Goal: Task Accomplishment & Management: Manage account settings

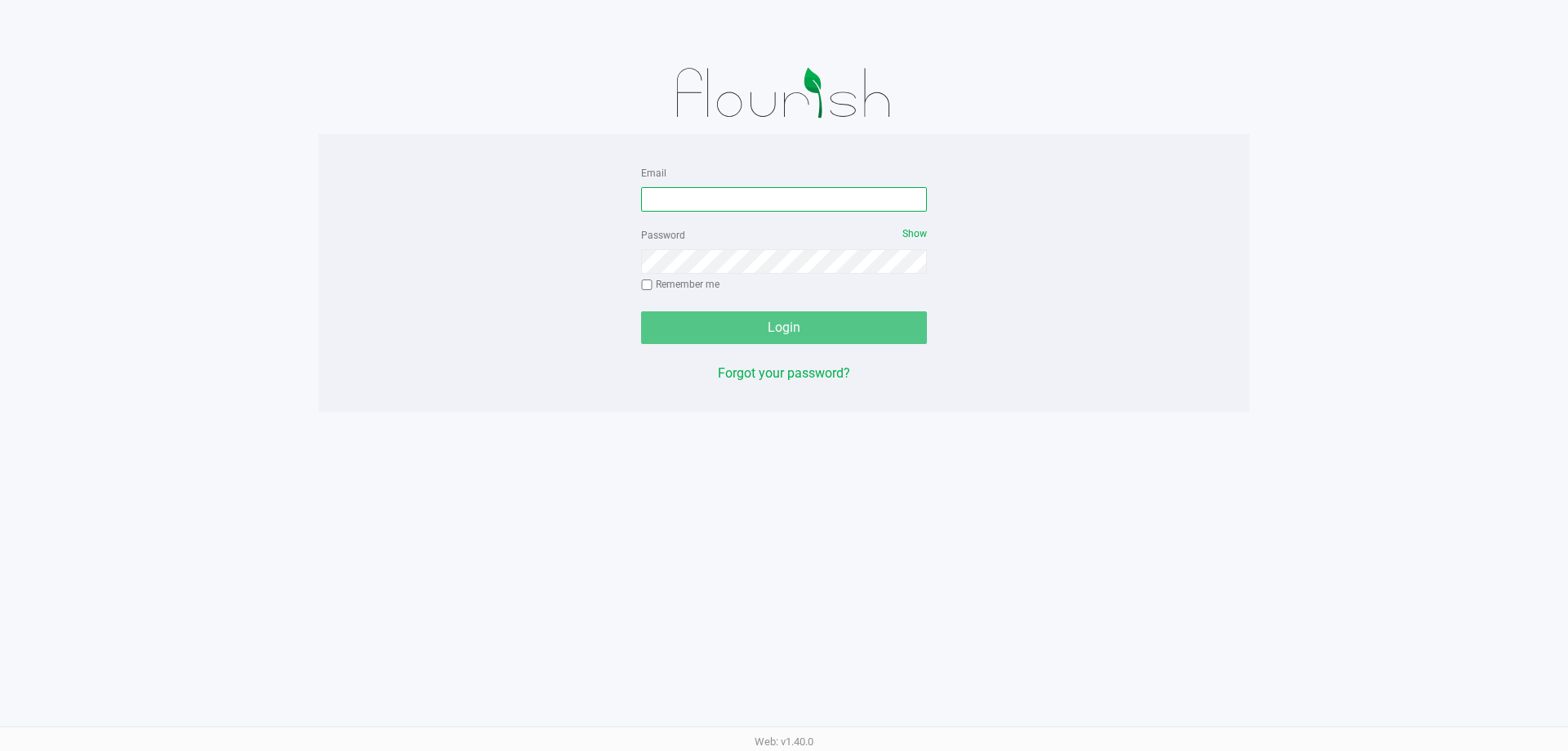
click at [716, 189] on input "Email" at bounding box center [784, 199] width 286 height 25
type input "[EMAIL_ADDRESS][DOMAIN_NAME]"
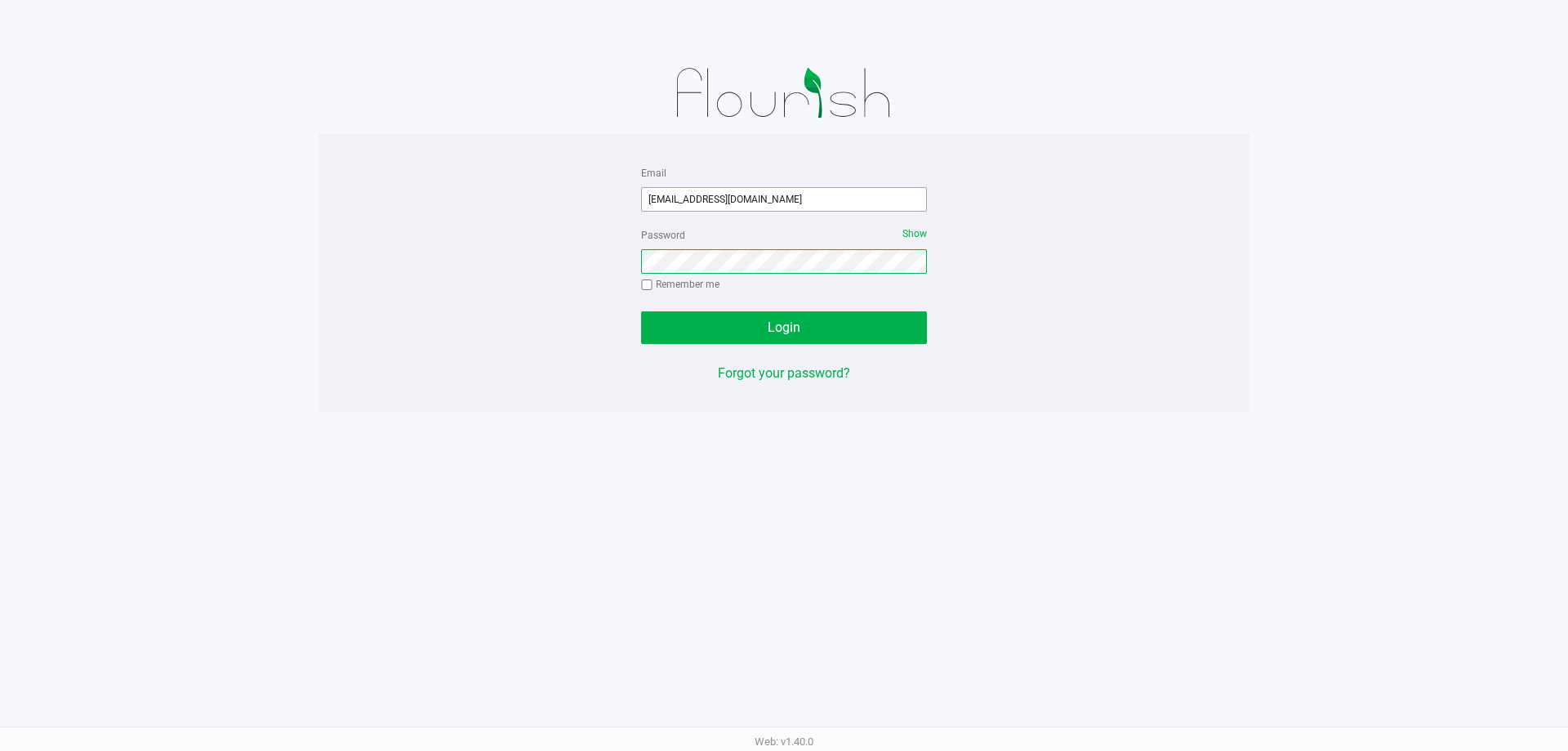
click at [641, 311] on button "Login" at bounding box center [784, 327] width 286 height 33
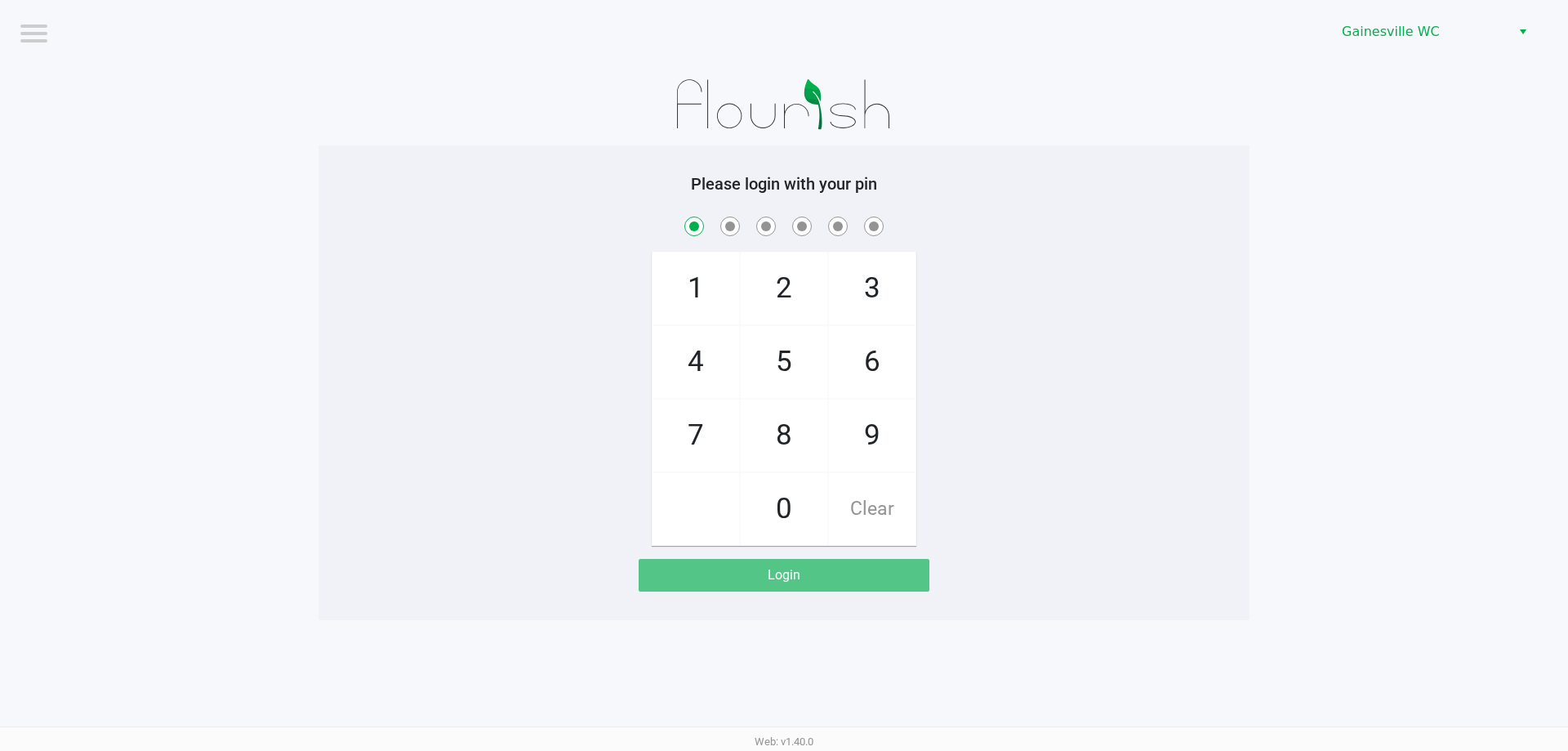
checkbox input "true"
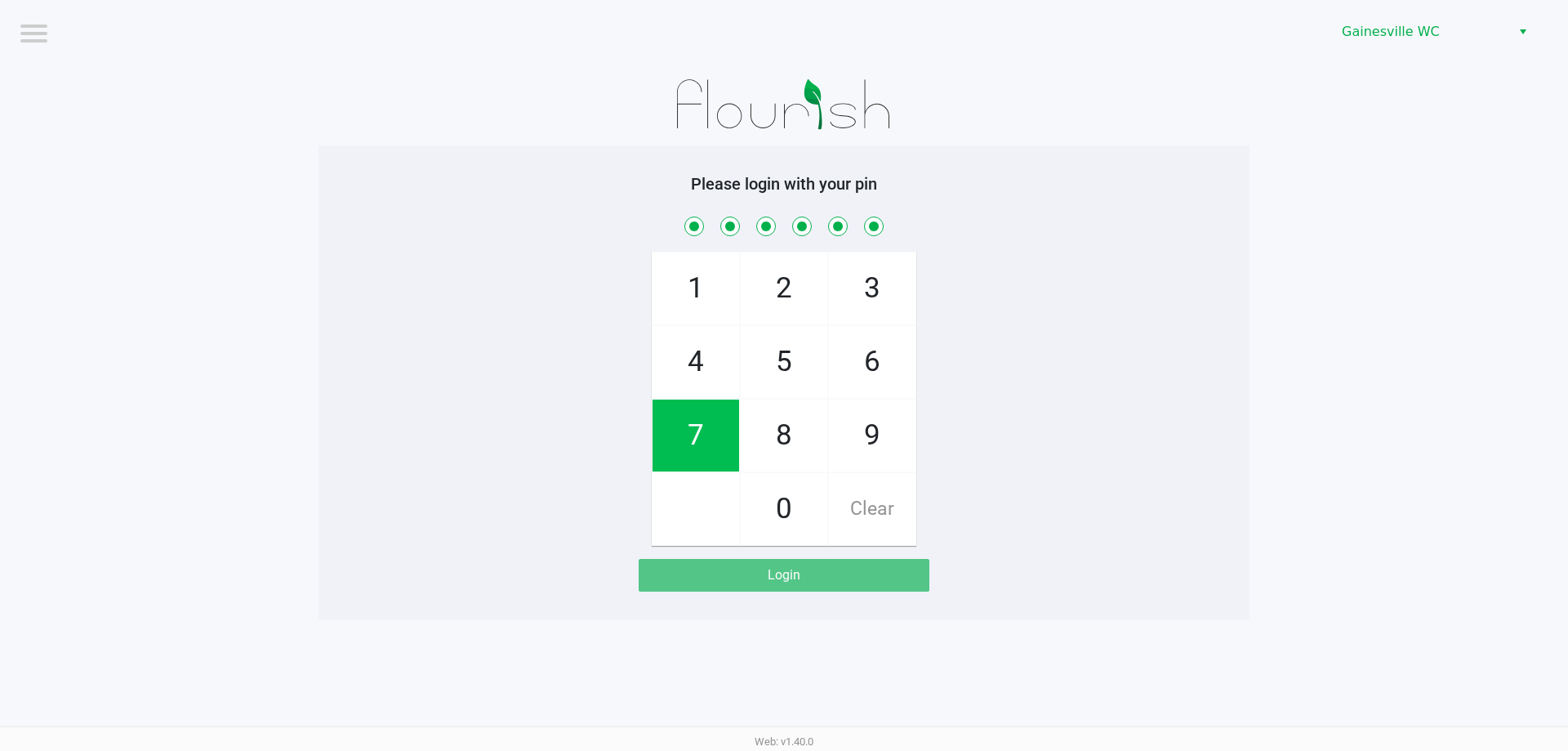
checkbox input "true"
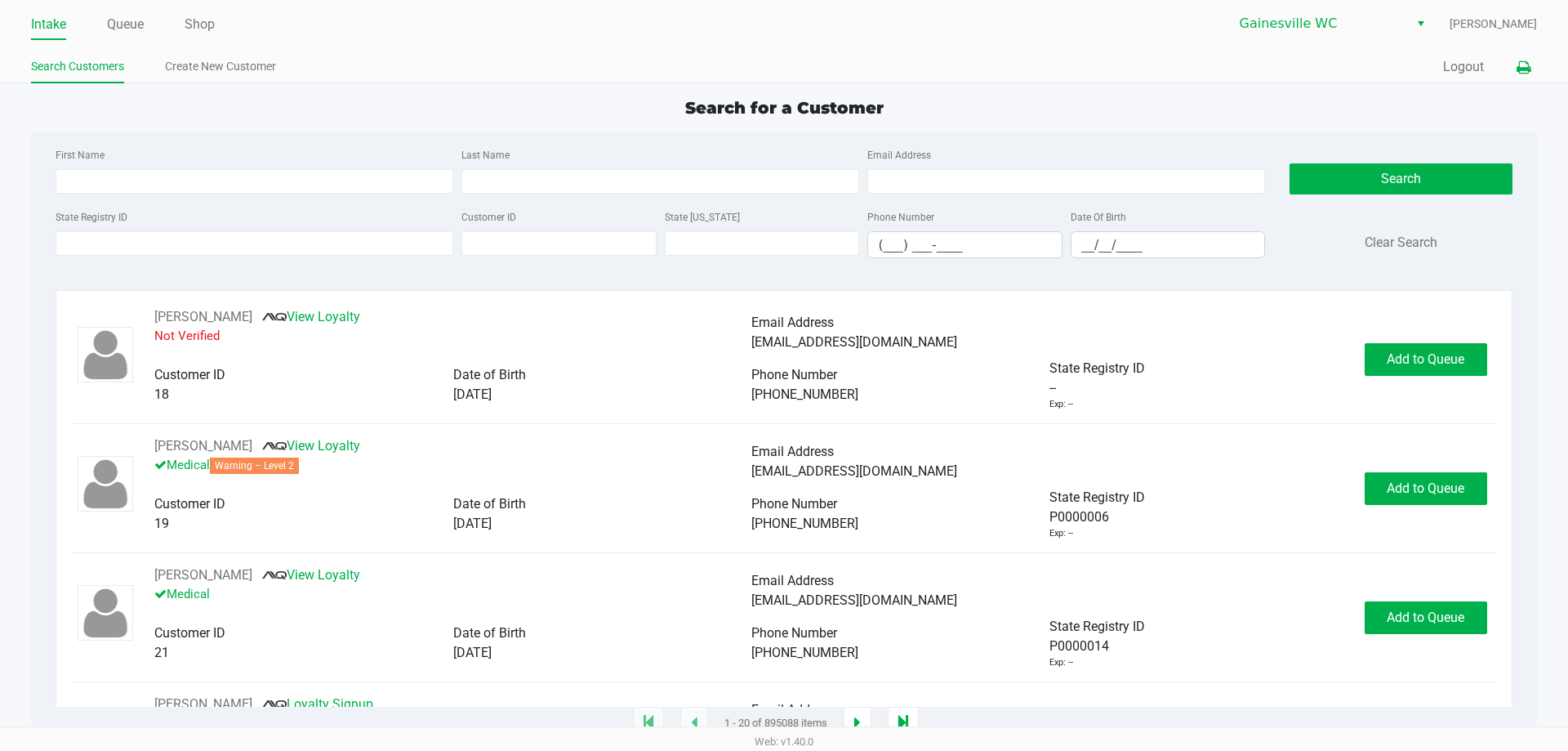
click at [1519, 63] on icon at bounding box center [1523, 68] width 14 height 12
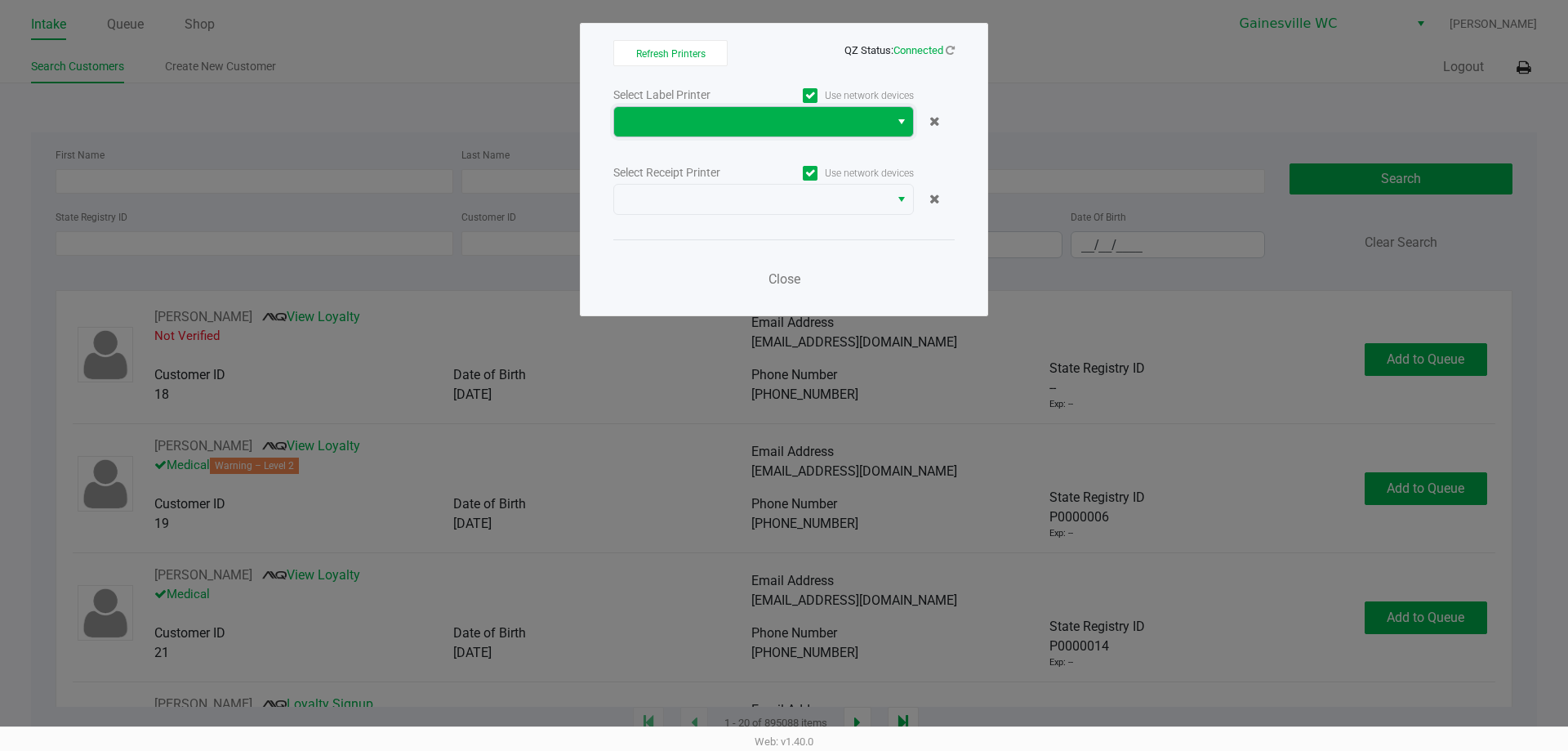
click at [802, 132] on span at bounding box center [752, 122] width 275 height 30
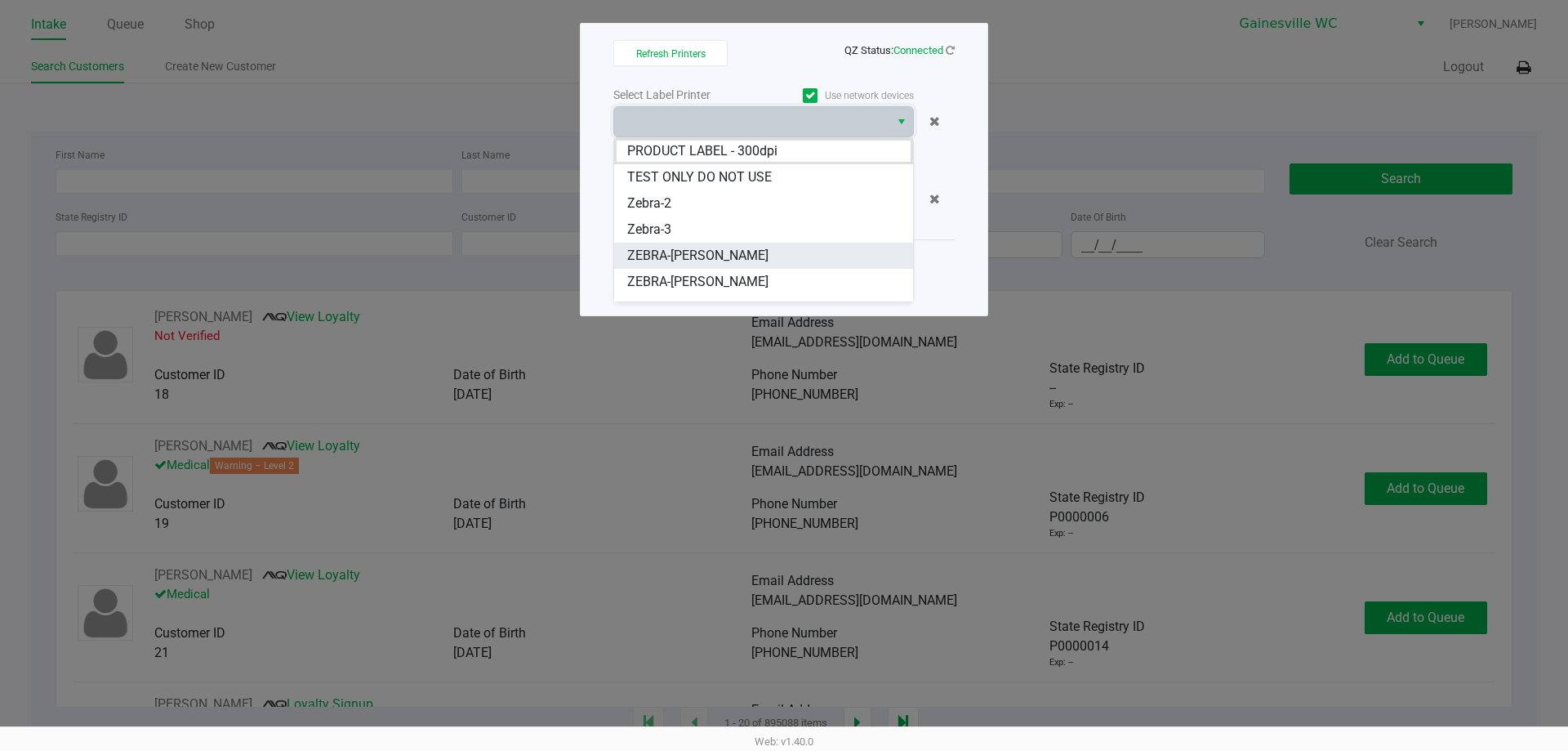
click at [744, 253] on span "ZEBRA-[PERSON_NAME]" at bounding box center [697, 255] width 141 height 20
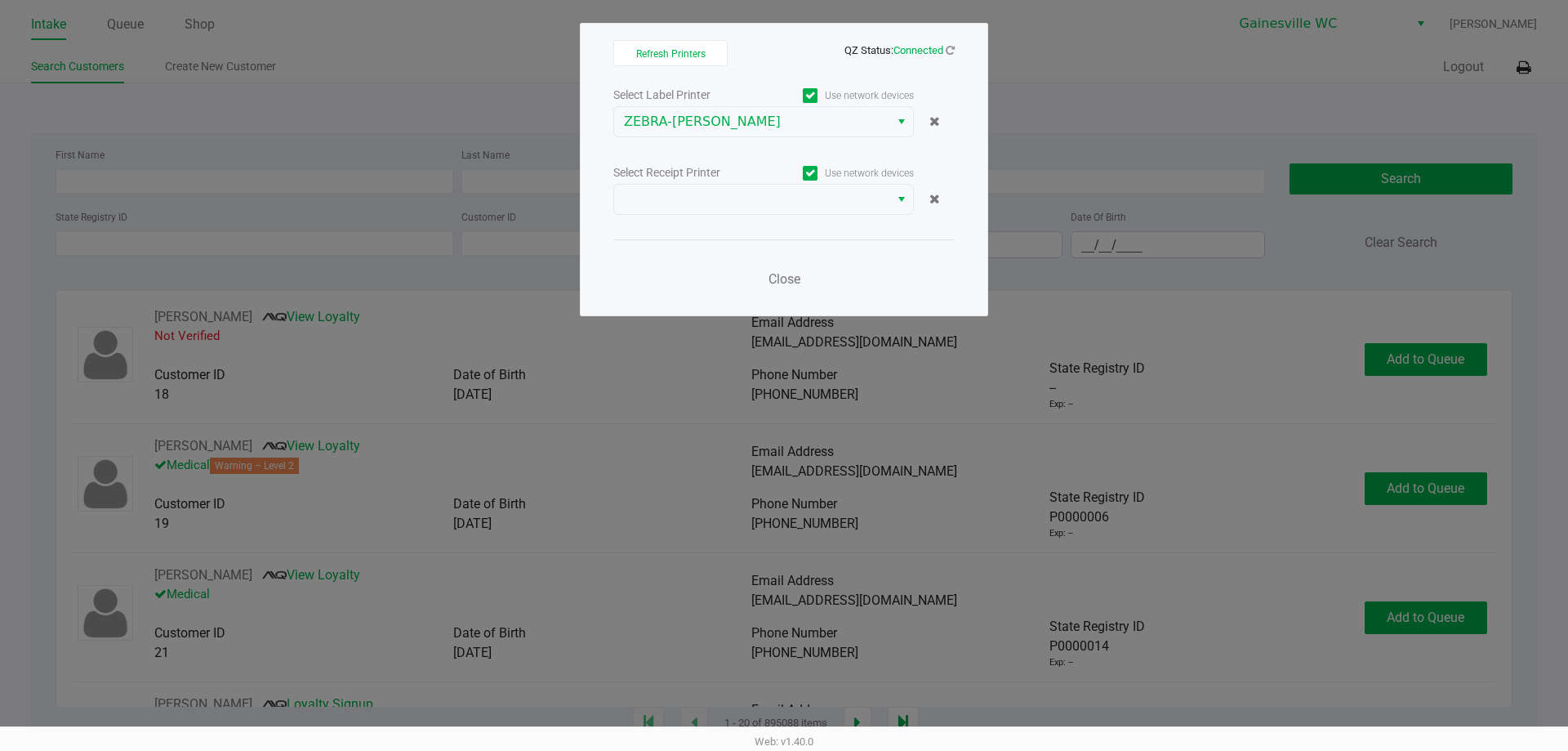
click at [756, 179] on div "Select Receipt Printer" at bounding box center [689, 172] width 150 height 17
click at [756, 198] on span at bounding box center [752, 199] width 255 height 20
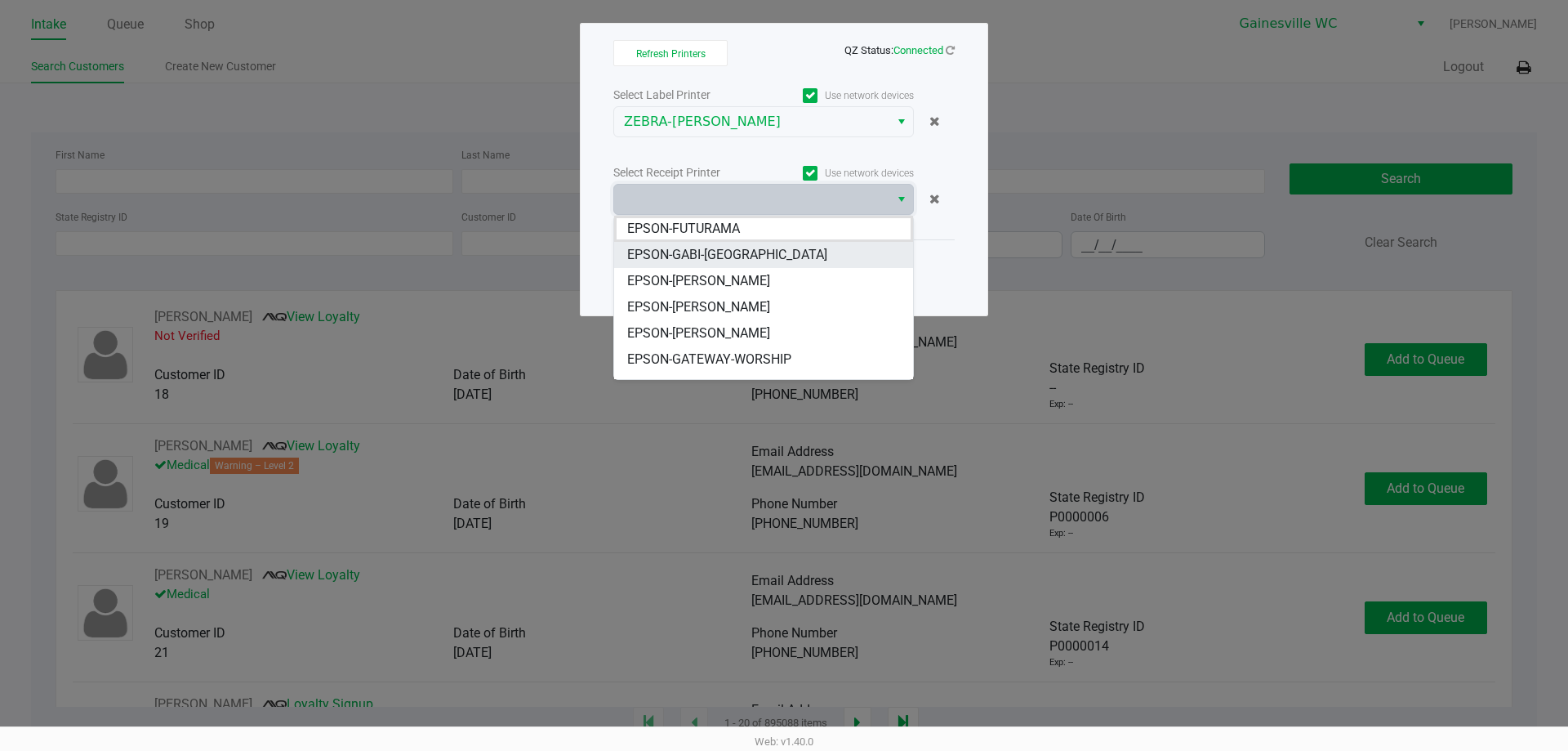
click at [758, 256] on li "EPSON-GABI-[GEOGRAPHIC_DATA]" at bounding box center [764, 254] width 299 height 26
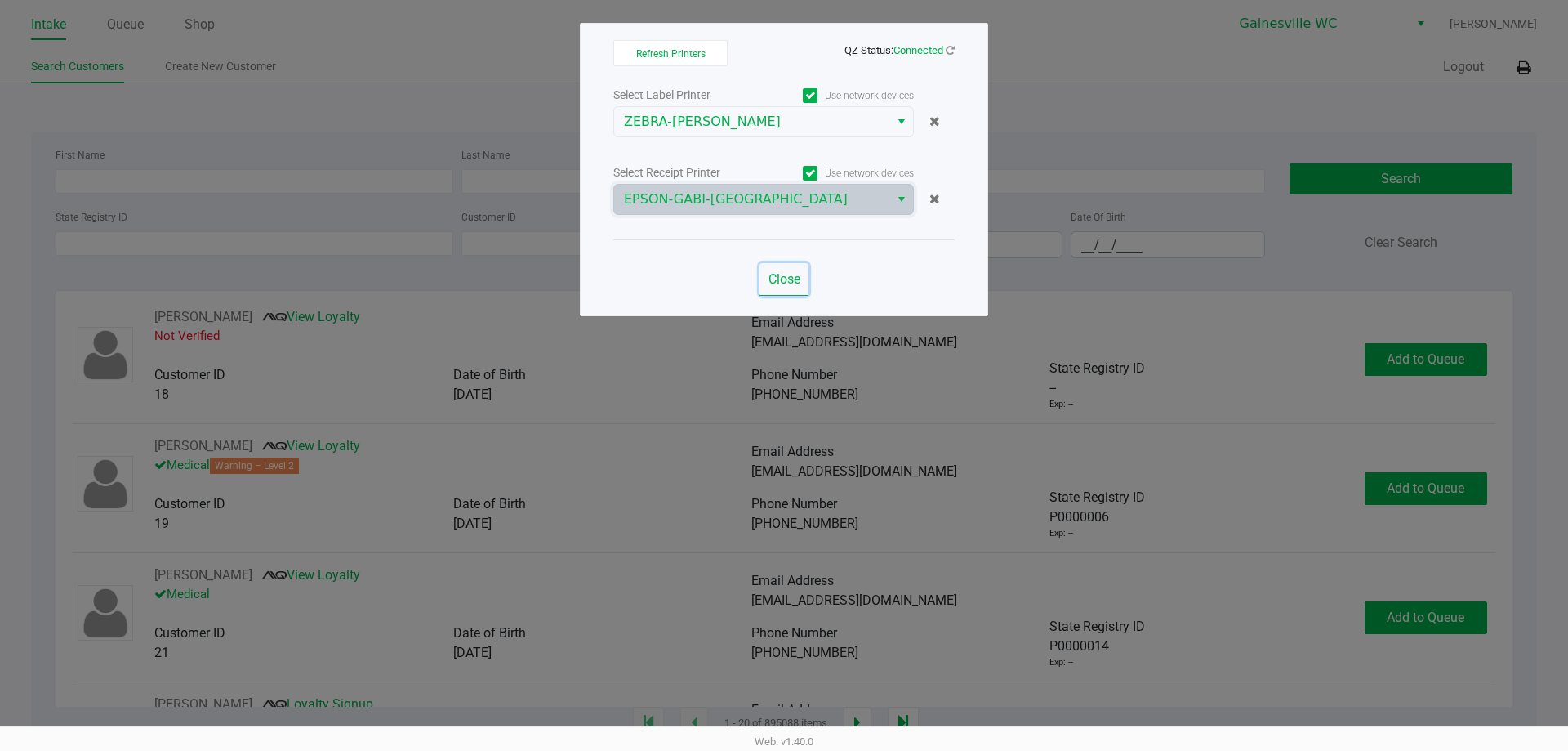
click at [779, 285] on span "Close" at bounding box center [784, 279] width 32 height 16
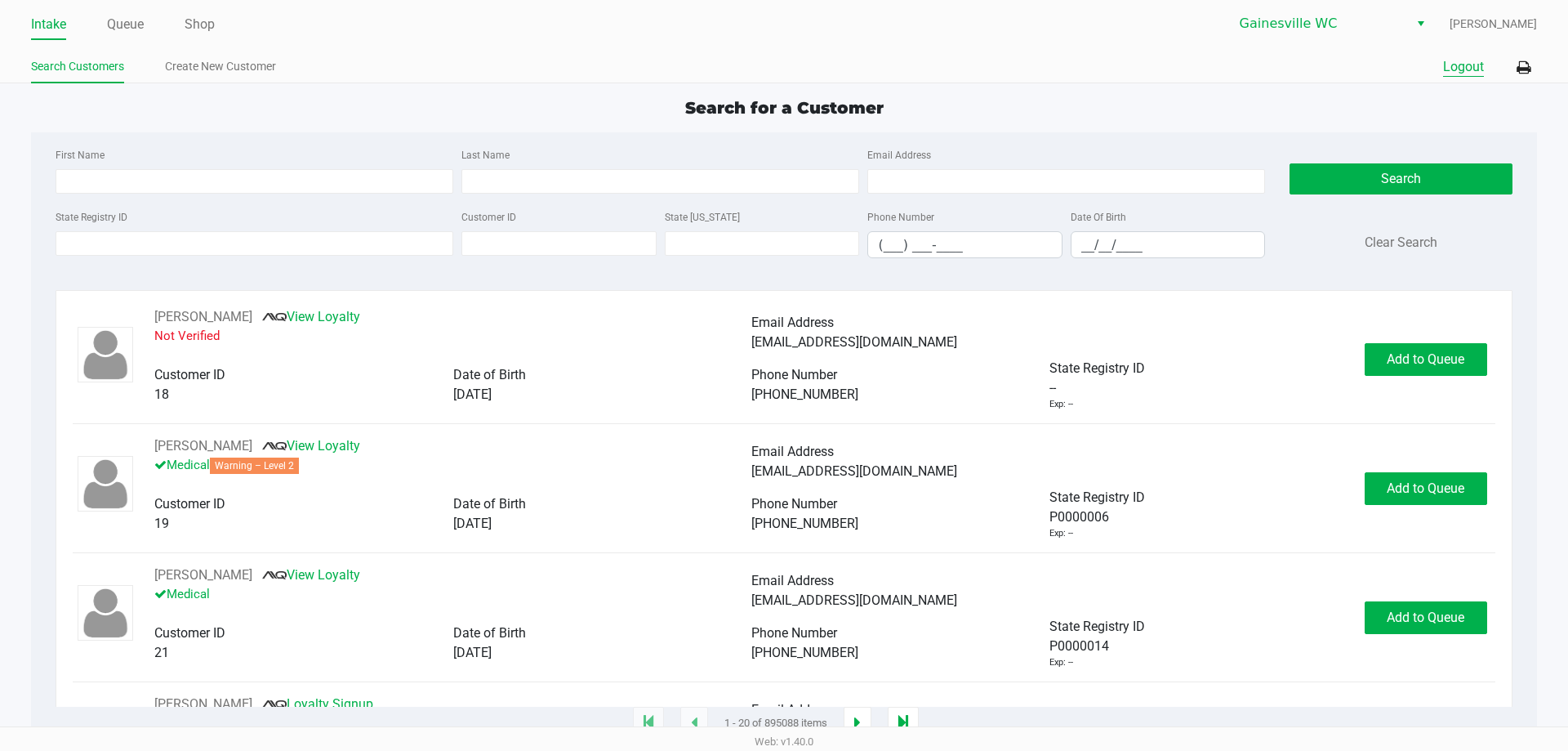
click at [1457, 76] on button "Logout" at bounding box center [1463, 67] width 41 height 20
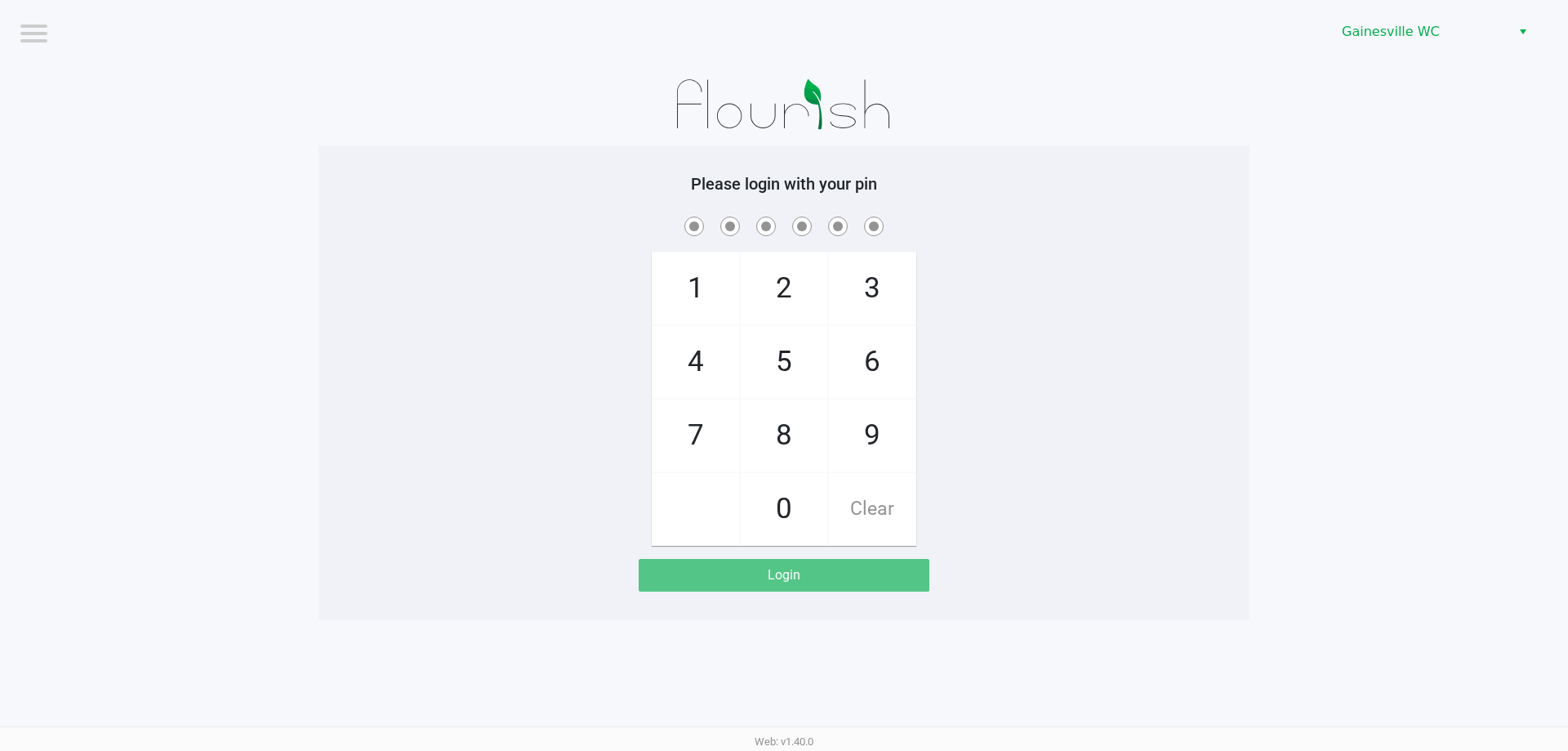
click at [382, 288] on div "1 4 7 2 5 8 0 3 6 9 Clear" at bounding box center [784, 379] width 931 height 332
checkbox input "true"
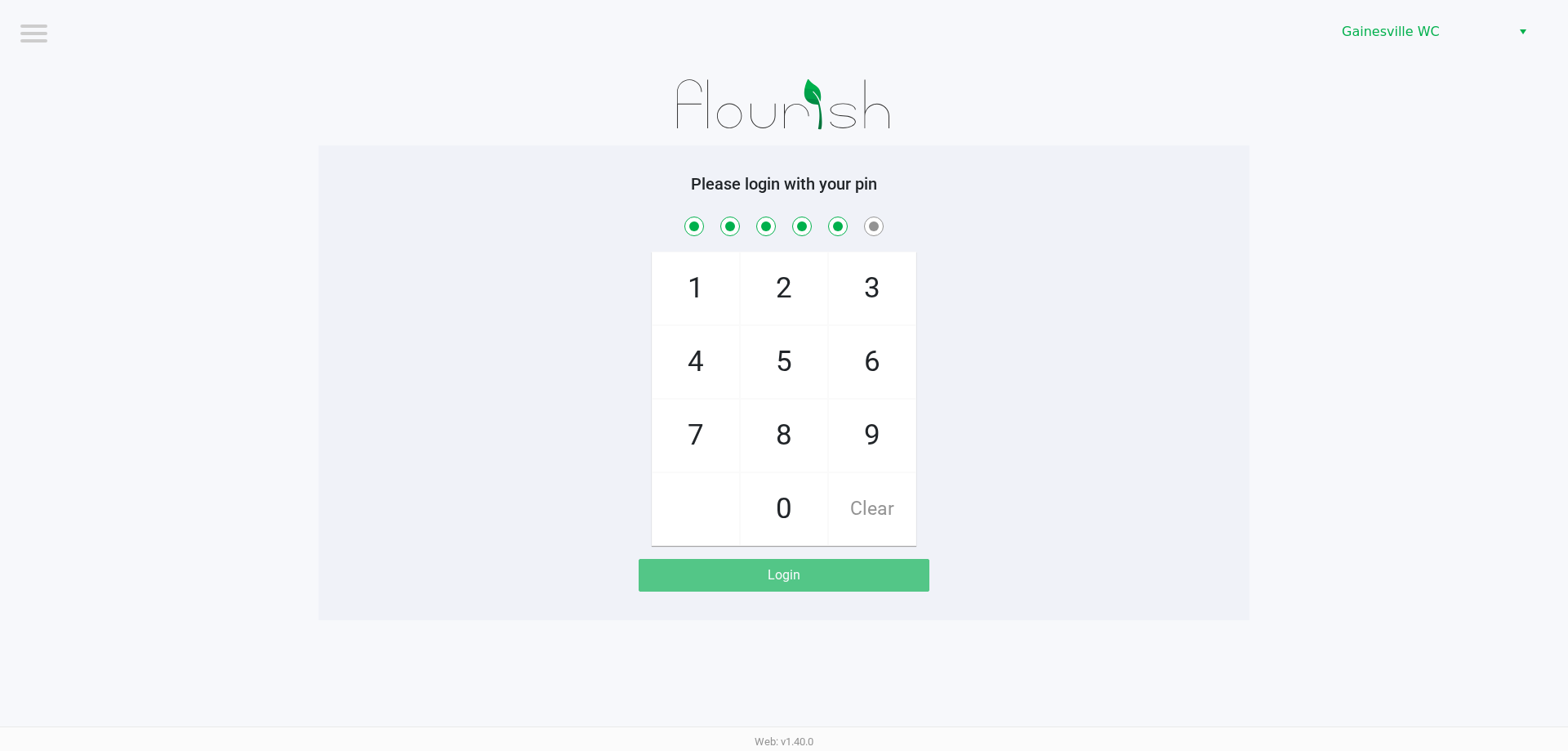
checkbox input "true"
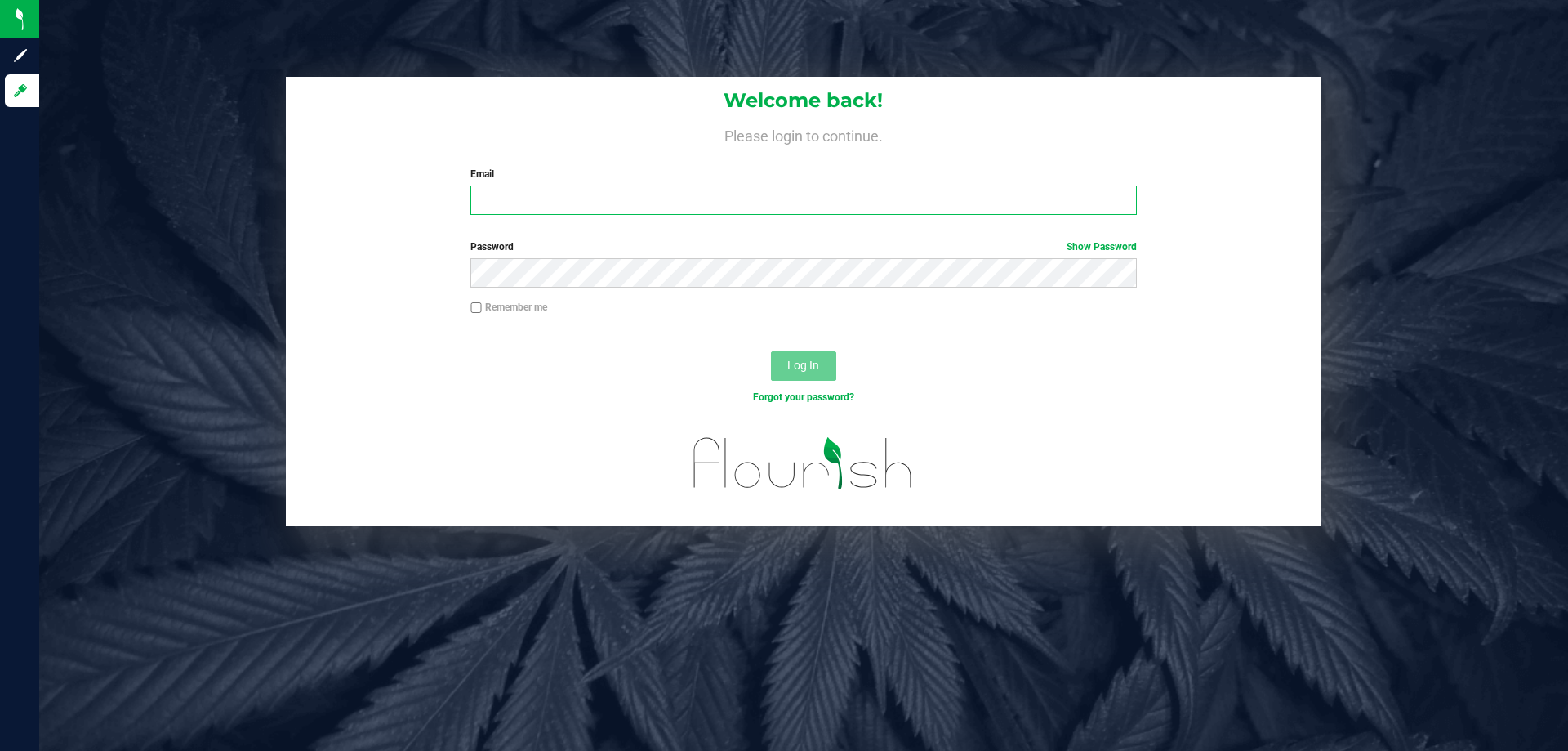
click at [587, 214] on input "Email" at bounding box center [802, 200] width 666 height 30
type input "[EMAIL_ADDRESS][DOMAIN_NAME]"
click at [771, 351] on button "Log In" at bounding box center [803, 366] width 65 height 30
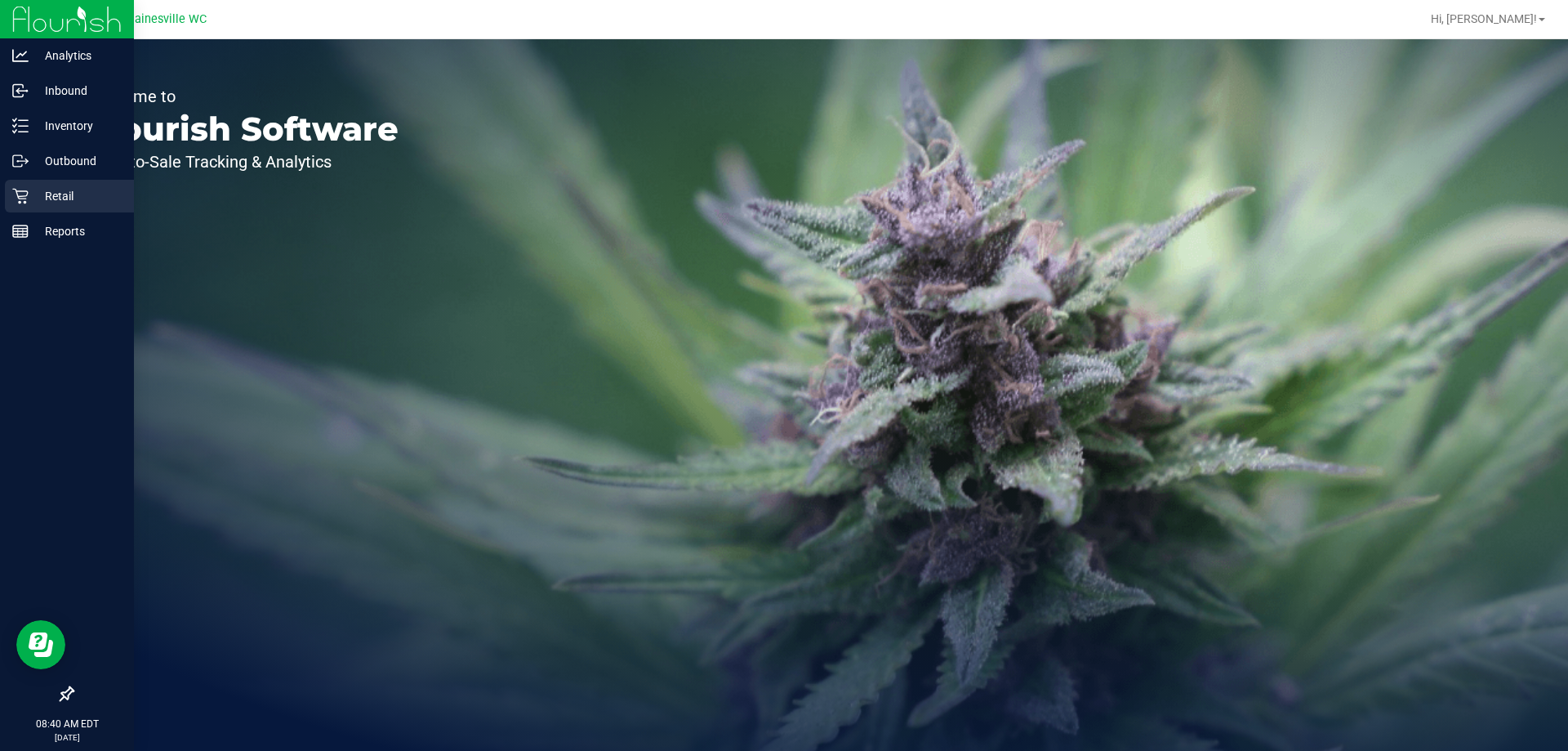
click at [27, 198] on icon at bounding box center [20, 196] width 17 height 17
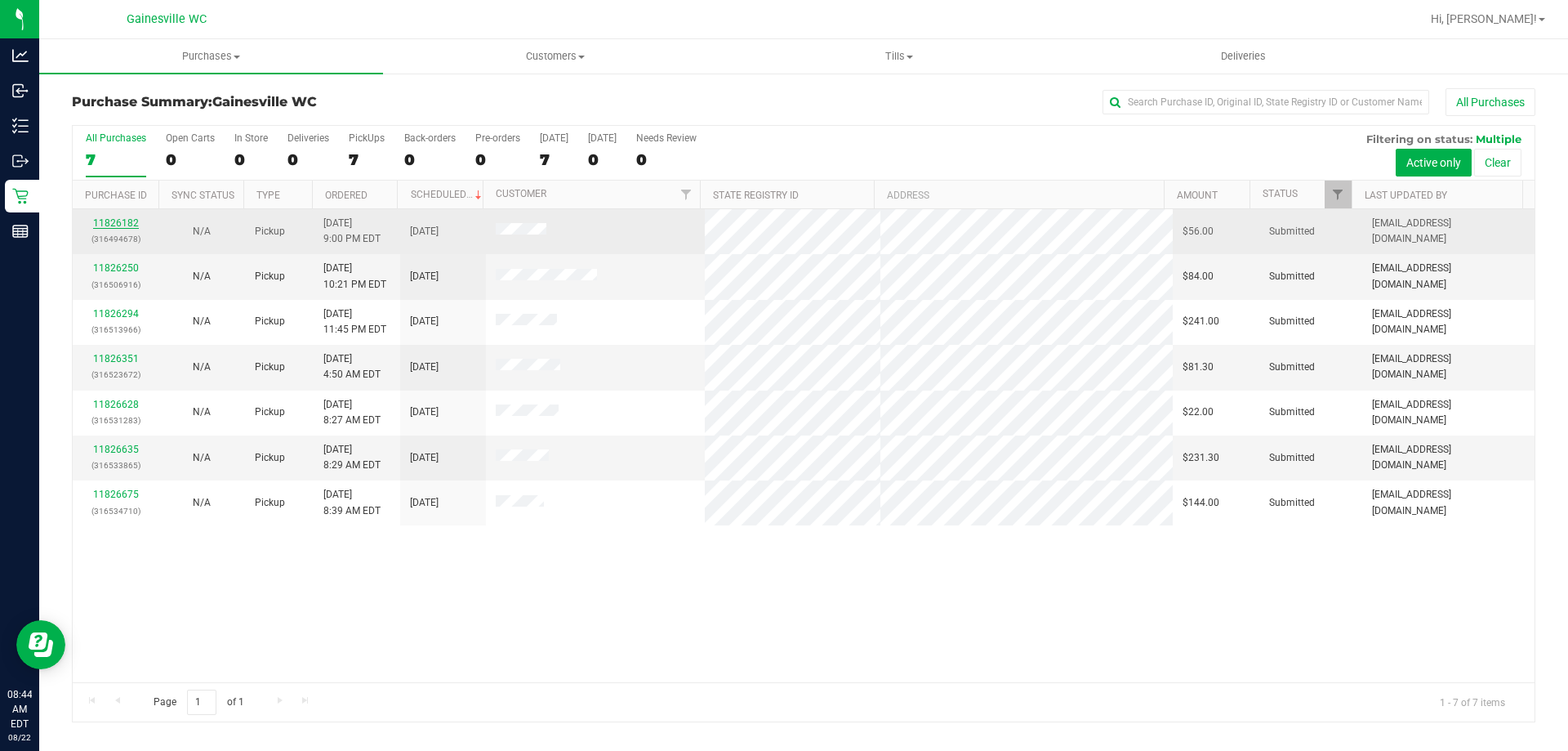
click at [135, 223] on link "11826182" at bounding box center [116, 224] width 46 height 12
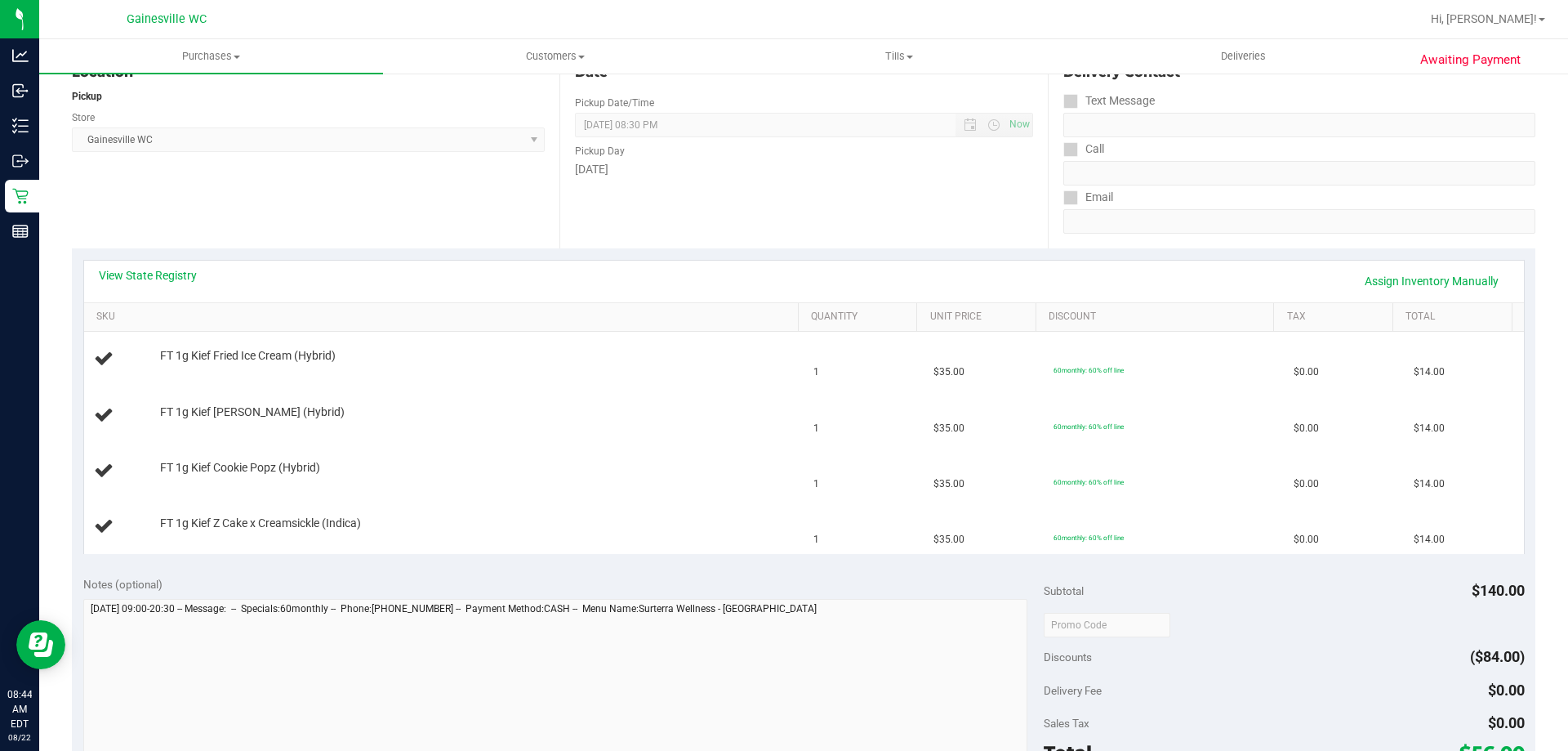
scroll to position [490, 0]
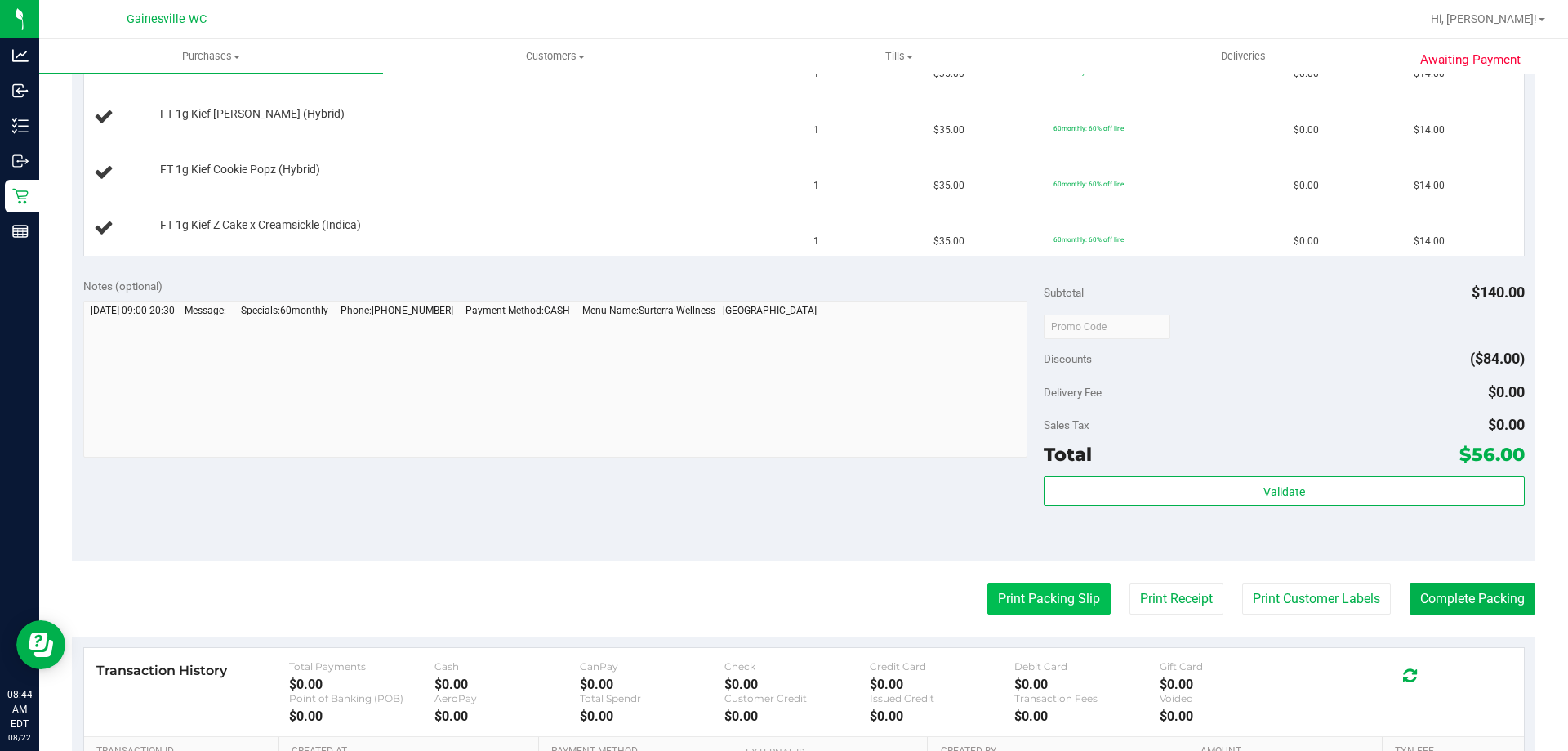
click at [1049, 606] on button "Print Packing Slip" at bounding box center [1049, 598] width 124 height 31
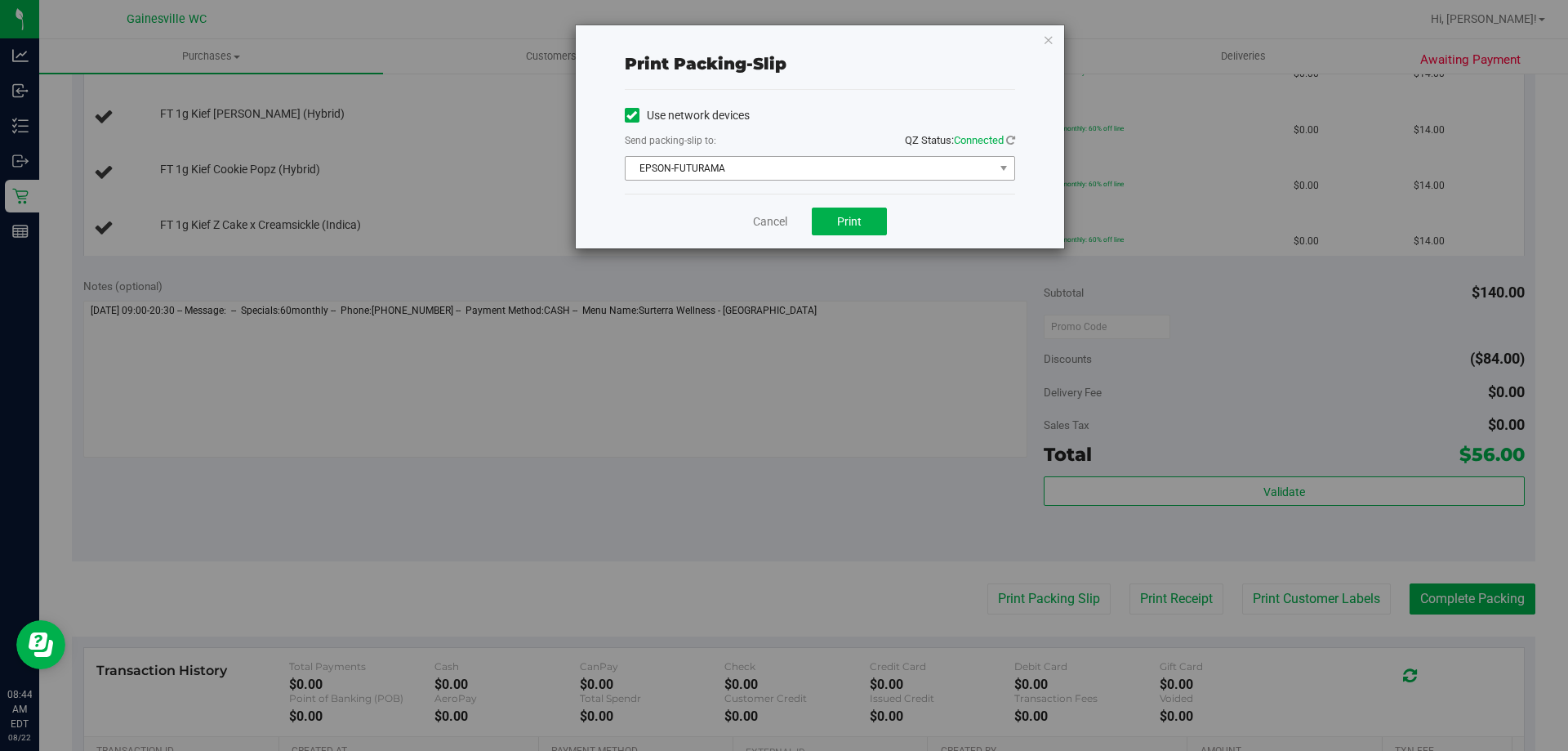
click at [807, 177] on span "EPSON-FUTURAMA" at bounding box center [809, 167] width 368 height 23
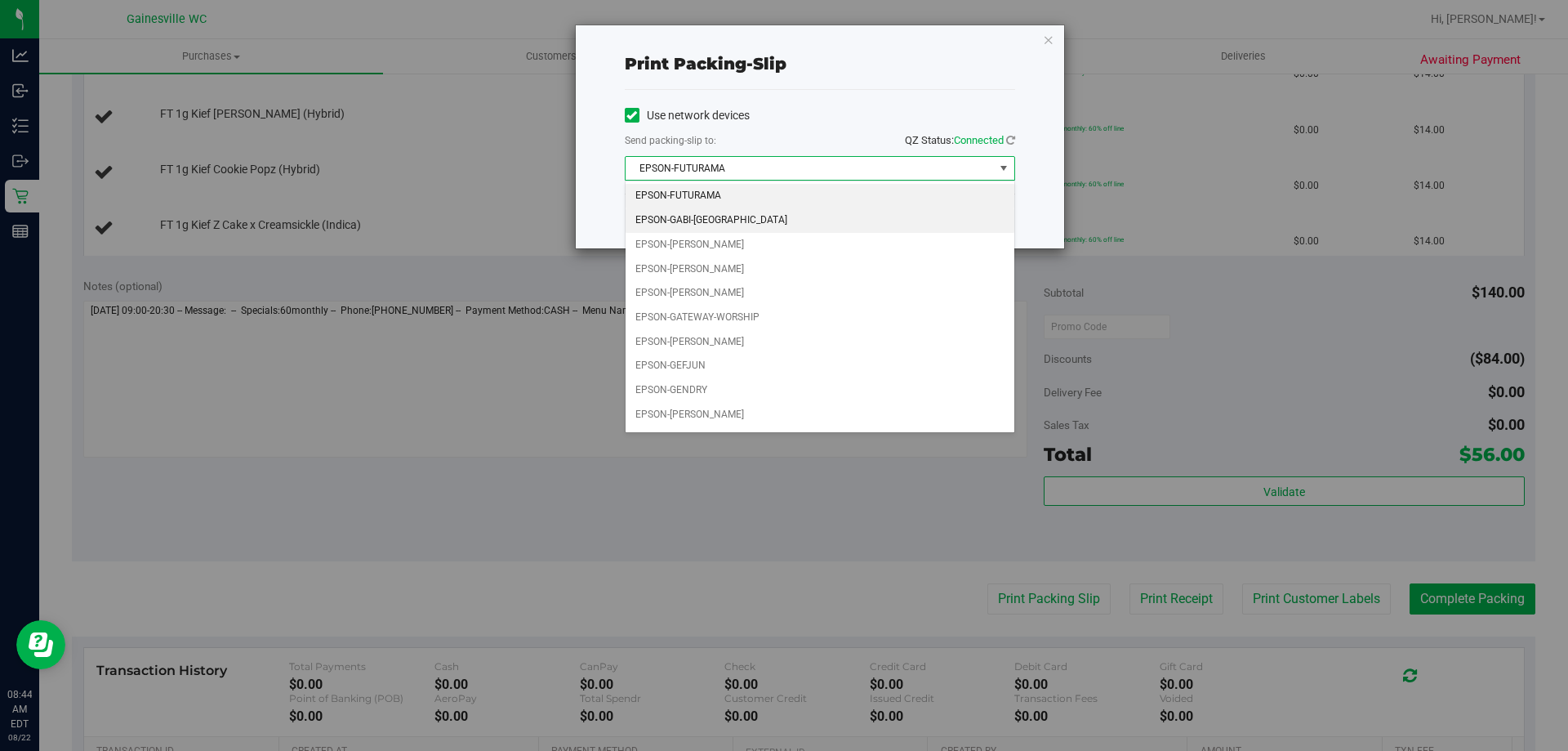
click at [742, 219] on li "EPSON-GABI-[GEOGRAPHIC_DATA]" at bounding box center [819, 220] width 389 height 25
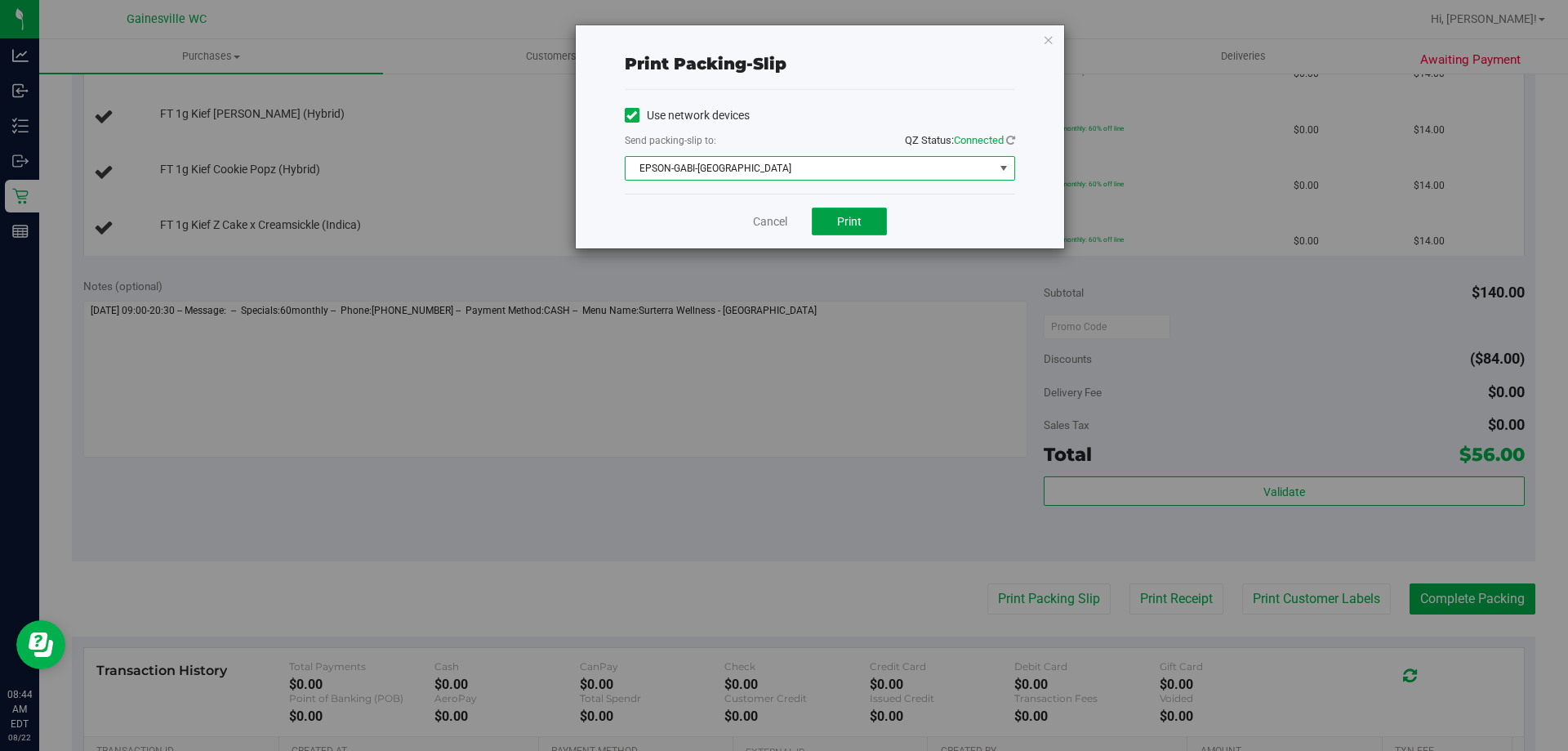
click at [865, 224] on button "Print" at bounding box center [849, 222] width 75 height 28
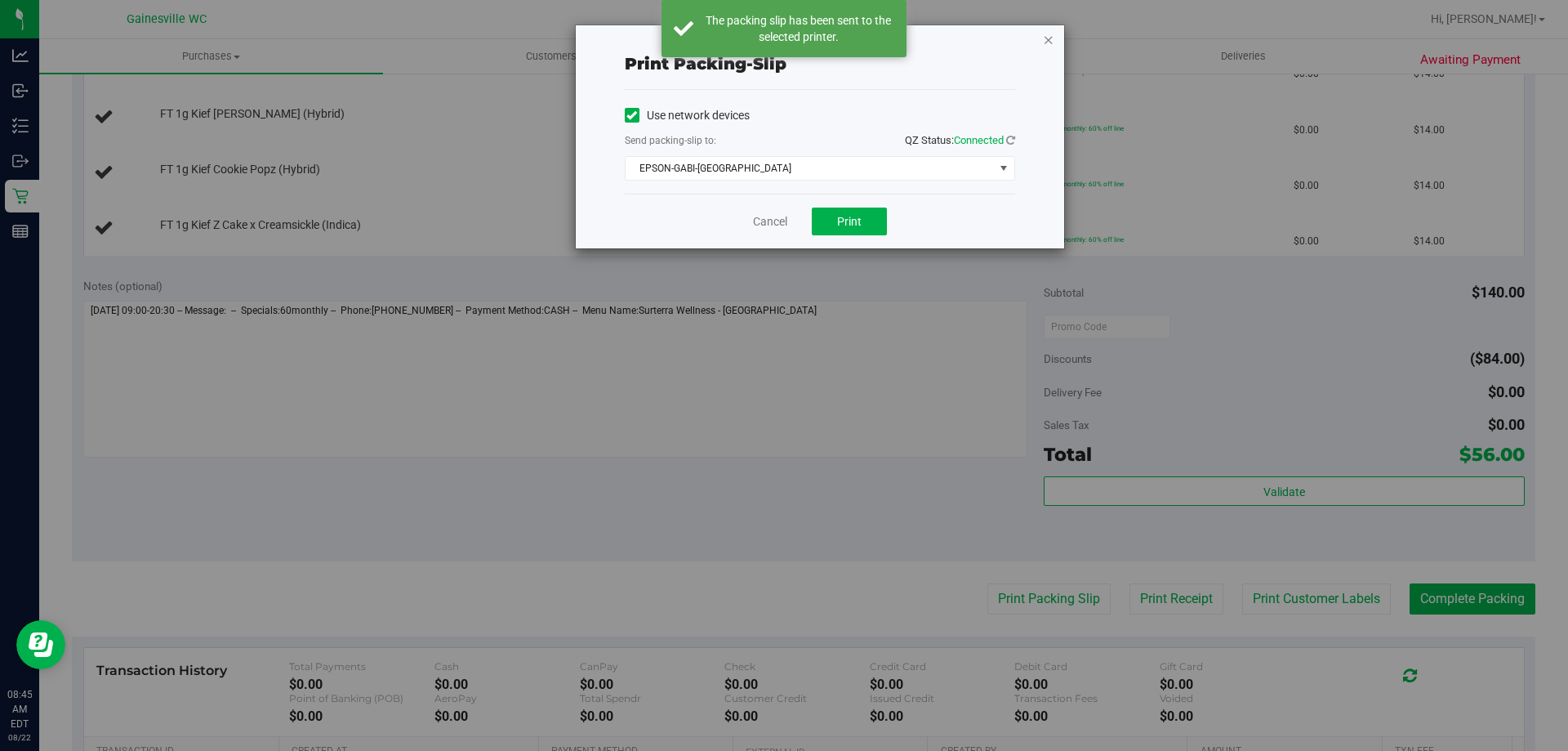
click at [1046, 43] on icon "button" at bounding box center [1049, 40] width 12 height 20
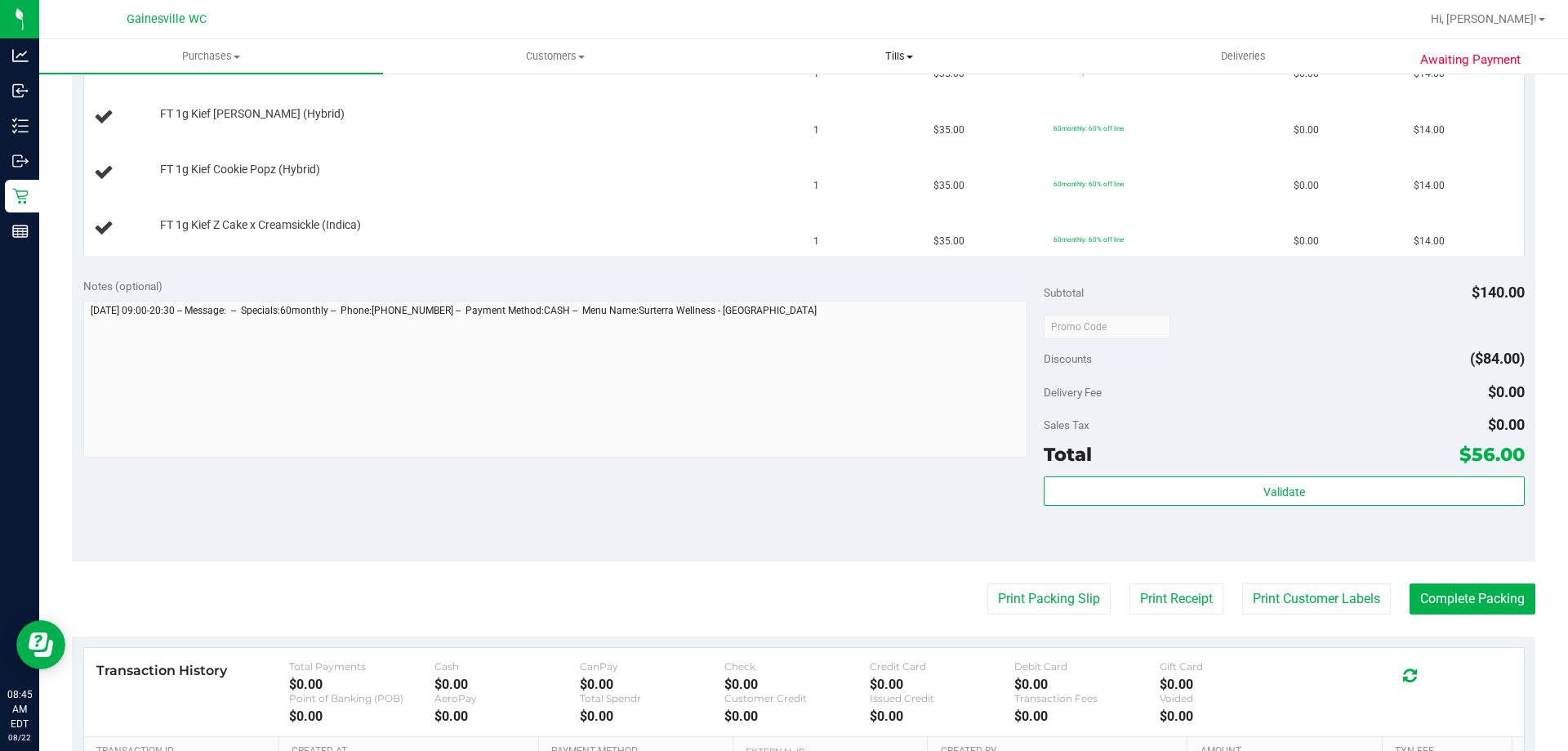
click at [987, 583] on button "Print Packing Slip" at bounding box center [1049, 598] width 124 height 31
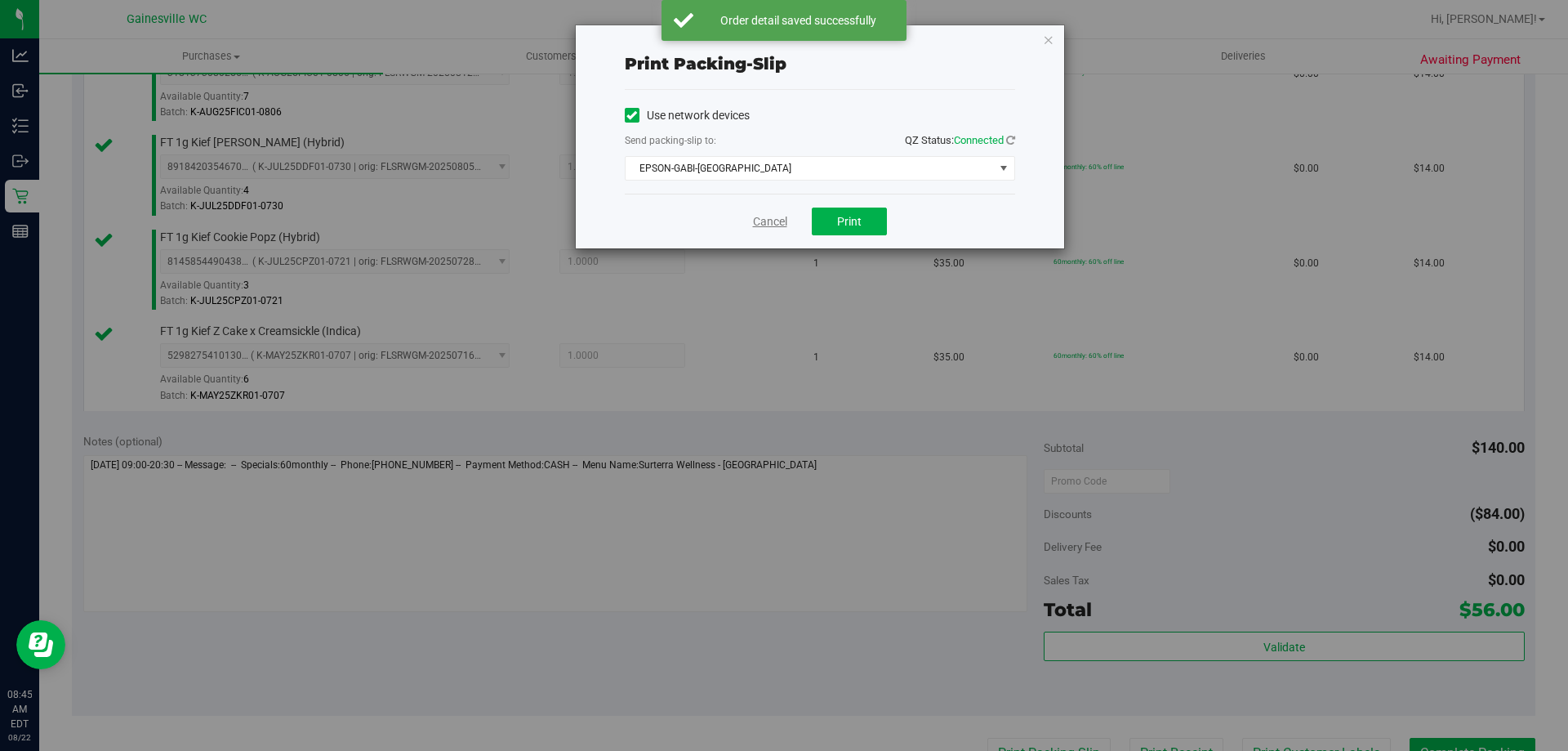
click at [753, 218] on link "Cancel" at bounding box center [770, 221] width 35 height 17
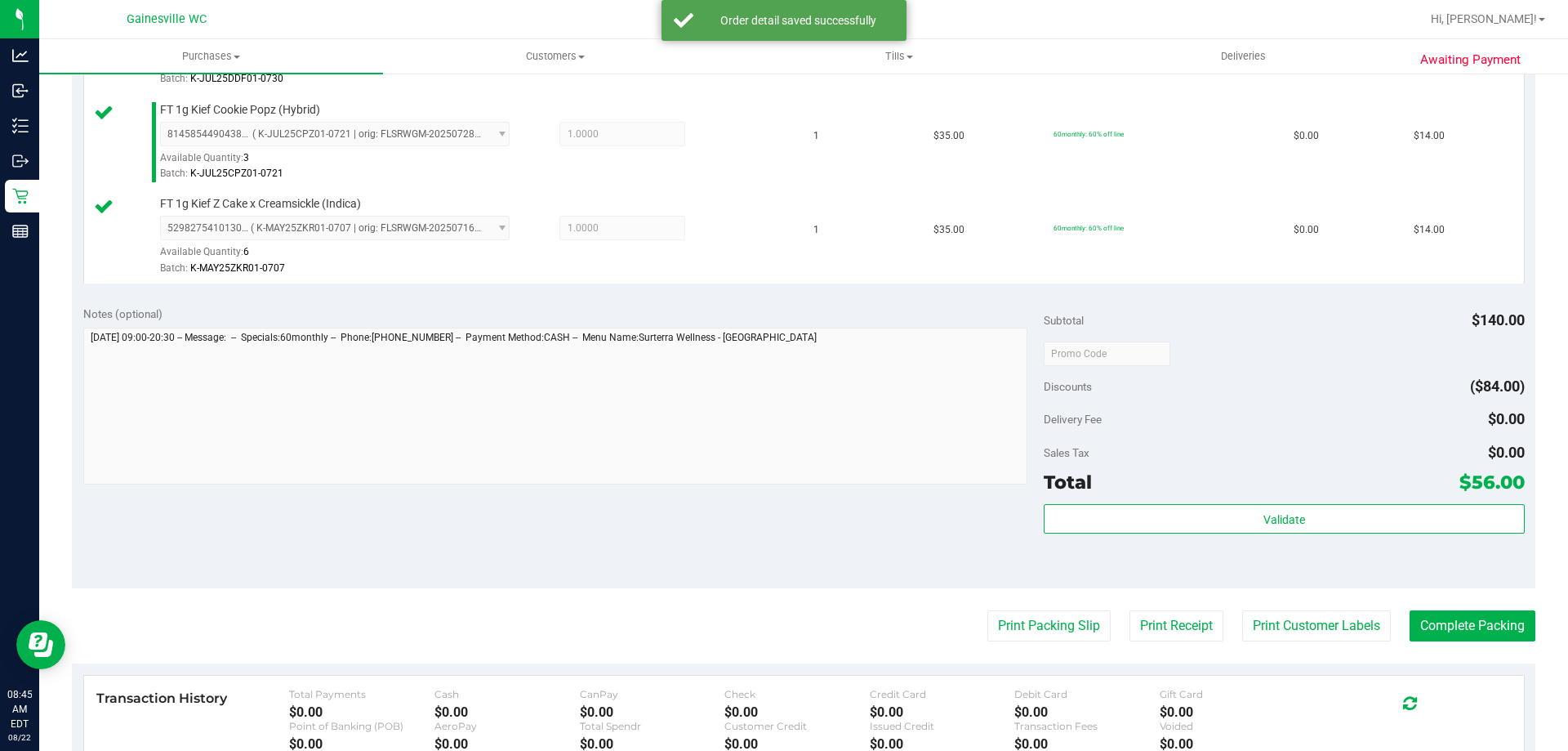
scroll to position [868, 0]
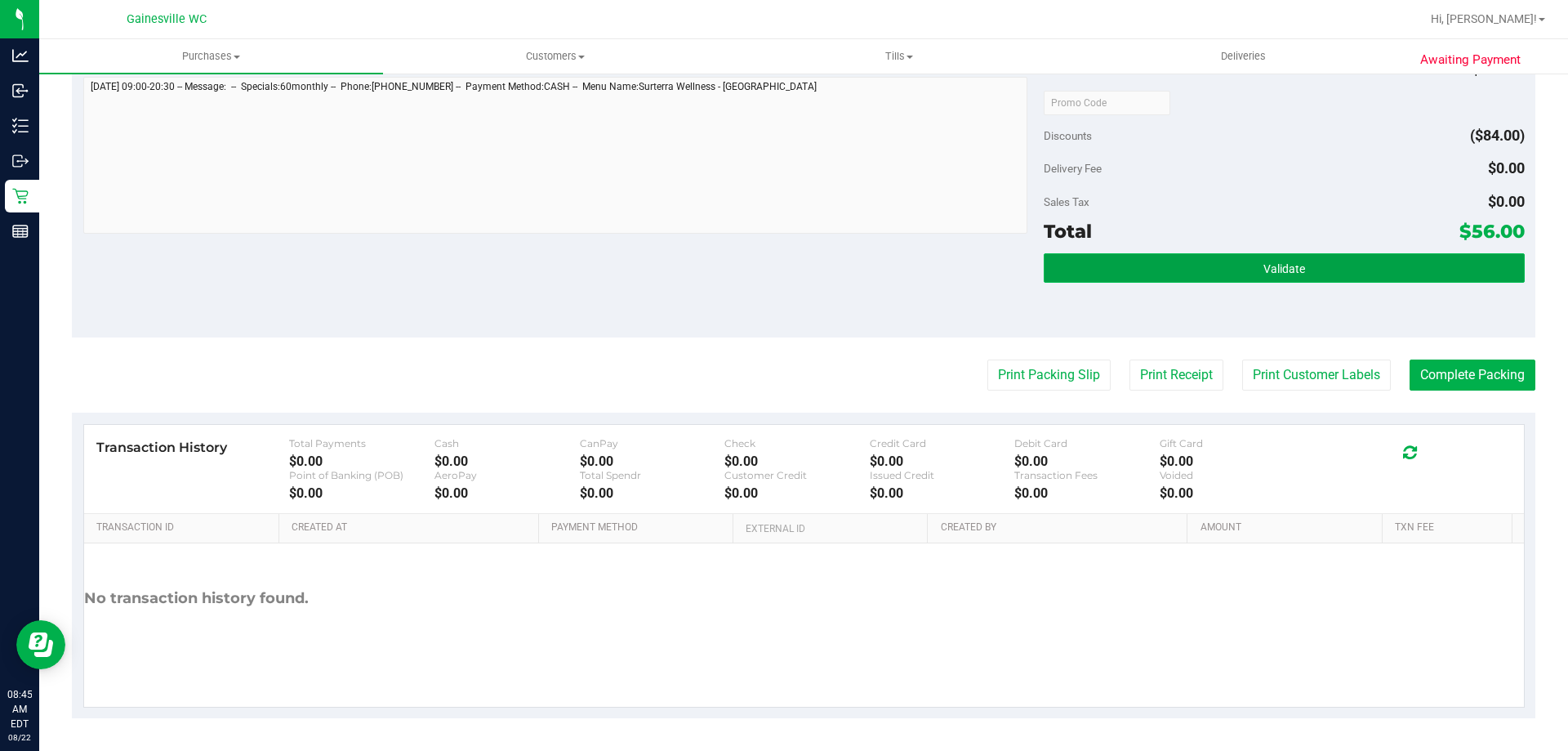
click at [1265, 259] on button "Validate" at bounding box center [1283, 268] width 480 height 30
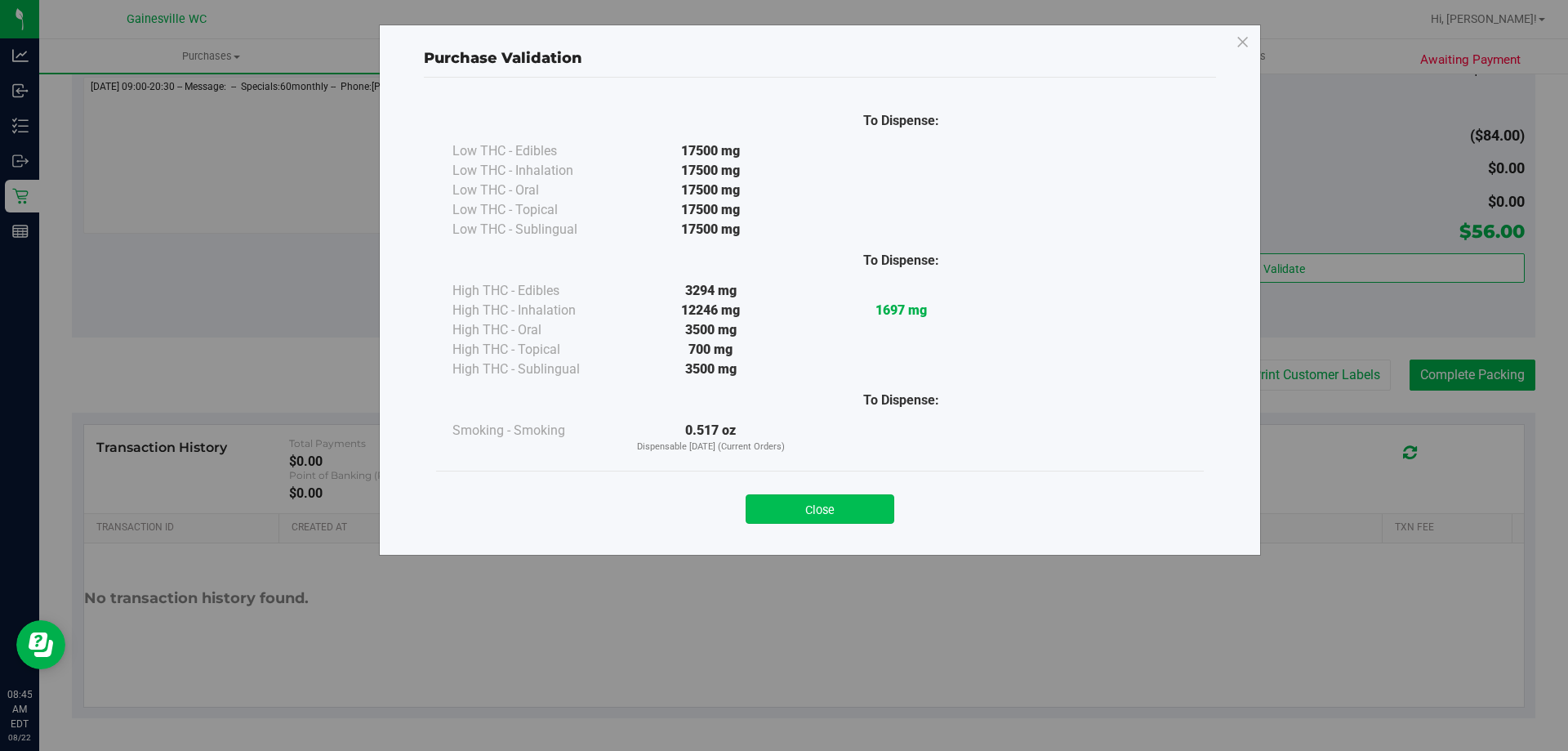
click at [870, 520] on button "Close" at bounding box center [820, 509] width 148 height 30
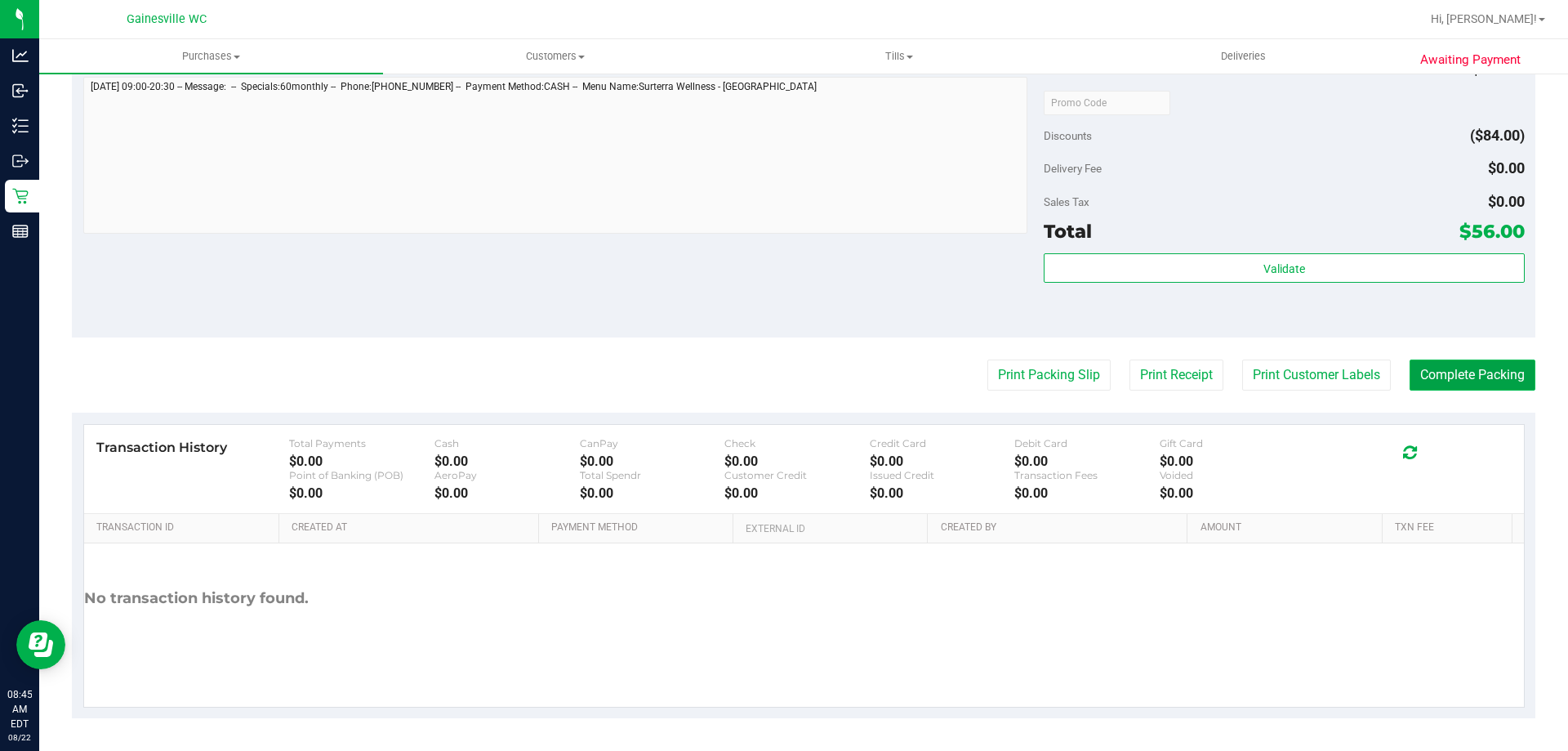
click at [1460, 380] on button "Complete Packing" at bounding box center [1472, 374] width 126 height 31
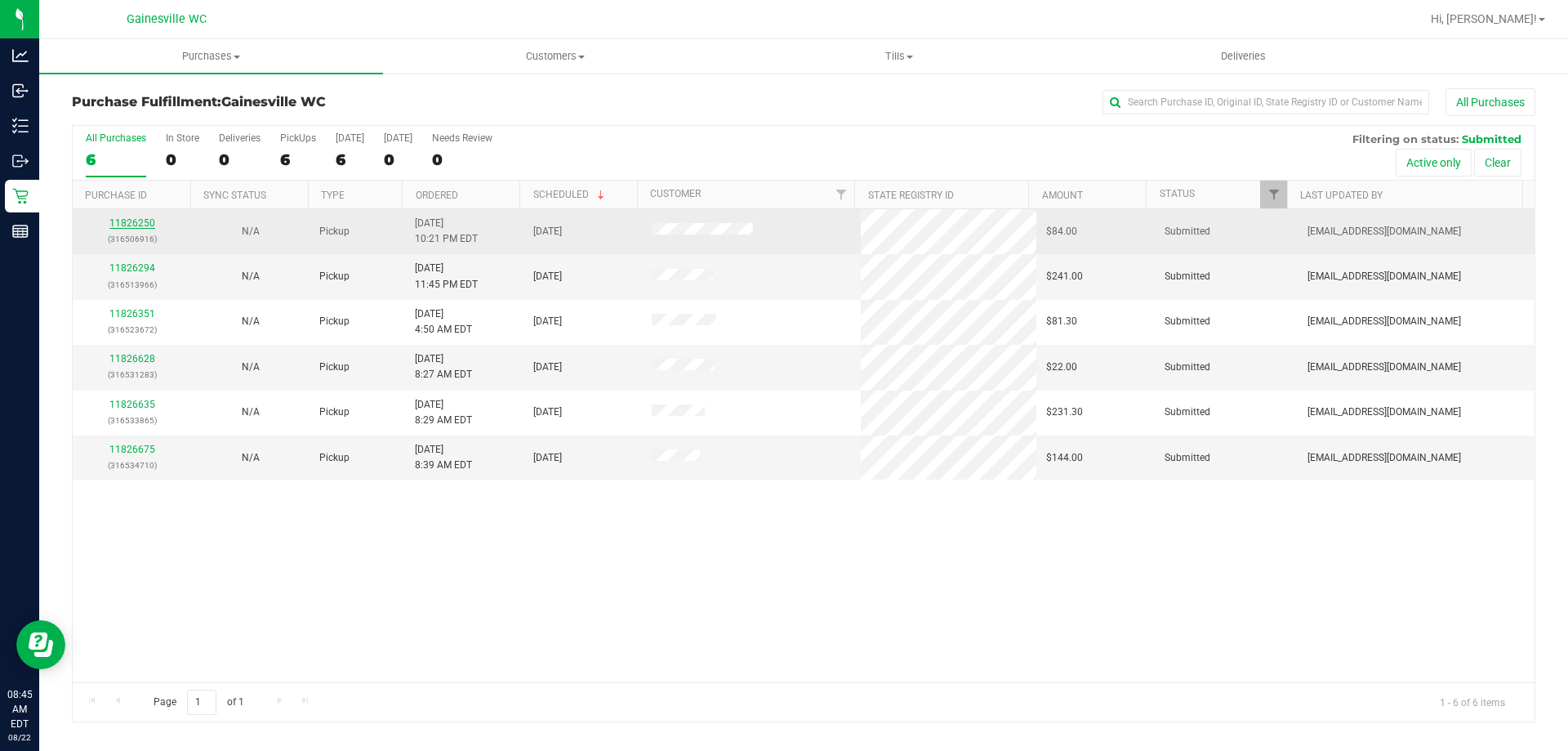
click at [129, 226] on link "11826250" at bounding box center [133, 224] width 46 height 12
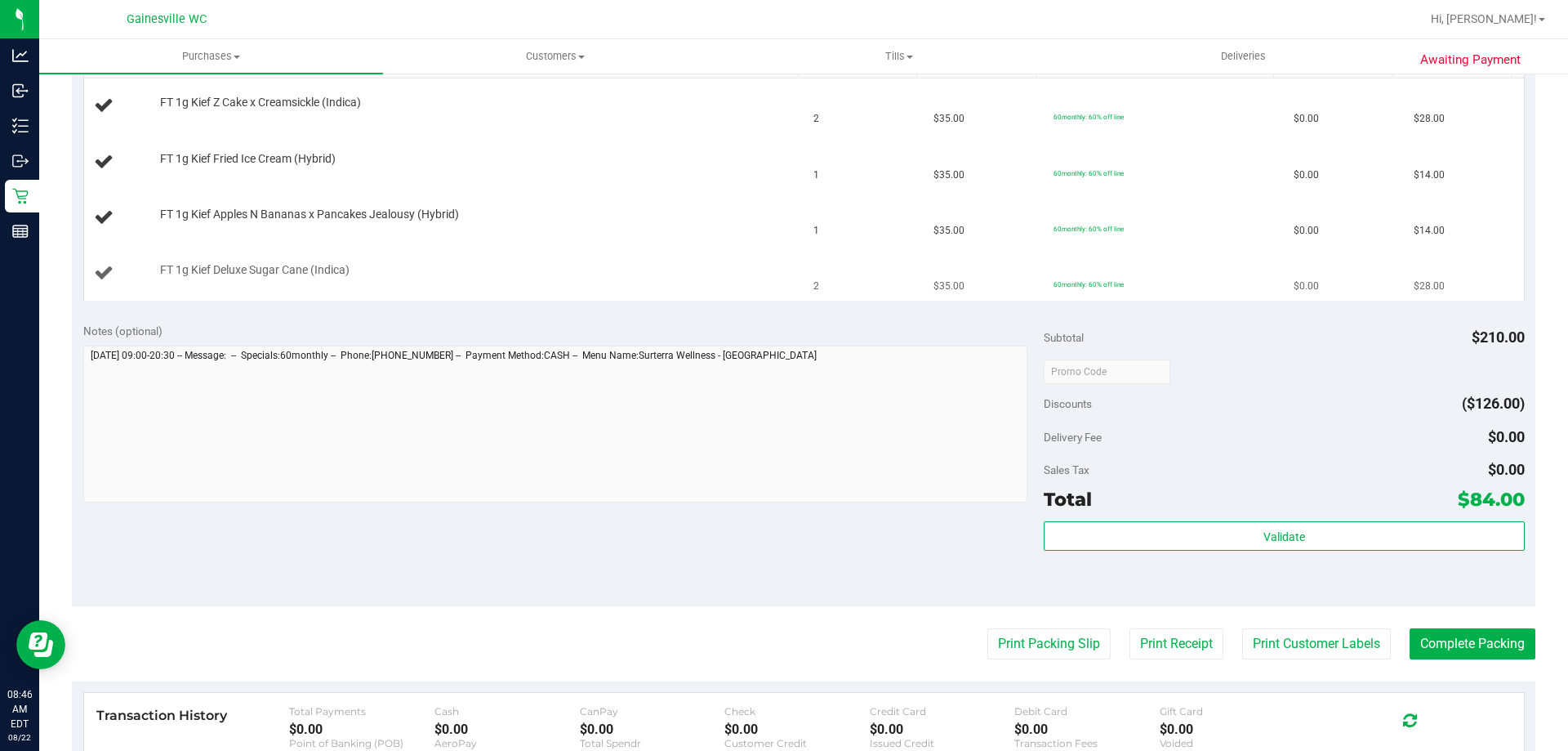
scroll to position [490, 0]
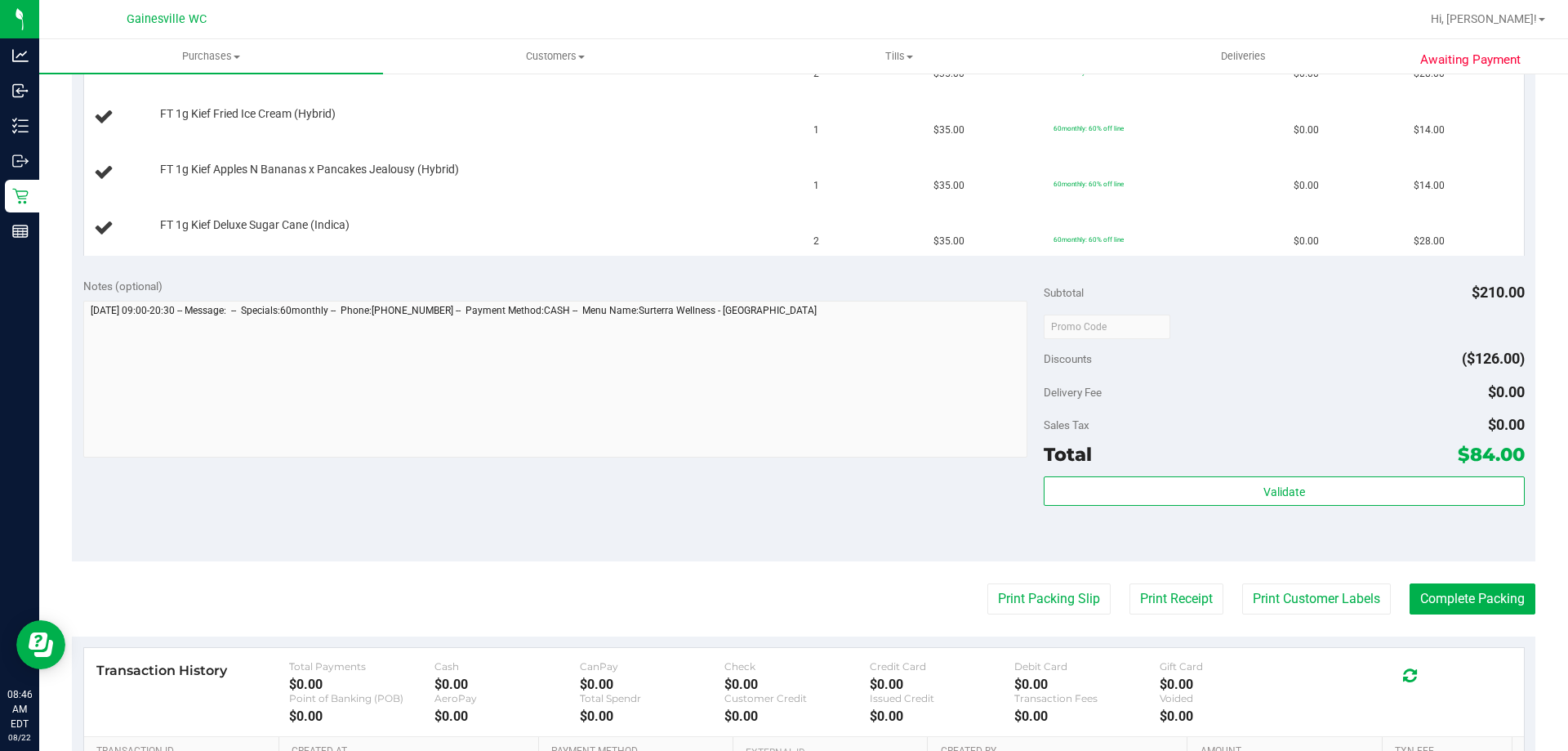
click at [1008, 582] on purchase-details "Back Edit Purchase Cancel Purchase View Profile # 11826250 BioTrack ID: - Submi…" at bounding box center [803, 270] width 1463 height 1344
click at [1008, 583] on button "Print Packing Slip" at bounding box center [1049, 598] width 124 height 31
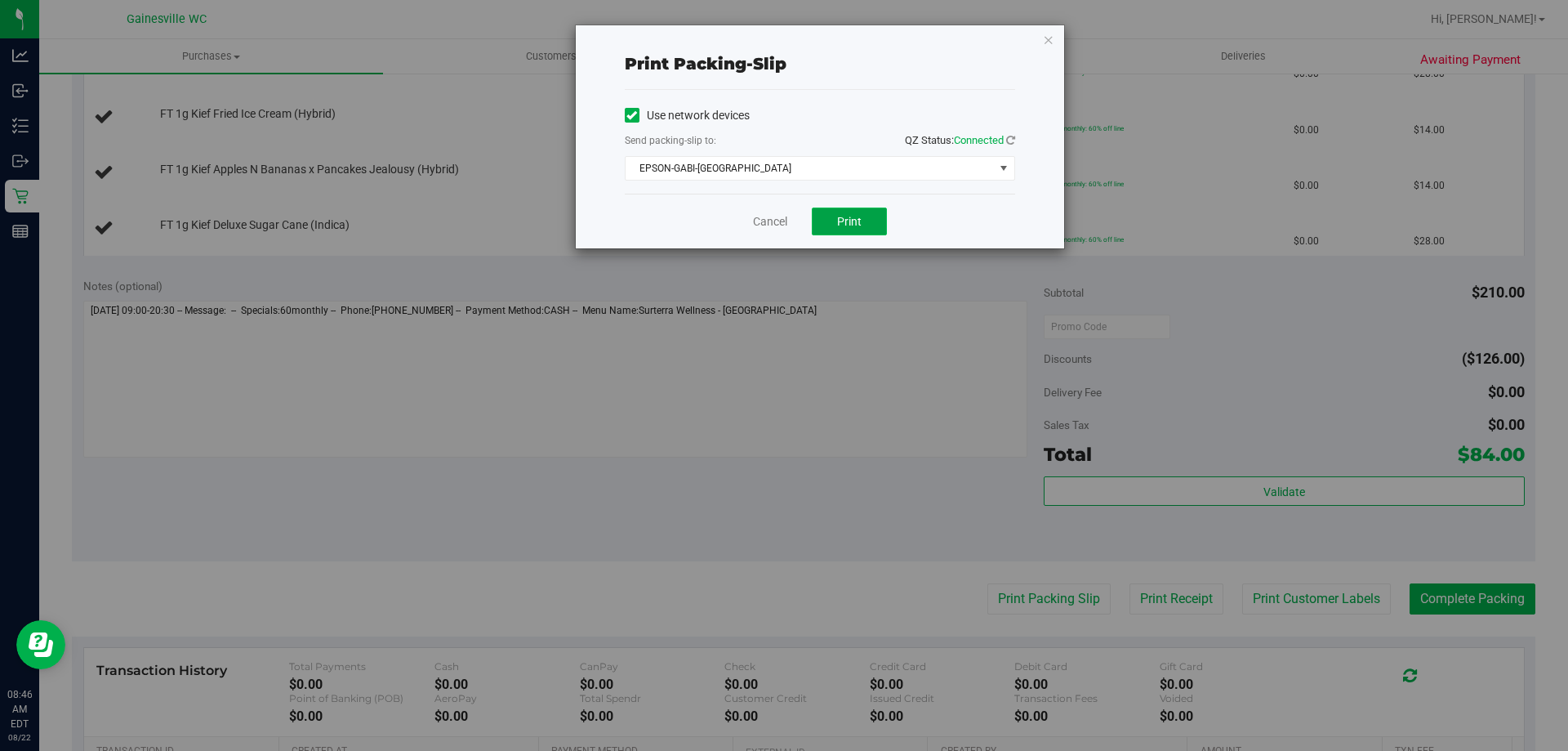
click at [860, 208] on button "Print" at bounding box center [849, 222] width 75 height 28
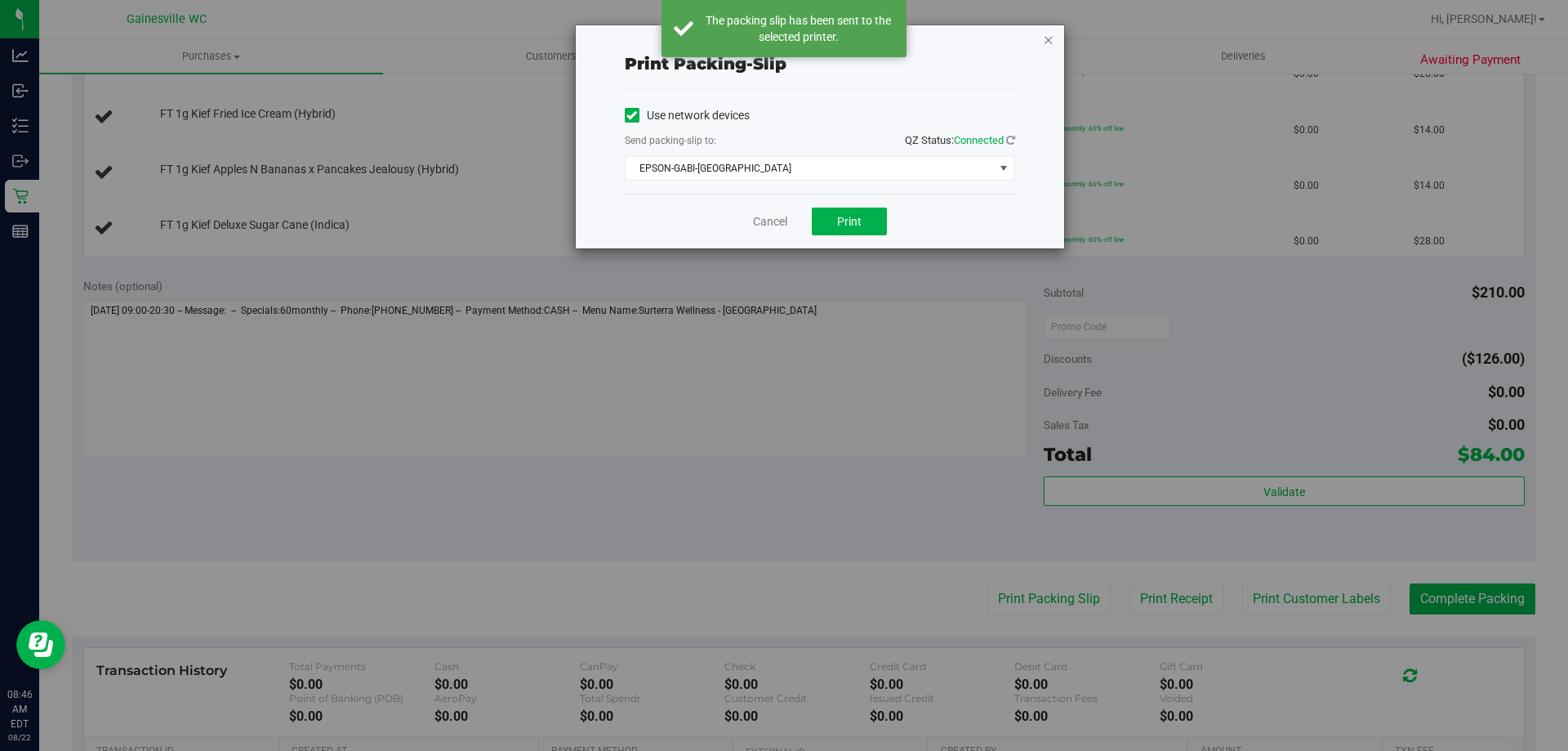
click at [1050, 35] on icon "button" at bounding box center [1049, 40] width 12 height 20
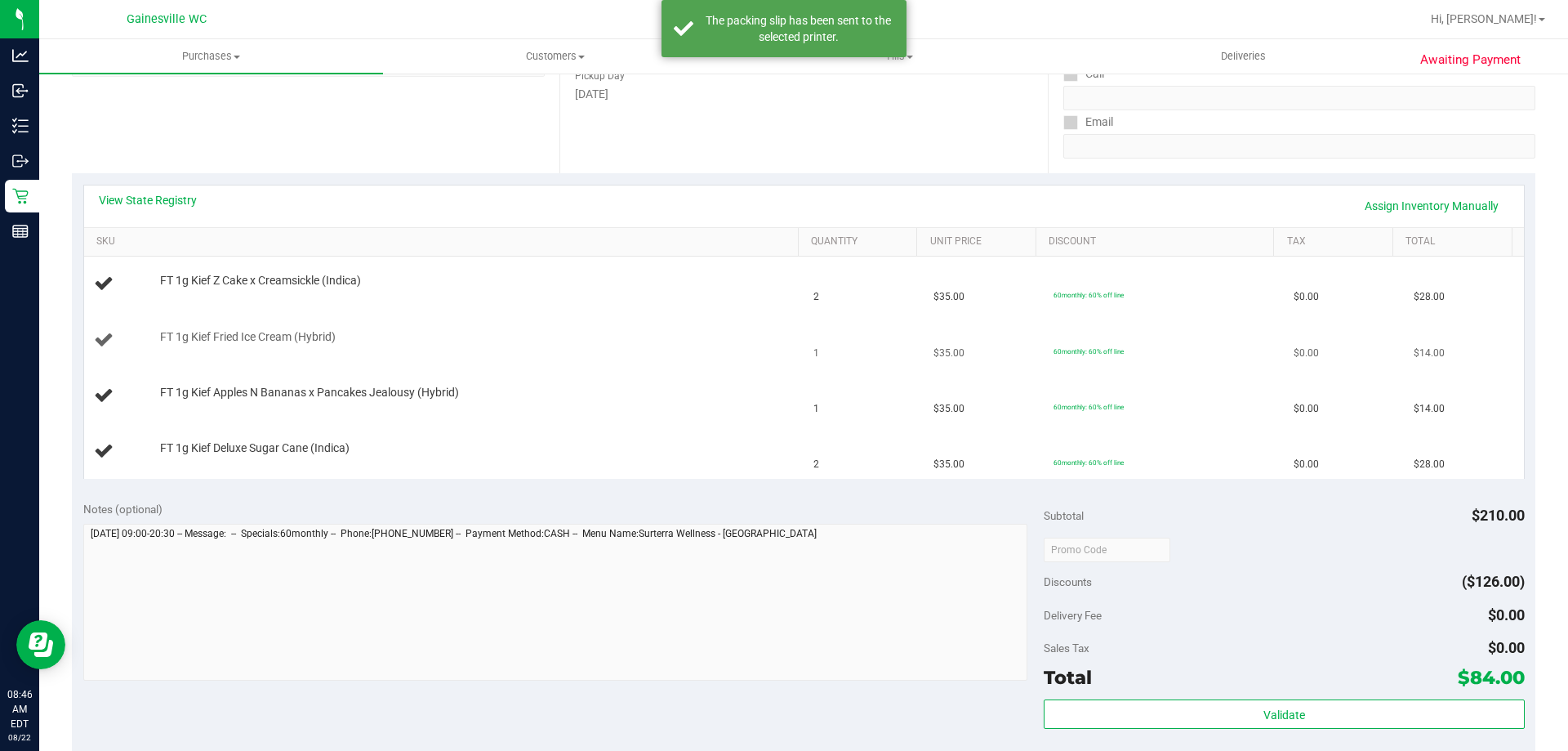
scroll to position [245, 0]
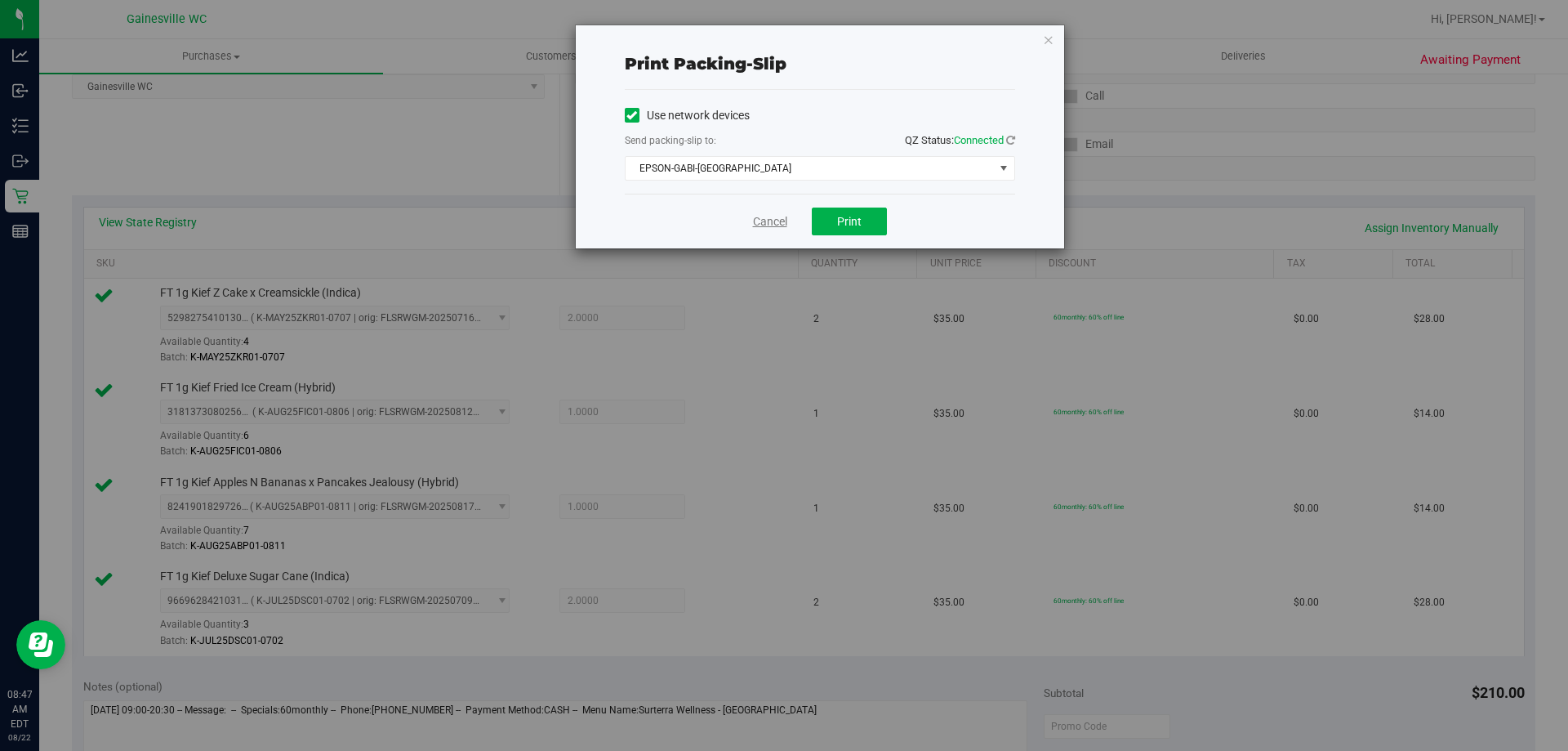
click at [765, 225] on link "Cancel" at bounding box center [770, 221] width 35 height 17
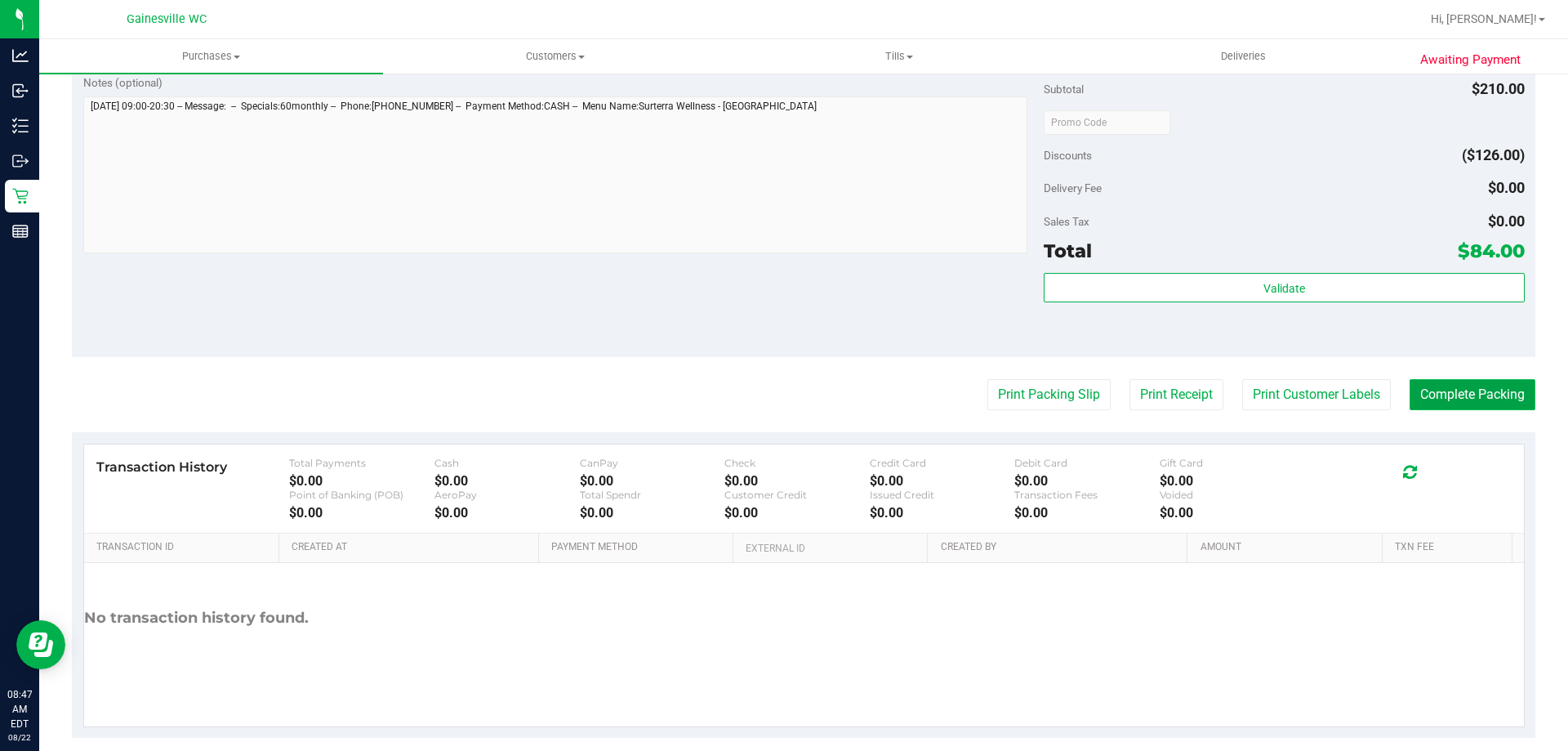
click at [1420, 407] on button "Complete Packing" at bounding box center [1472, 394] width 126 height 31
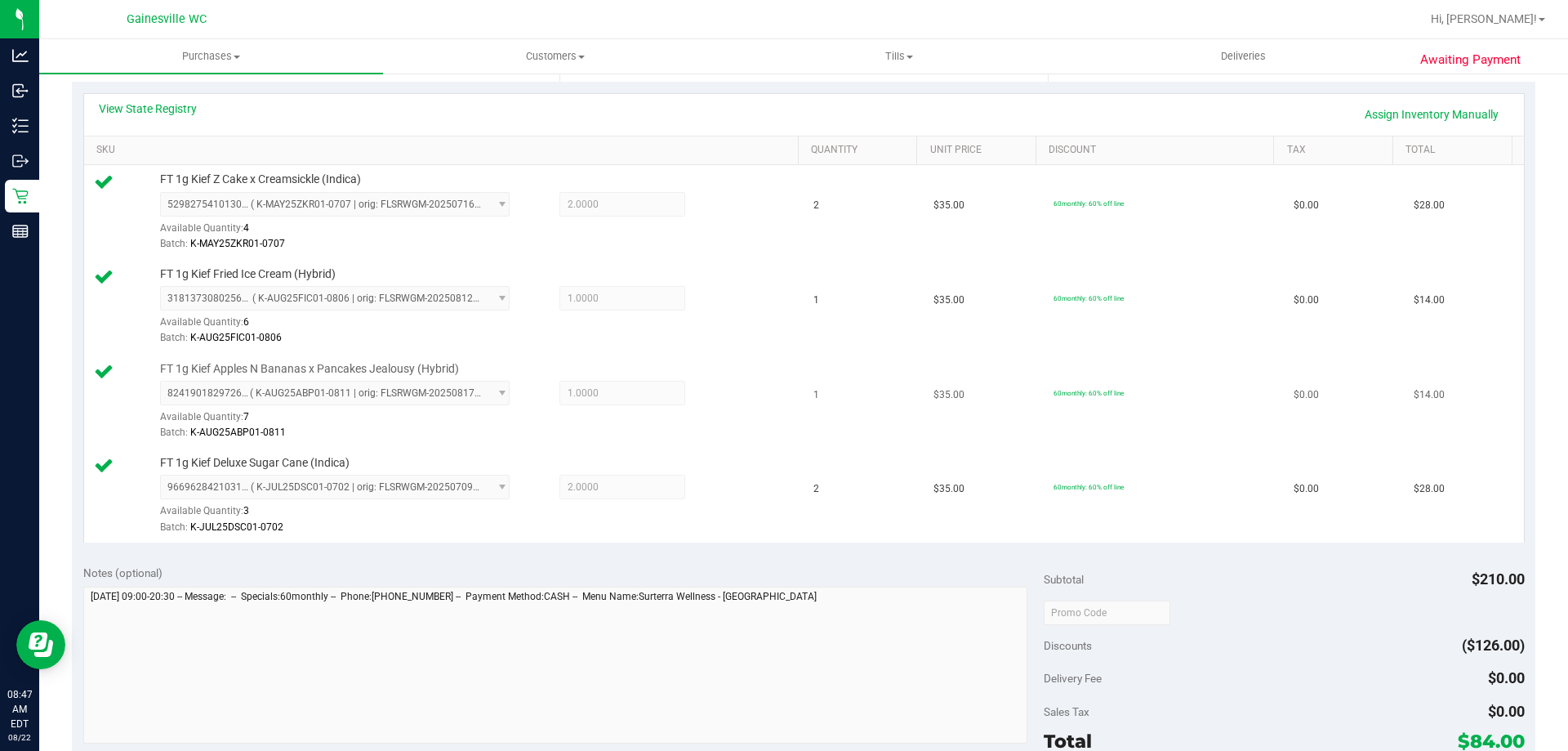
scroll to position [277, 0]
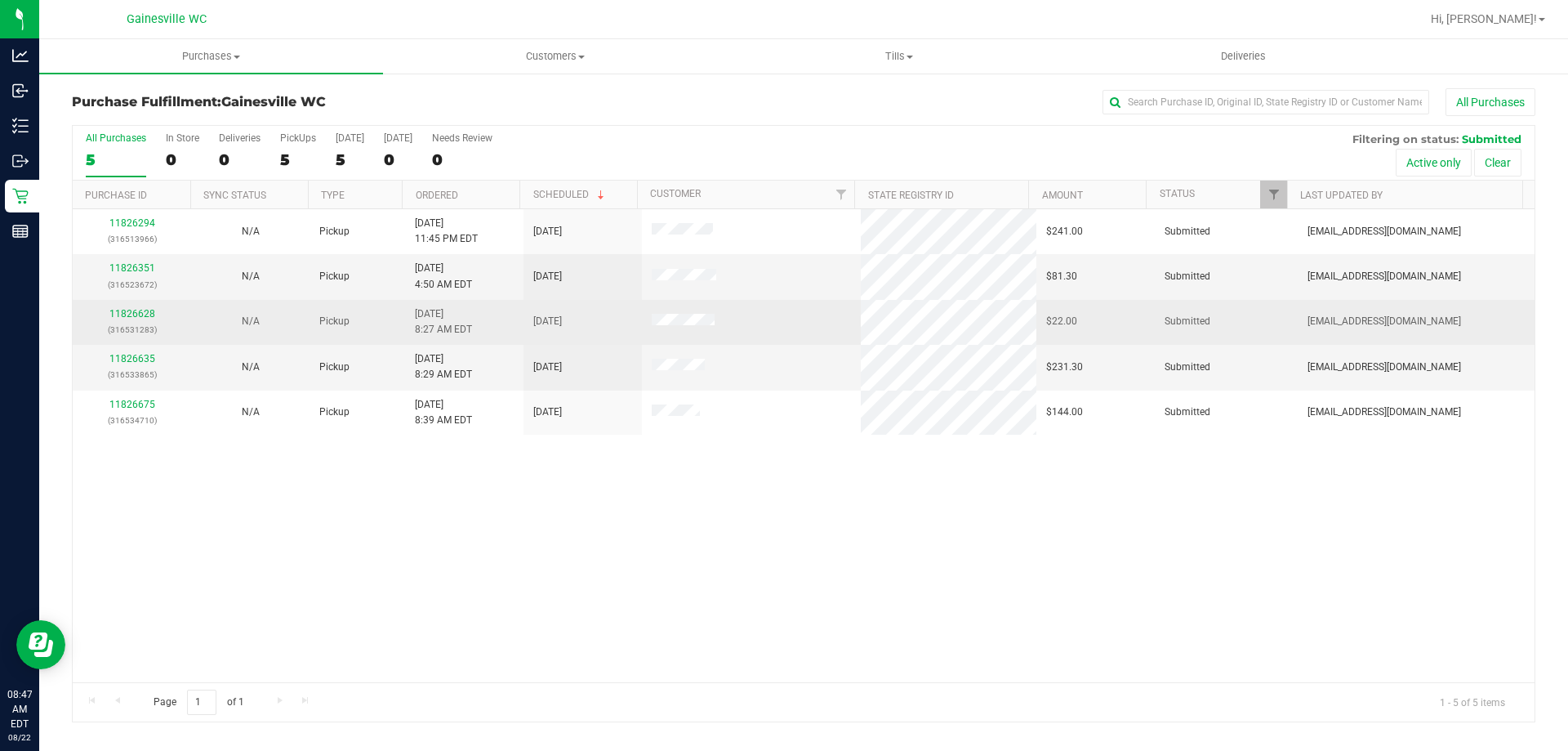
click at [126, 301] on td "11826628 (316531283)" at bounding box center [132, 322] width 119 height 45
click at [131, 323] on p "(316531283)" at bounding box center [132, 329] width 99 height 16
click at [135, 318] on link "11826628" at bounding box center [133, 314] width 46 height 12
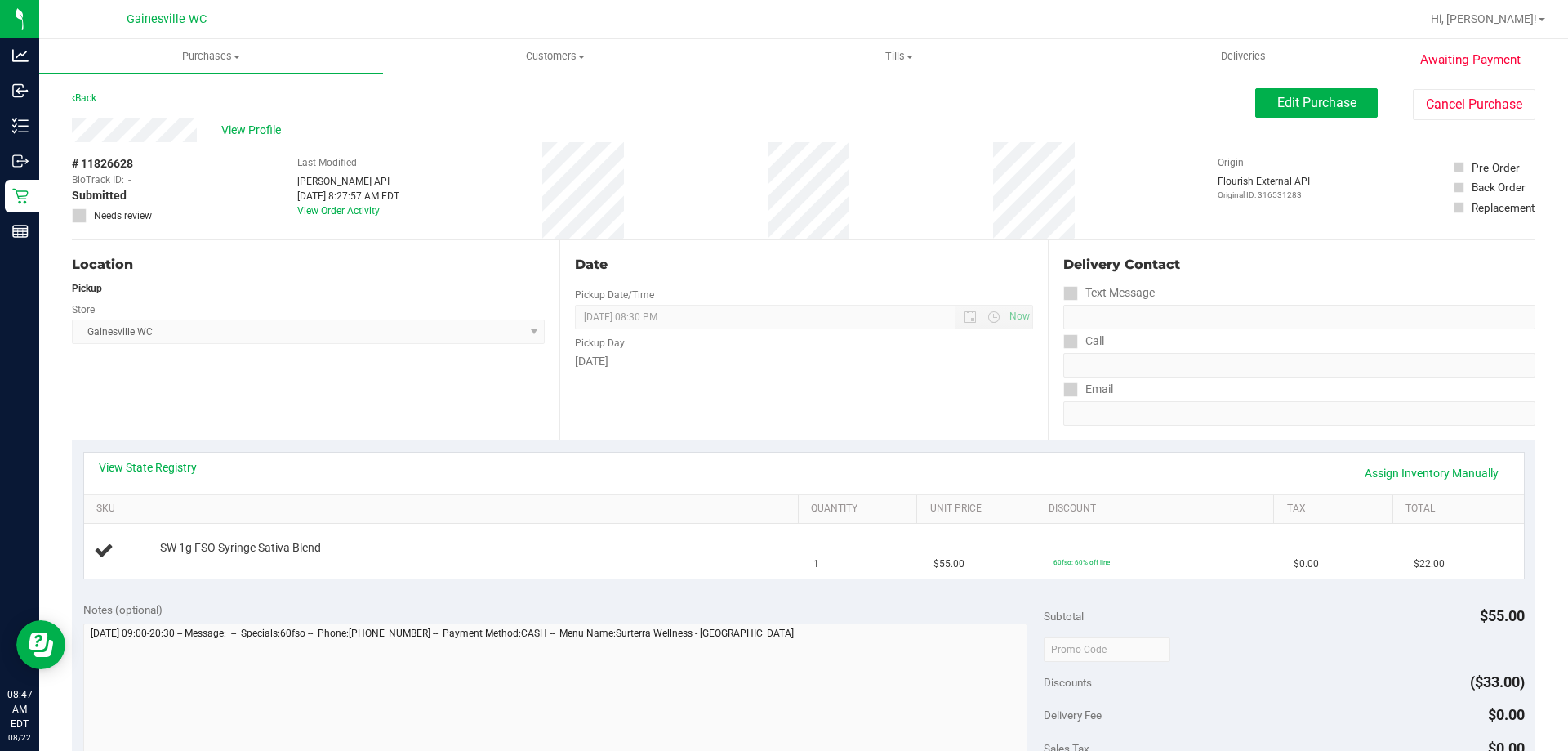
scroll to position [327, 0]
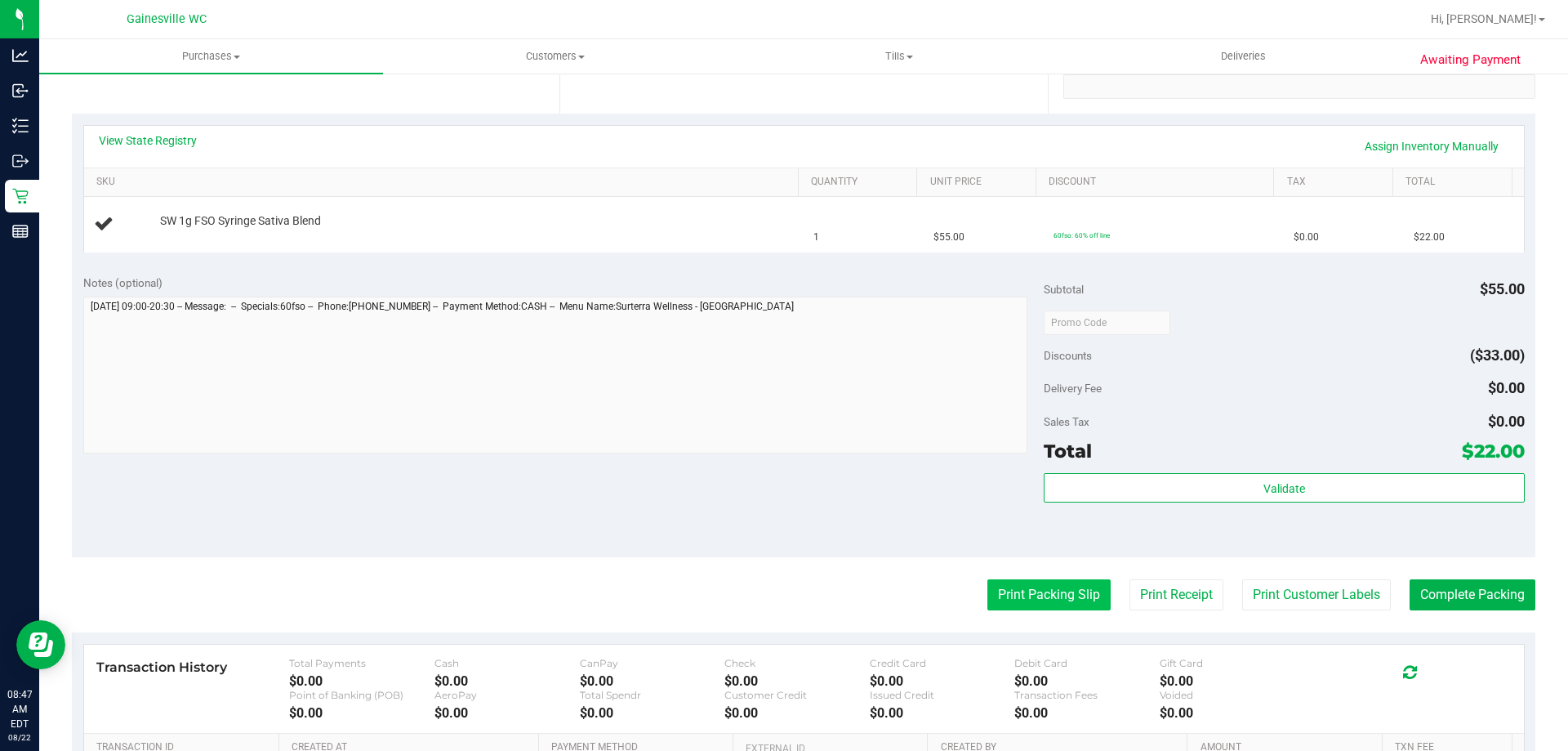
click at [1004, 585] on button "Print Packing Slip" at bounding box center [1049, 594] width 124 height 31
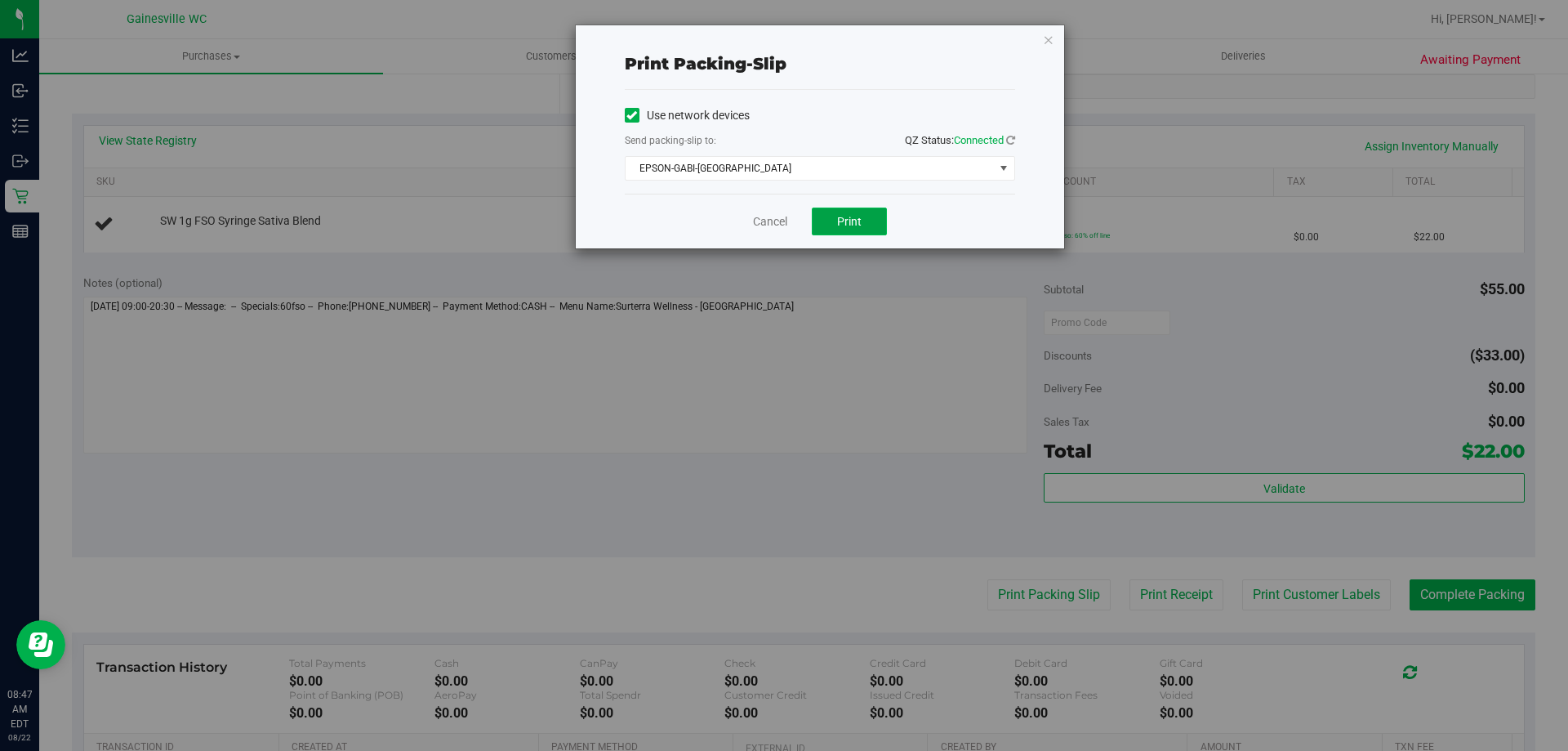
click at [862, 223] on button "Print" at bounding box center [849, 222] width 75 height 28
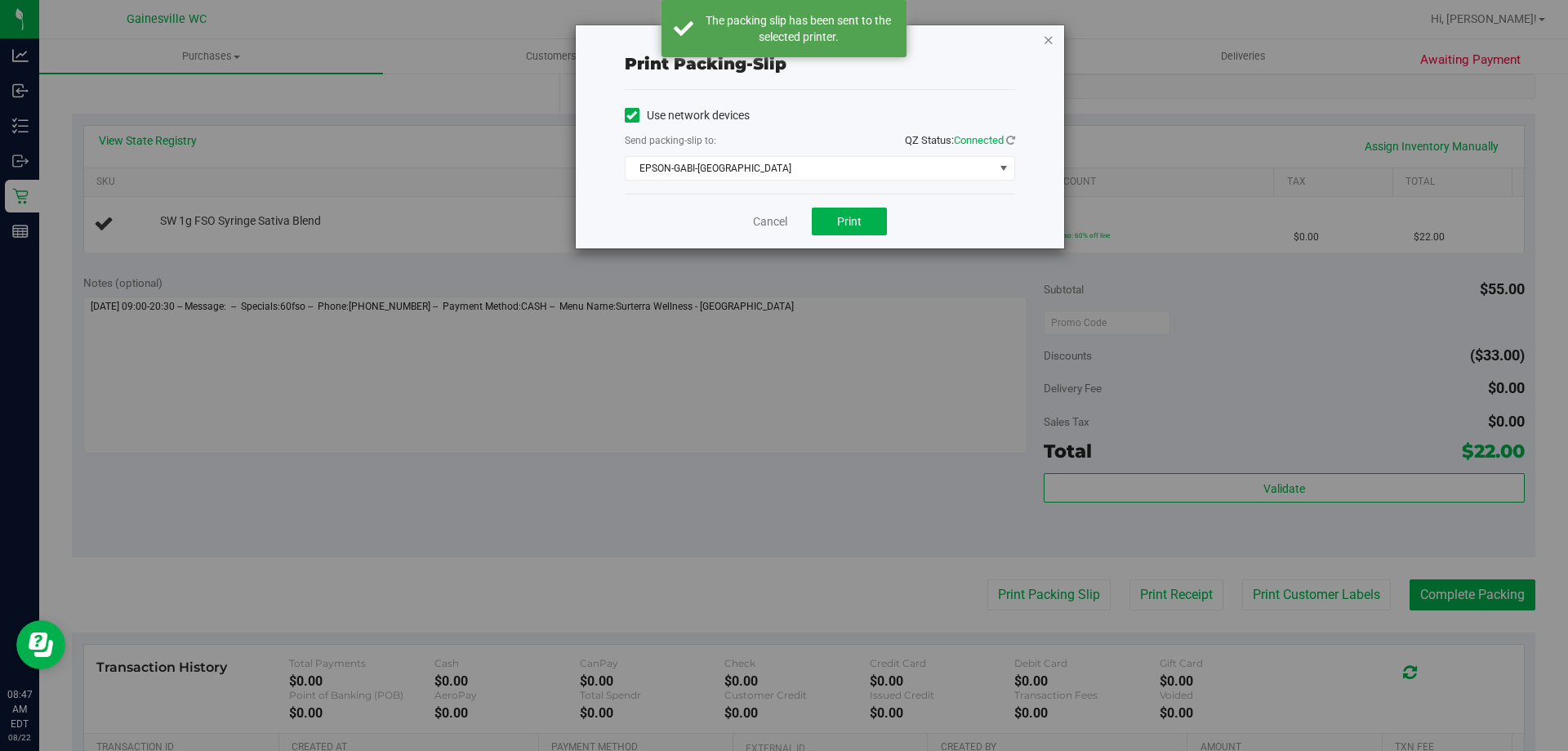
click at [1051, 45] on icon "button" at bounding box center [1049, 40] width 12 height 20
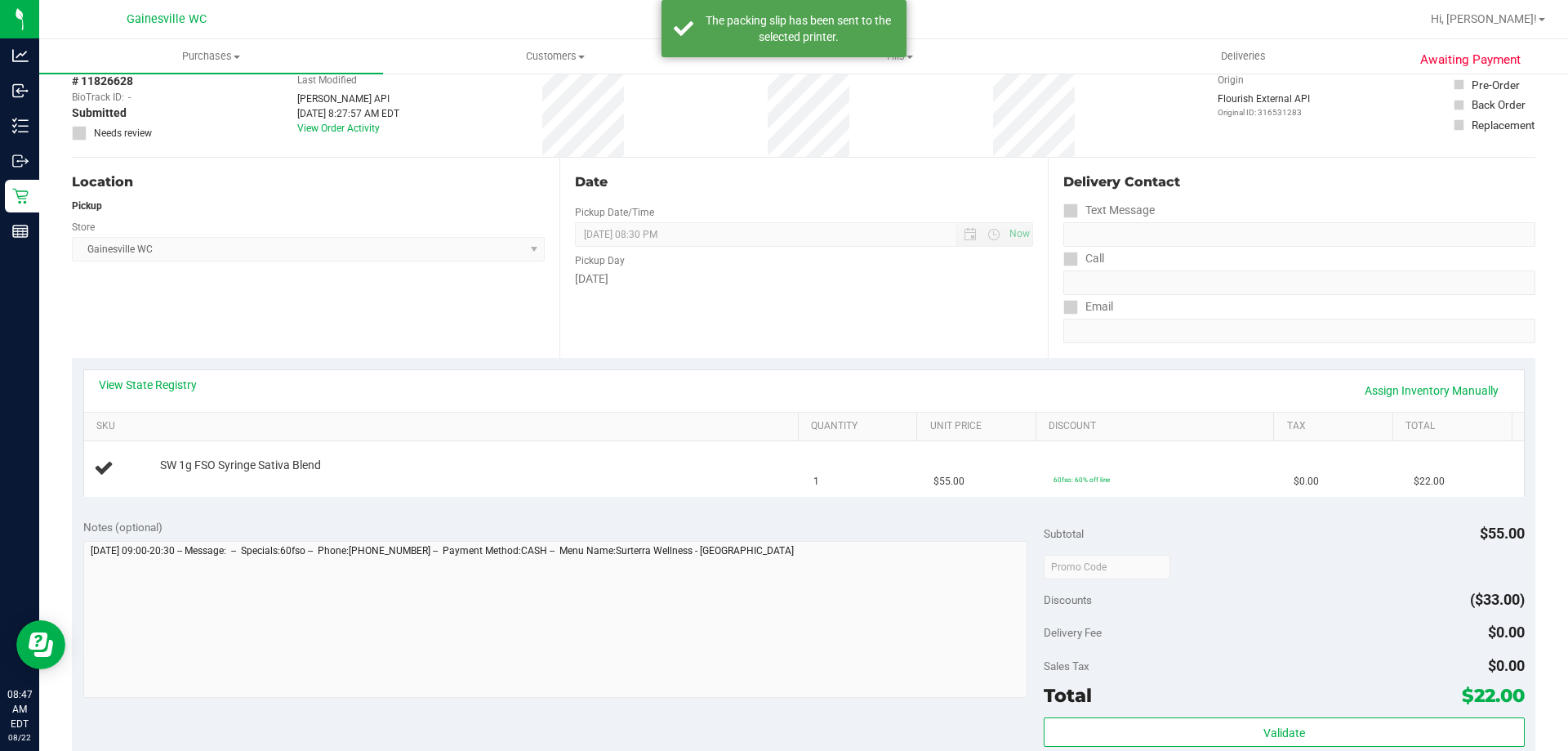
scroll to position [82, 0]
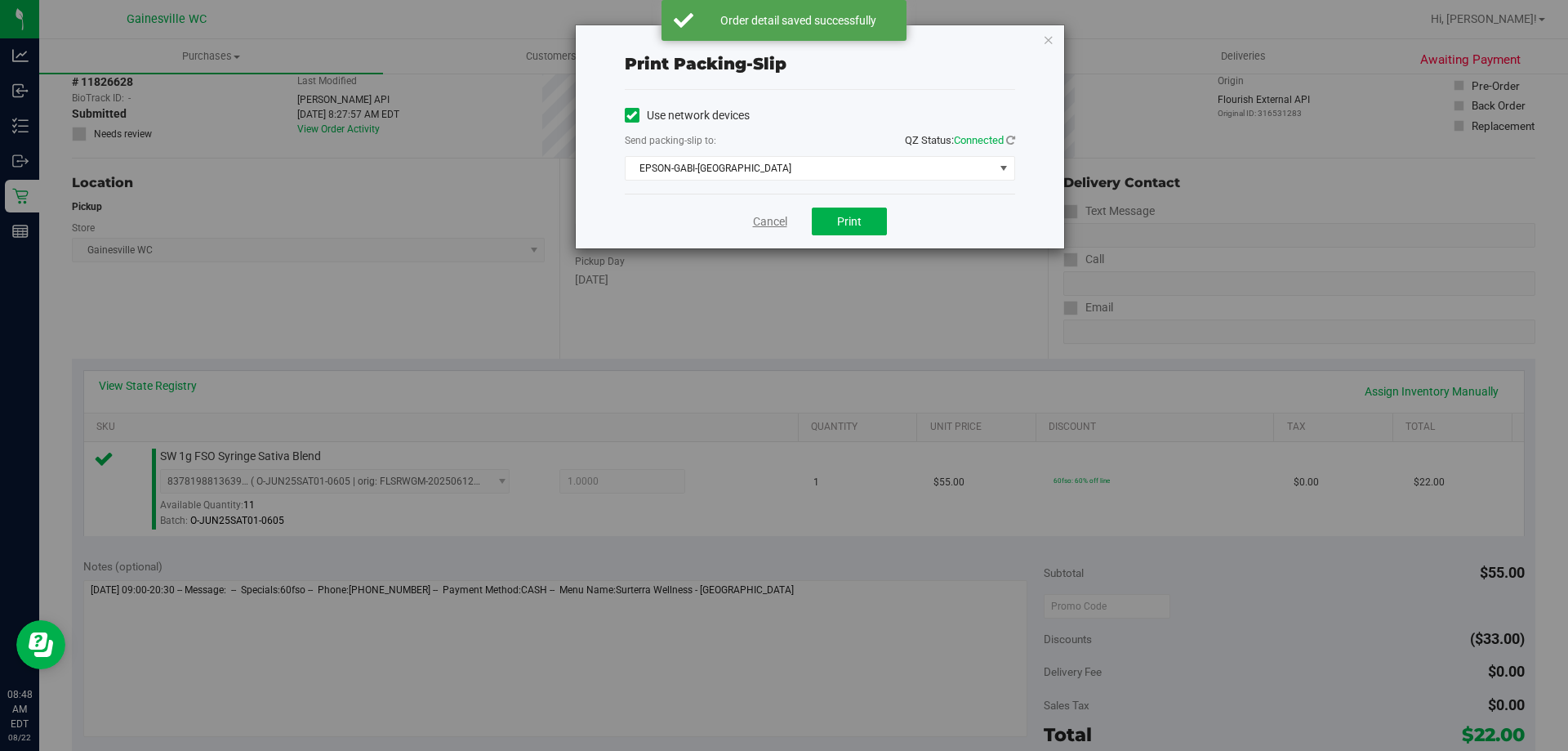
drag, startPoint x: 786, startPoint y: 208, endPoint x: 779, endPoint y: 213, distance: 8.6
click at [784, 208] on div "Cancel Print" at bounding box center [819, 221] width 391 height 54
click at [774, 216] on link "Cancel" at bounding box center [770, 221] width 35 height 17
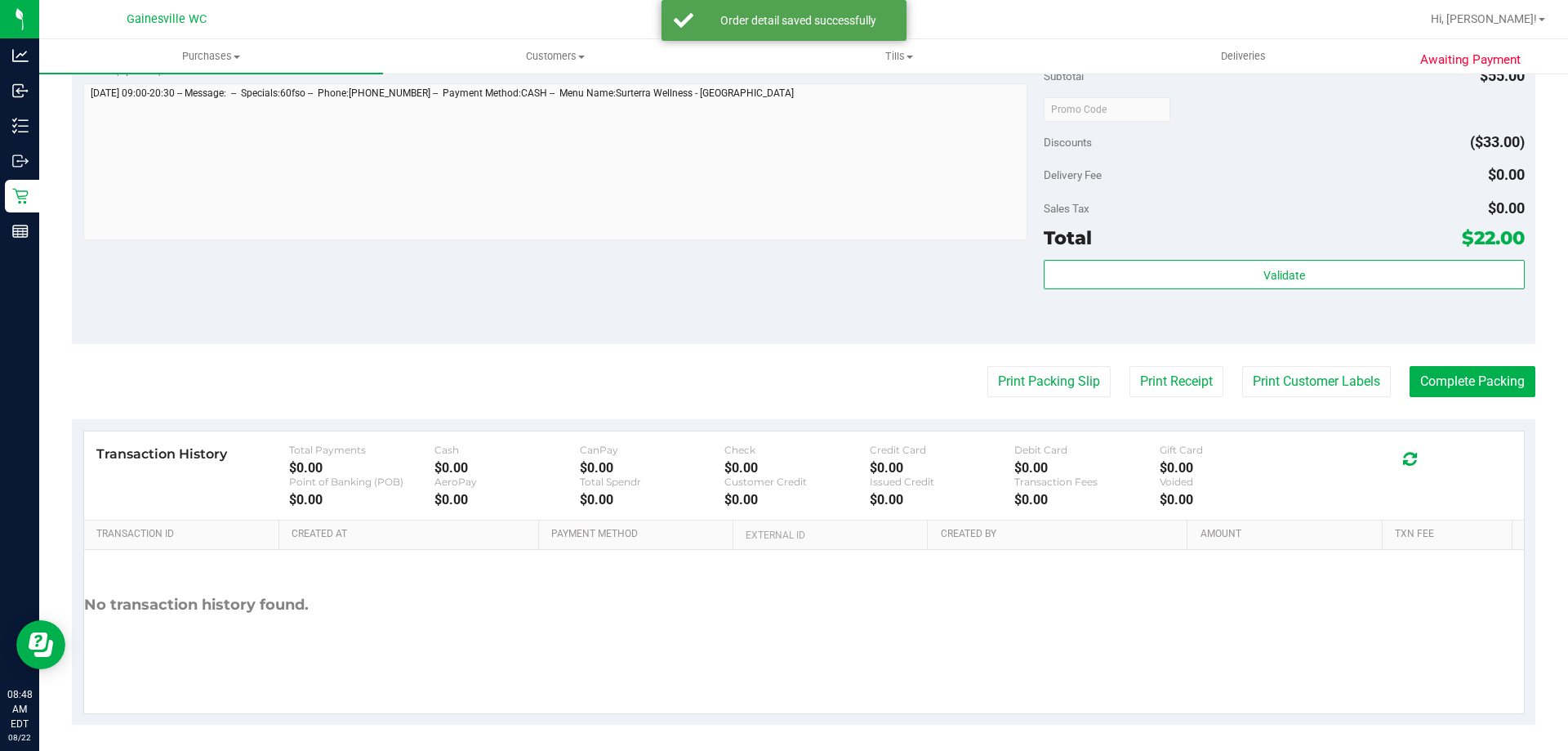
scroll to position [585, 0]
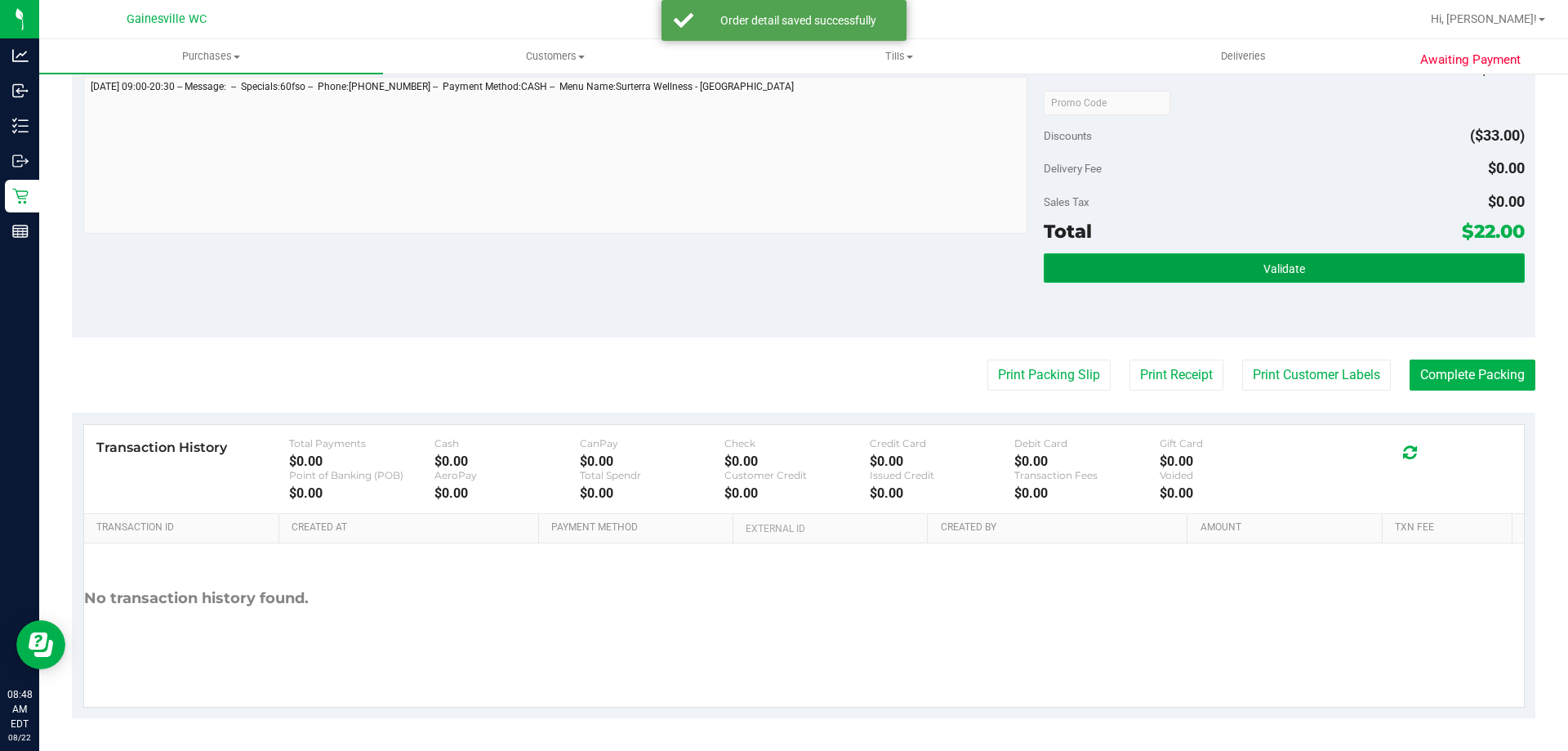
click at [1274, 266] on span "Validate" at bounding box center [1284, 268] width 42 height 13
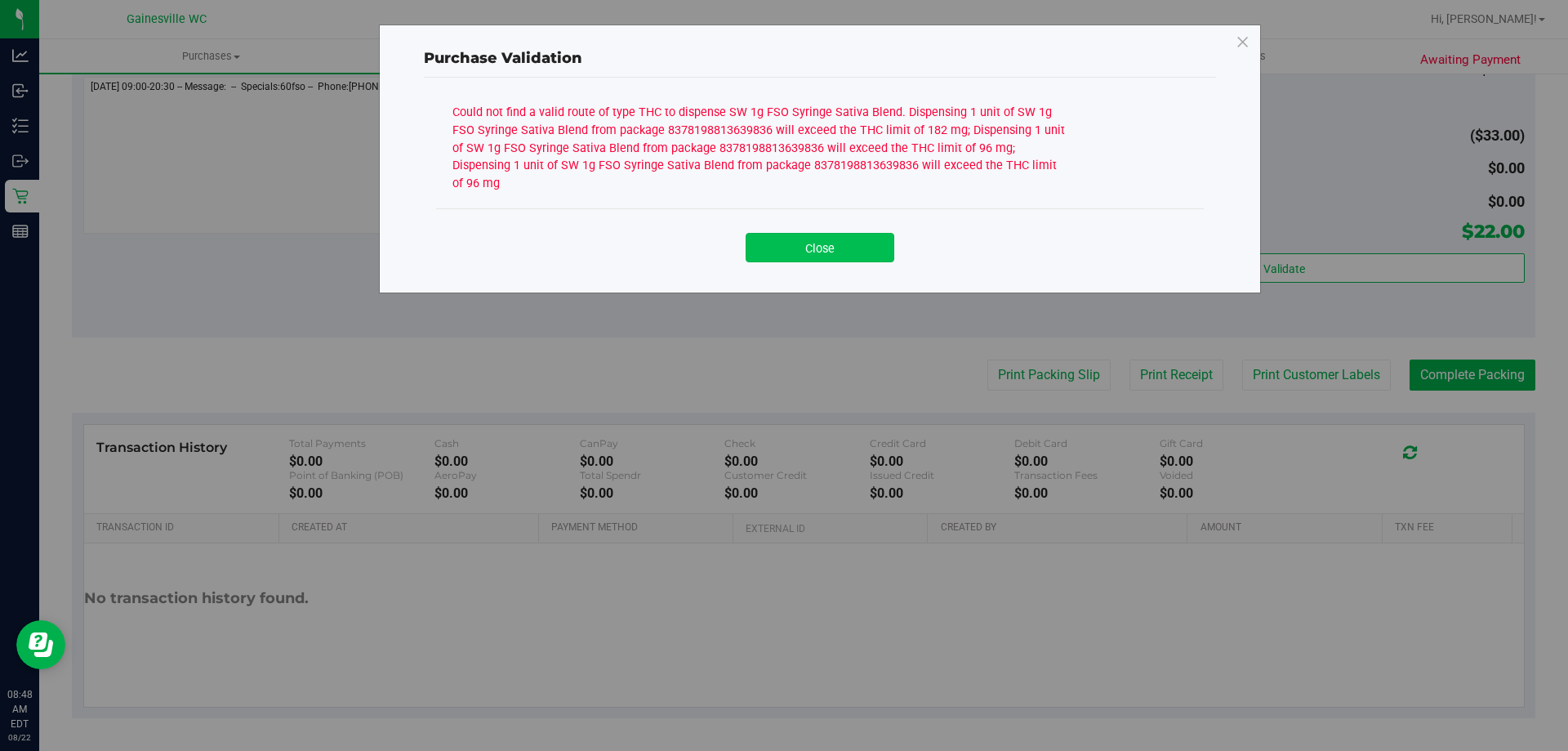
click at [852, 235] on button "Close" at bounding box center [820, 247] width 148 height 30
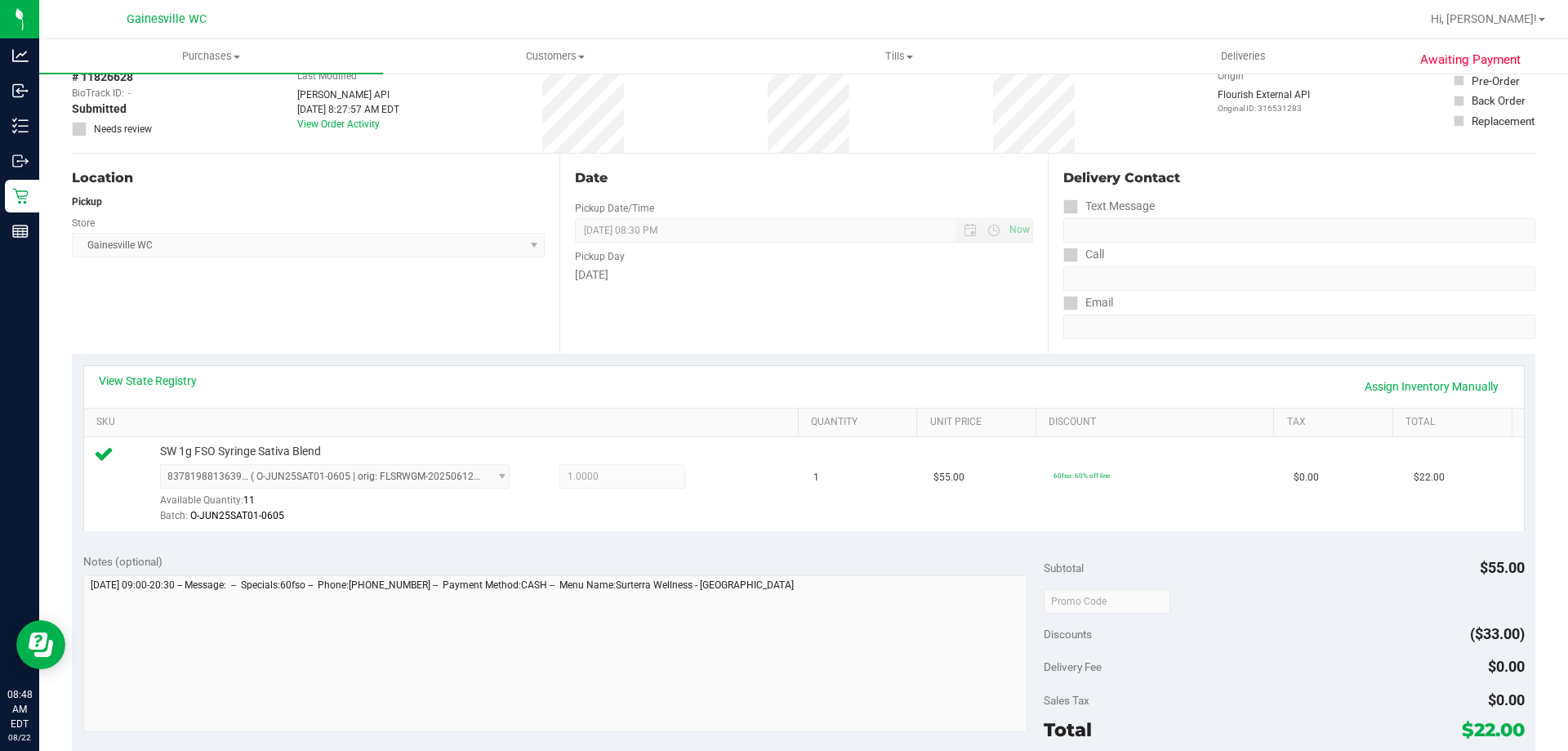
scroll to position [0, 0]
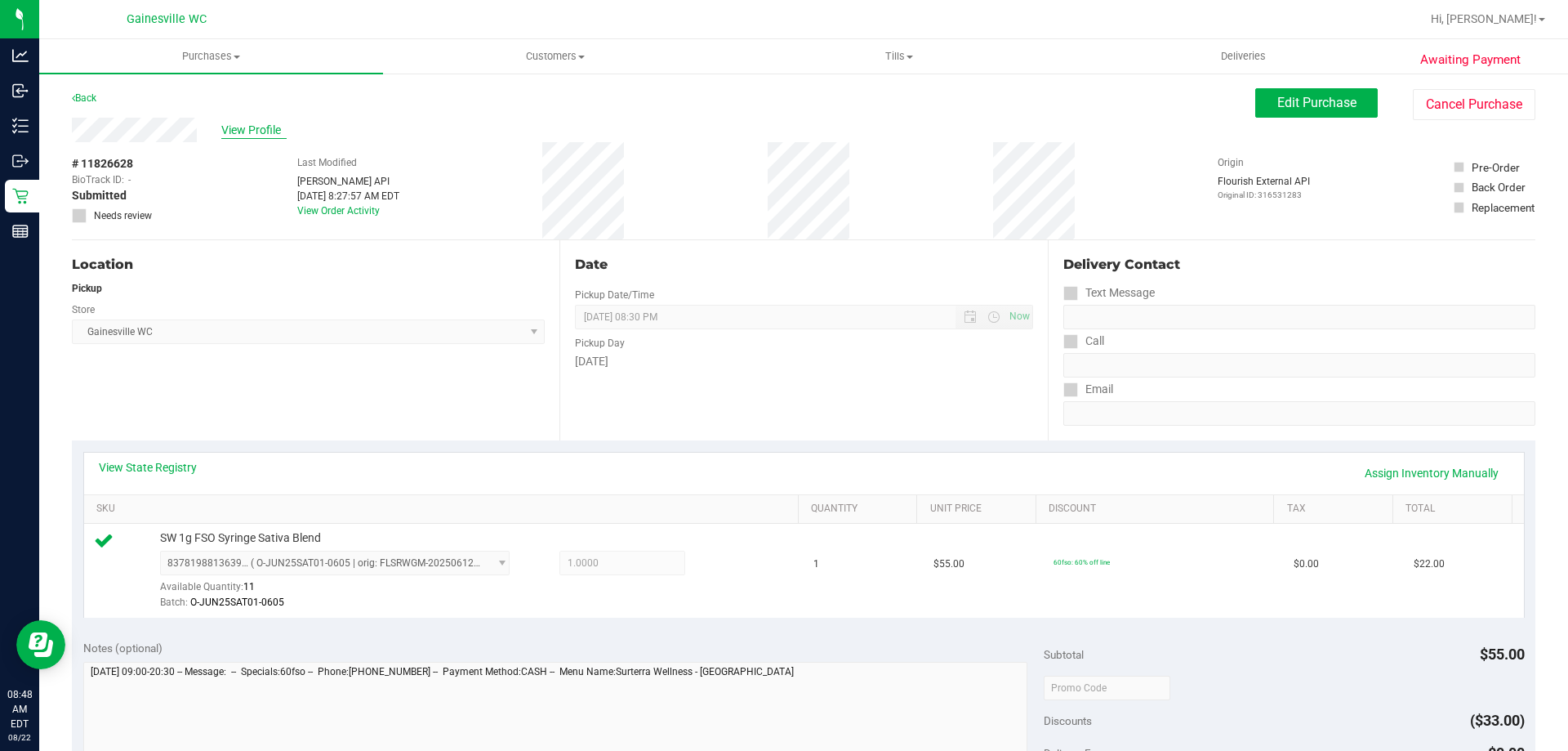
click at [257, 138] on span "View Profile" at bounding box center [254, 130] width 65 height 17
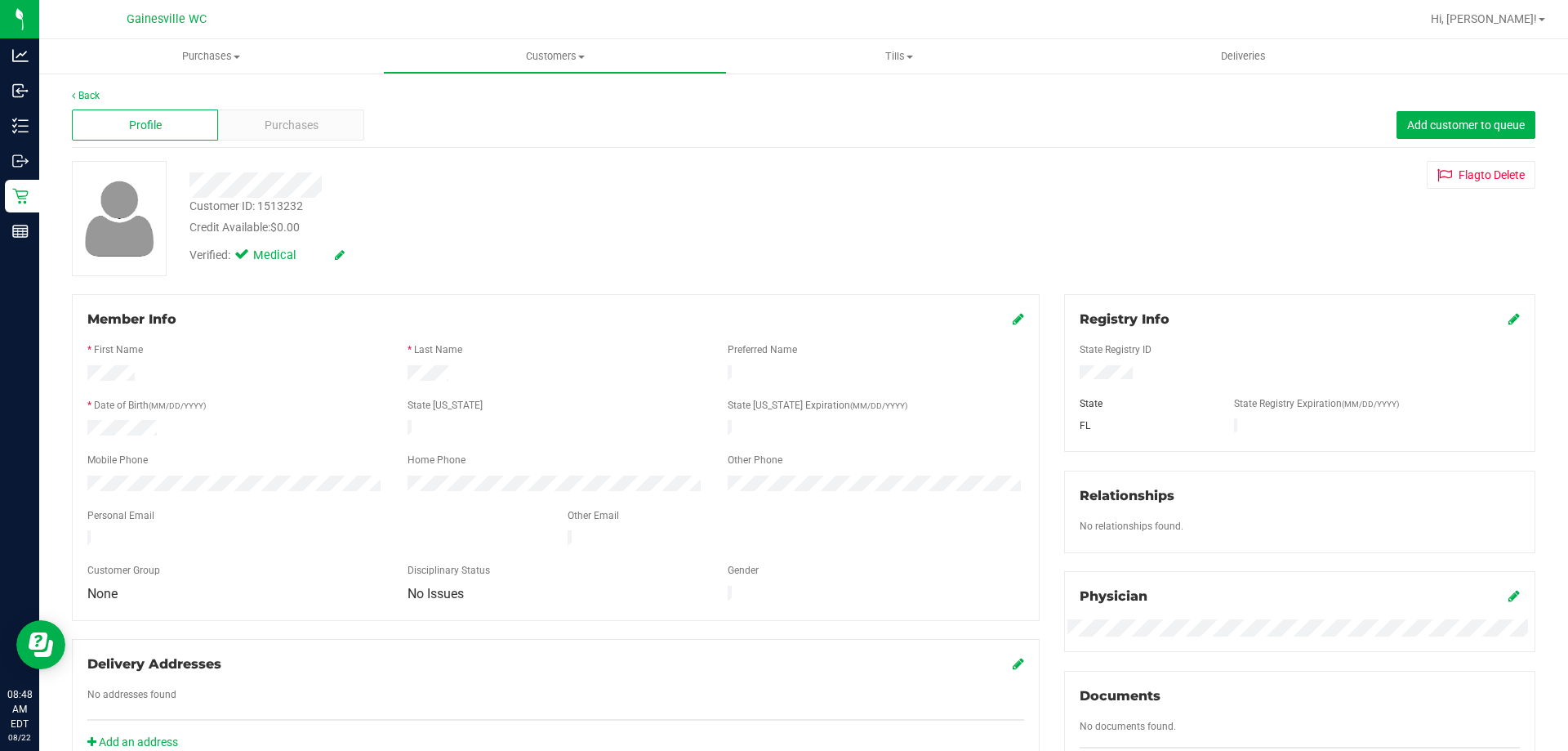
click at [293, 205] on div "Customer ID: 1513232" at bounding box center [245, 206] width 114 height 17
copy div "1513232"
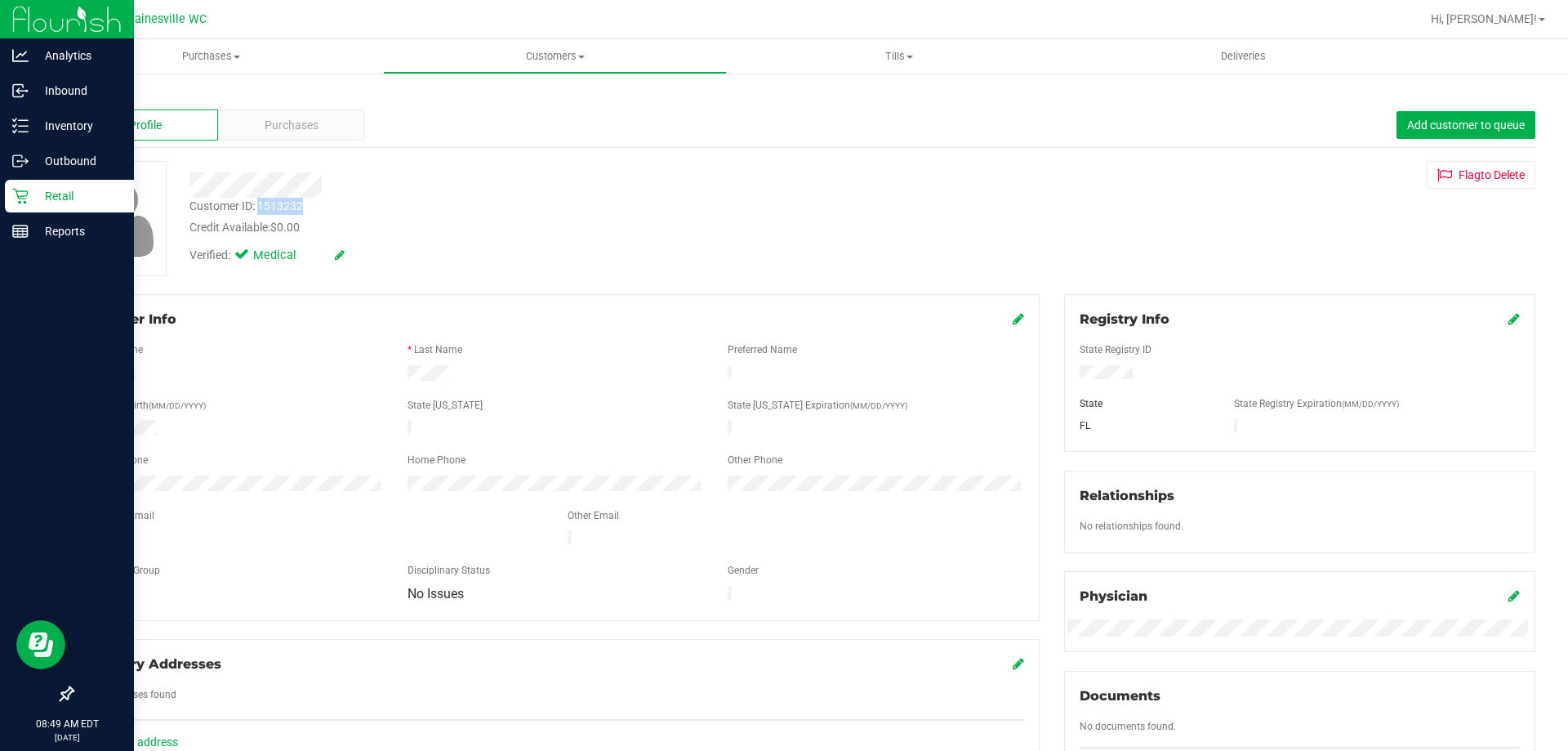
click at [13, 198] on icon at bounding box center [20, 196] width 17 height 17
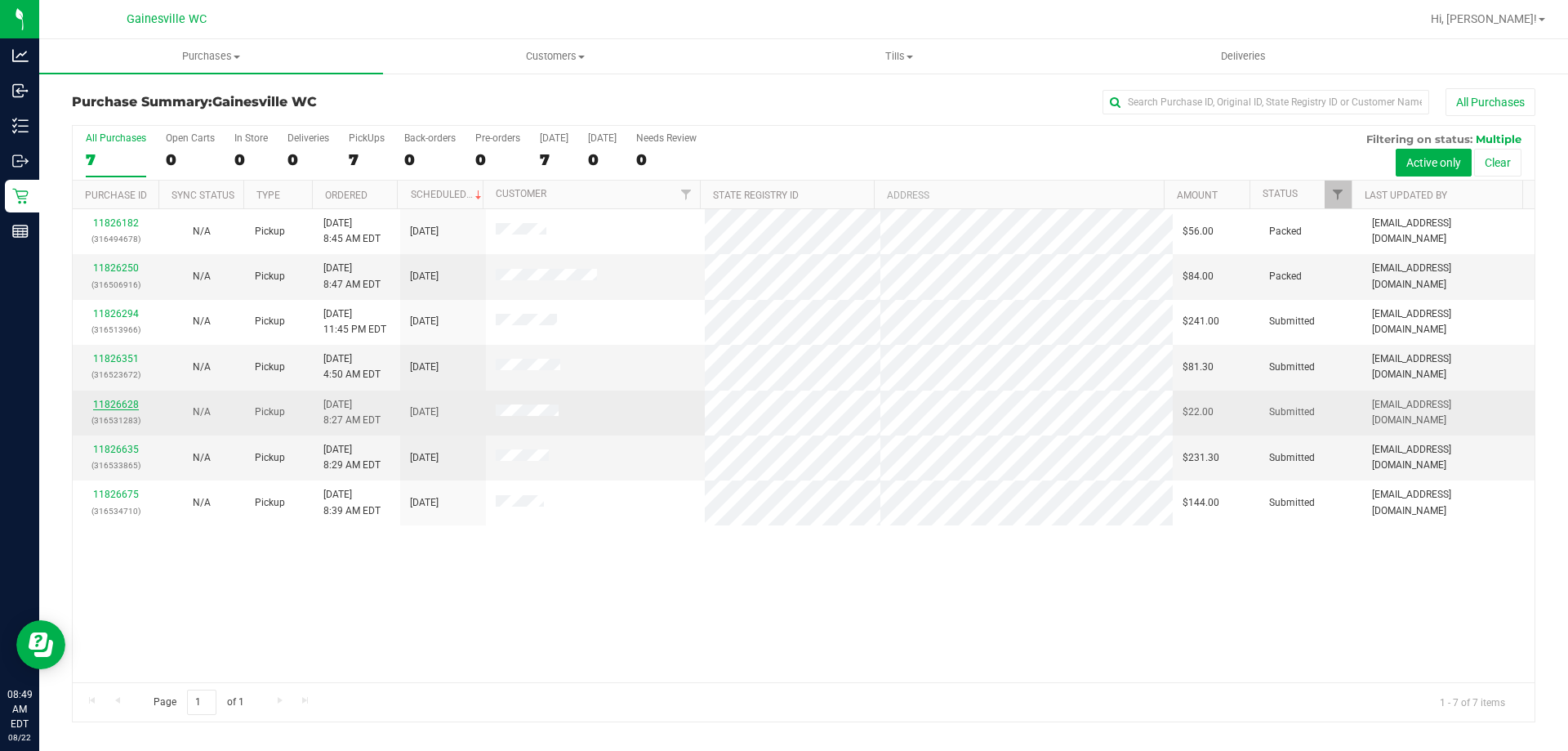
click at [108, 405] on link "11826628" at bounding box center [116, 405] width 46 height 12
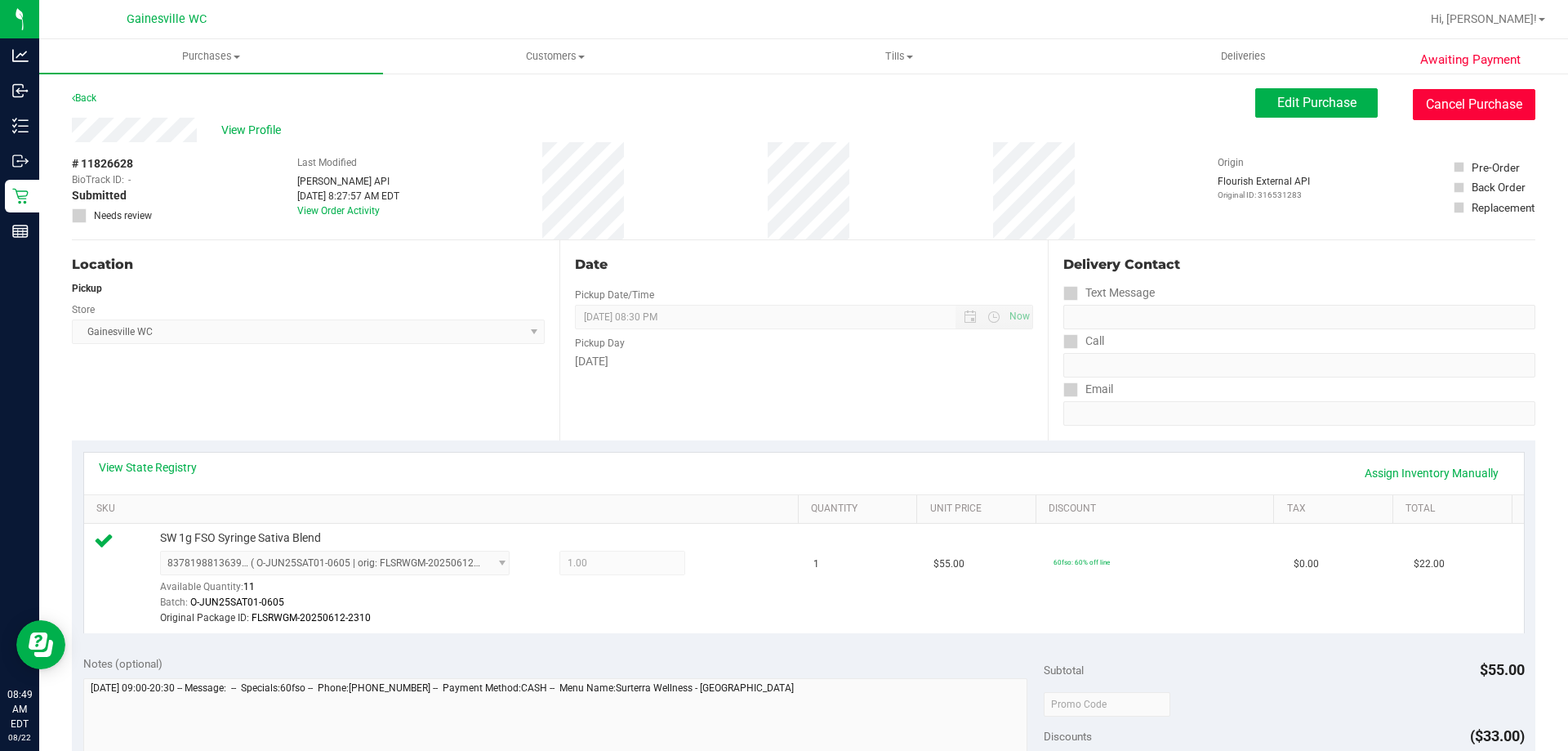
click at [1443, 96] on button "Cancel Purchase" at bounding box center [1474, 104] width 123 height 31
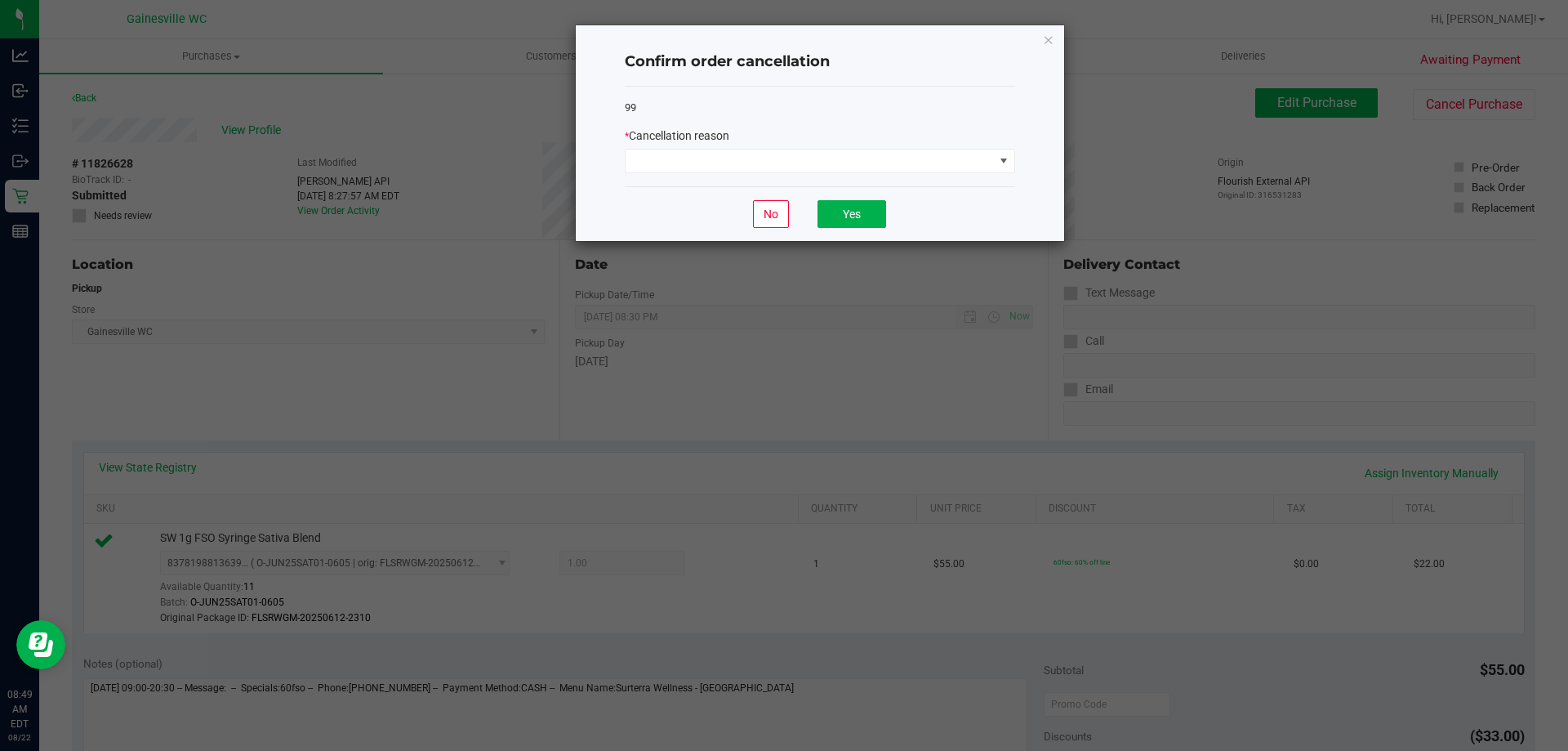
click at [757, 174] on div "99 * Cancellation reason" at bounding box center [819, 137] width 391 height 101
click at [760, 159] on span at bounding box center [809, 160] width 368 height 23
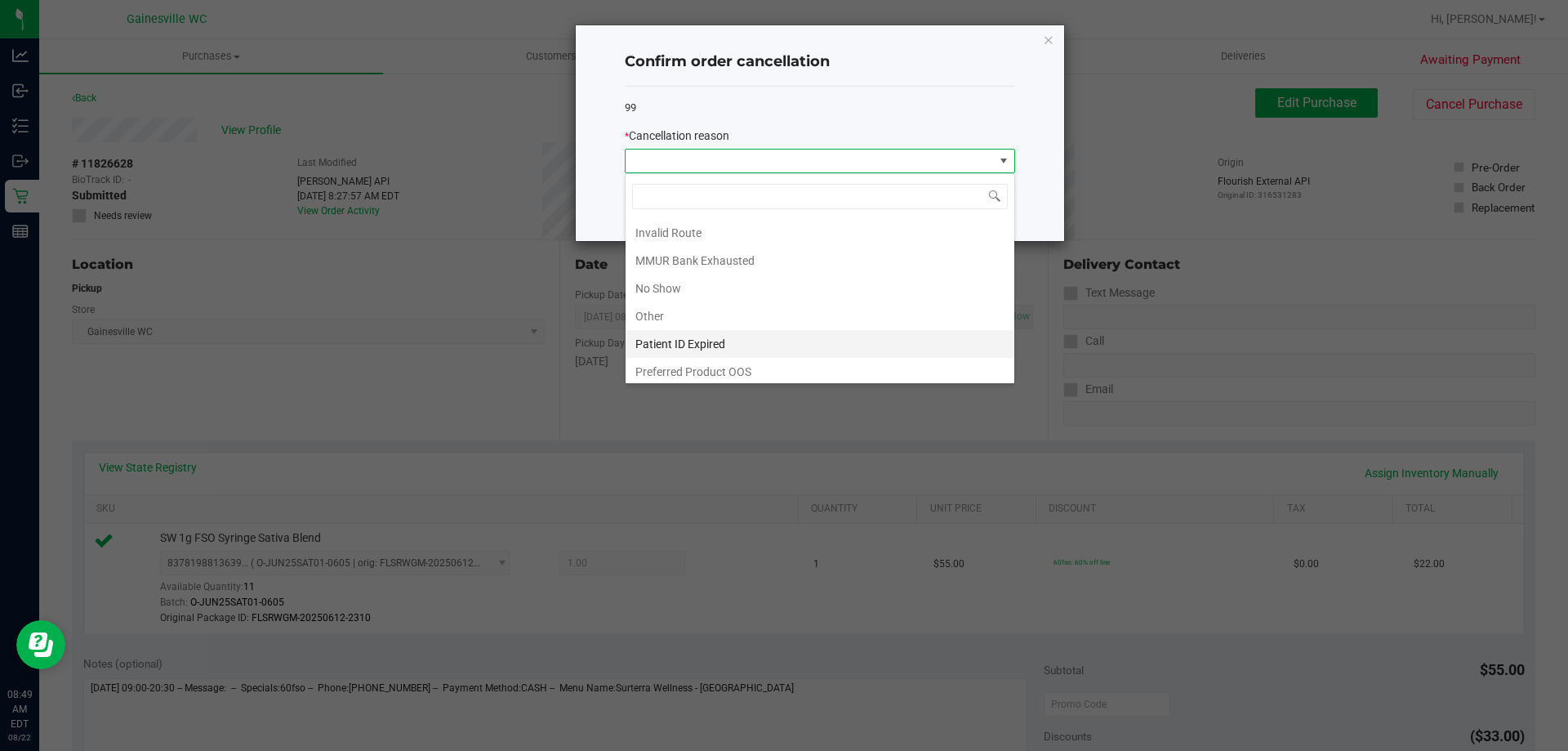
scroll to position [86, 0]
click at [776, 255] on li "MMUR Bank Exhausted" at bounding box center [819, 255] width 389 height 28
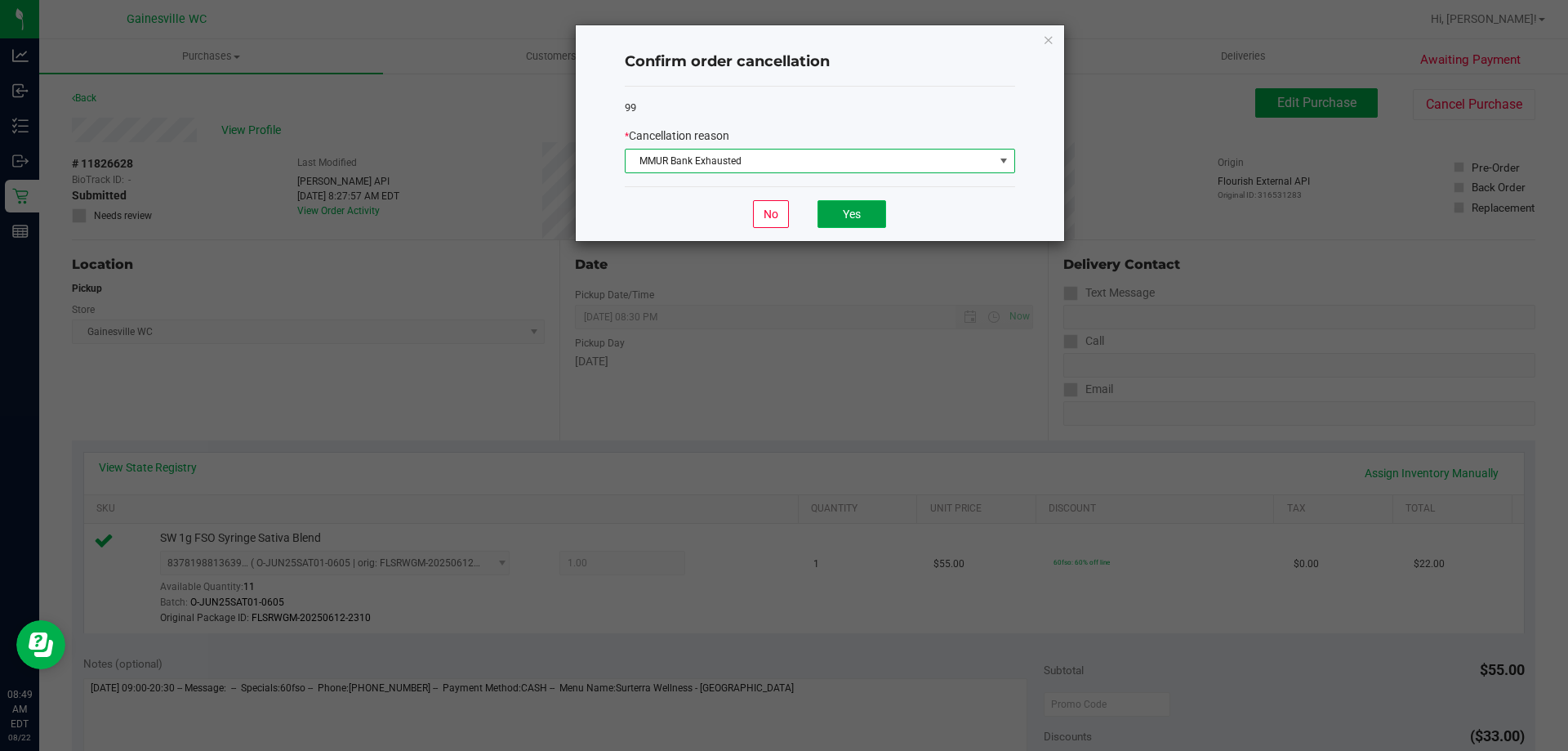
click at [836, 200] on button "Yes" at bounding box center [851, 214] width 68 height 28
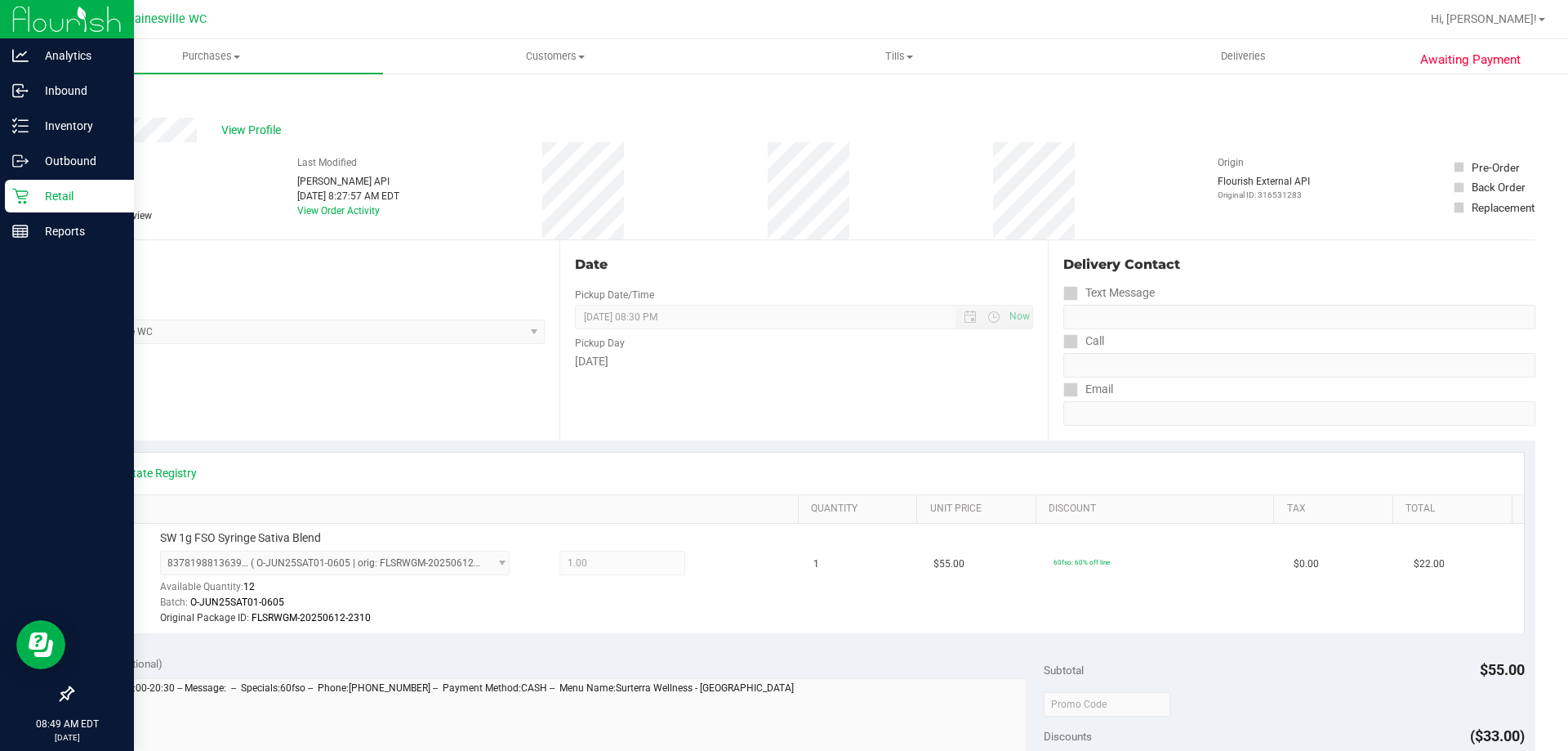
click at [48, 190] on p "Retail" at bounding box center [77, 196] width 98 height 20
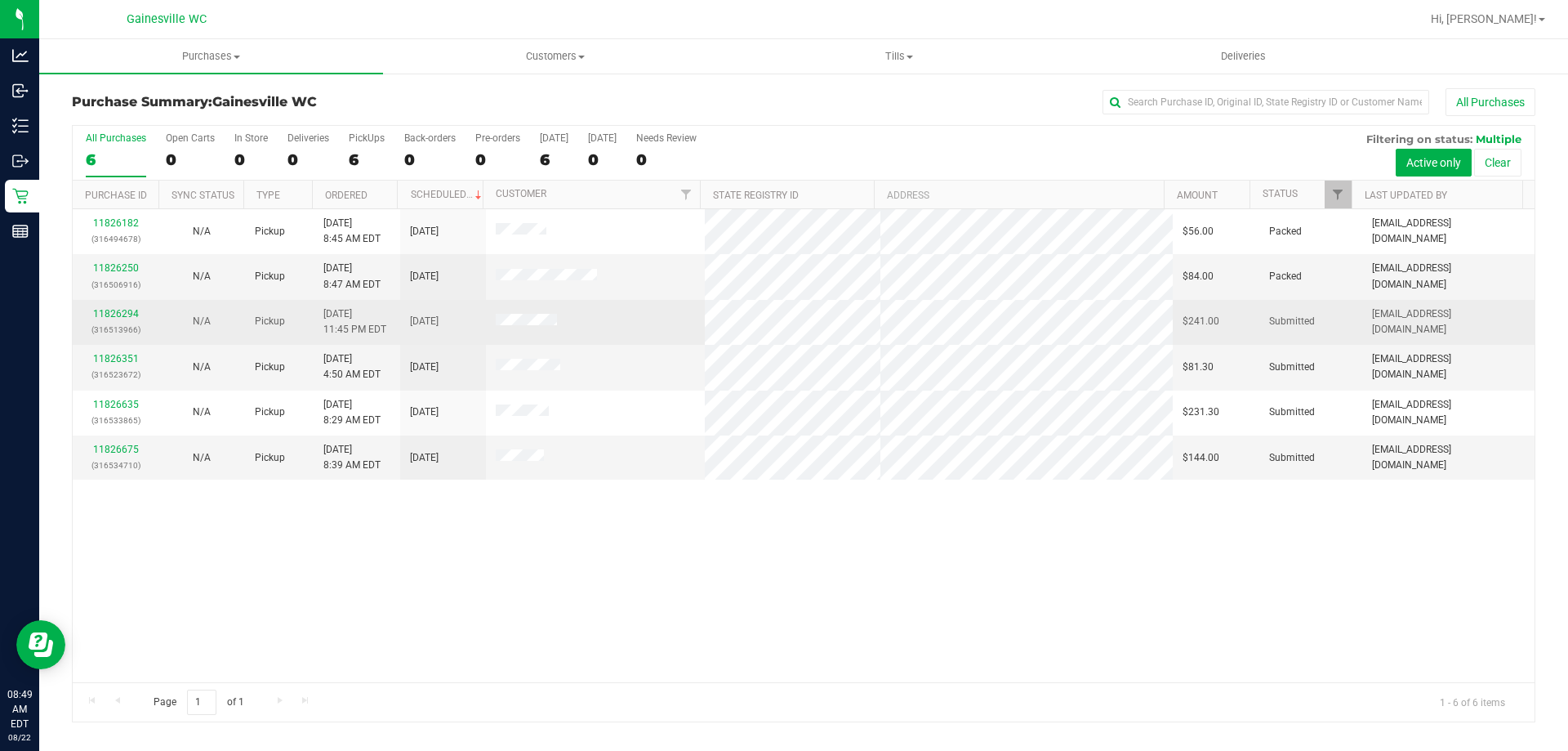
click at [115, 320] on div "11826294 (316513966)" at bounding box center [115, 322] width 66 height 31
click at [120, 311] on link "11826294" at bounding box center [116, 314] width 46 height 12
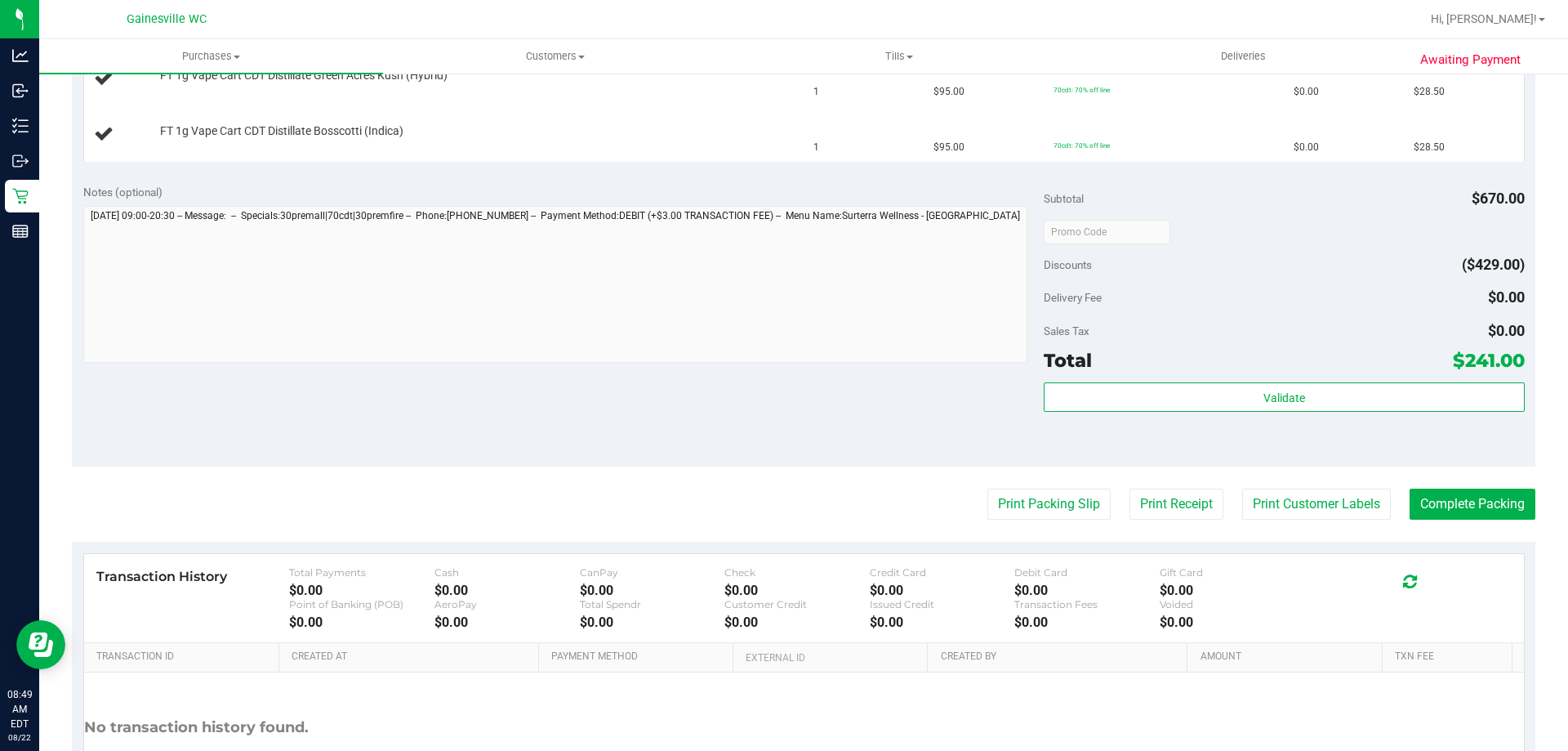
scroll to position [816, 0]
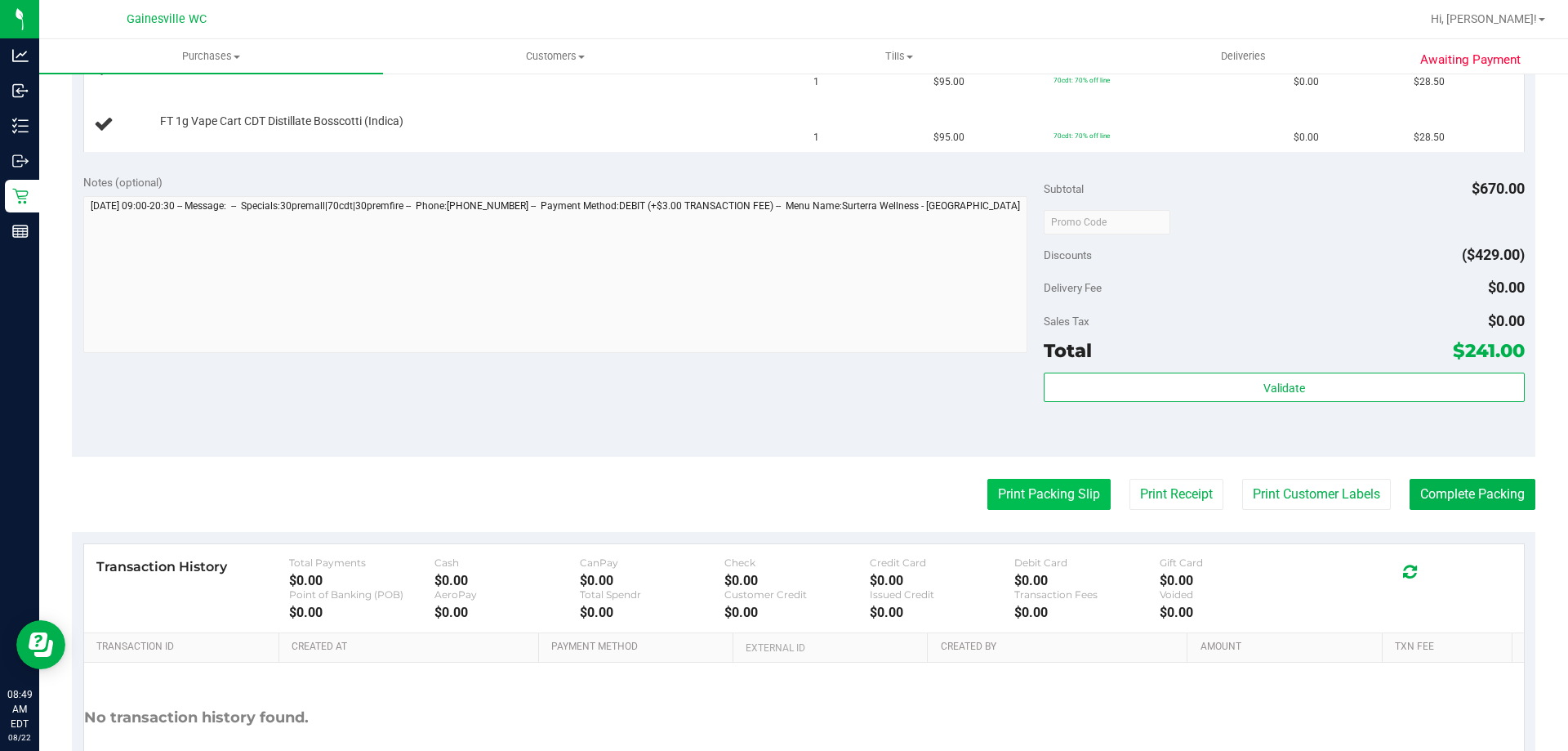
click at [1029, 507] on button "Print Packing Slip" at bounding box center [1049, 494] width 124 height 31
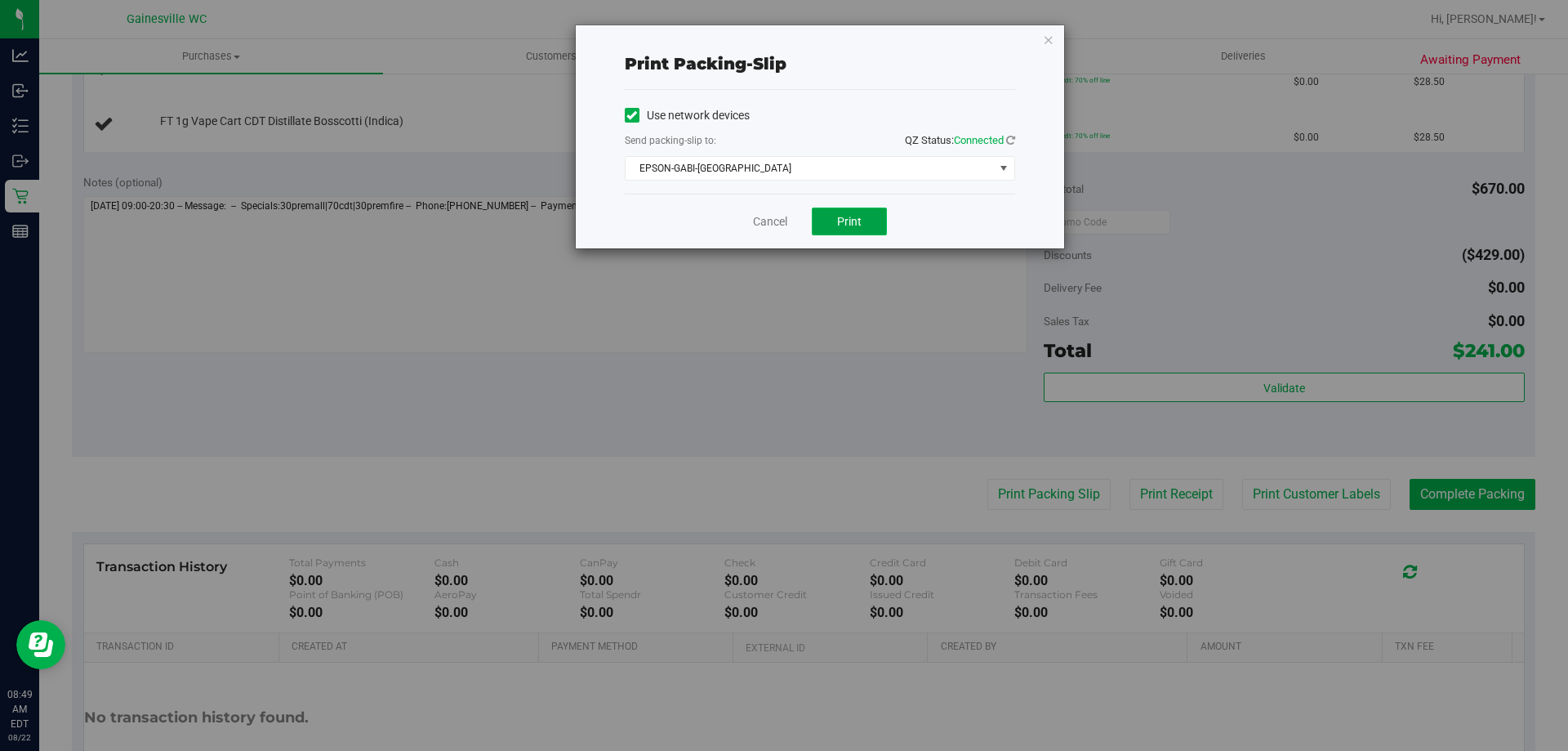
click at [855, 223] on span "Print" at bounding box center [849, 221] width 25 height 13
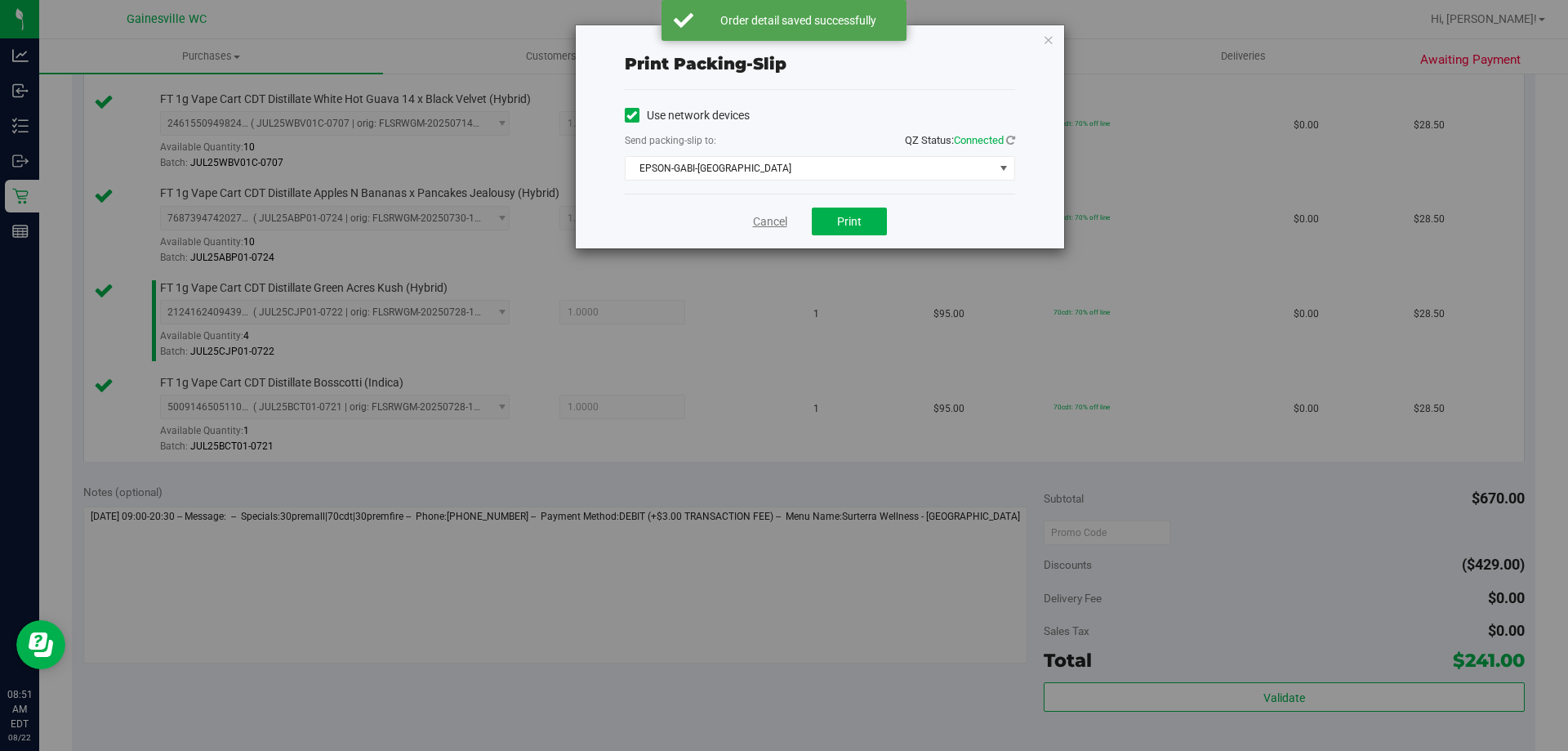
click at [756, 218] on link "Cancel" at bounding box center [770, 221] width 35 height 17
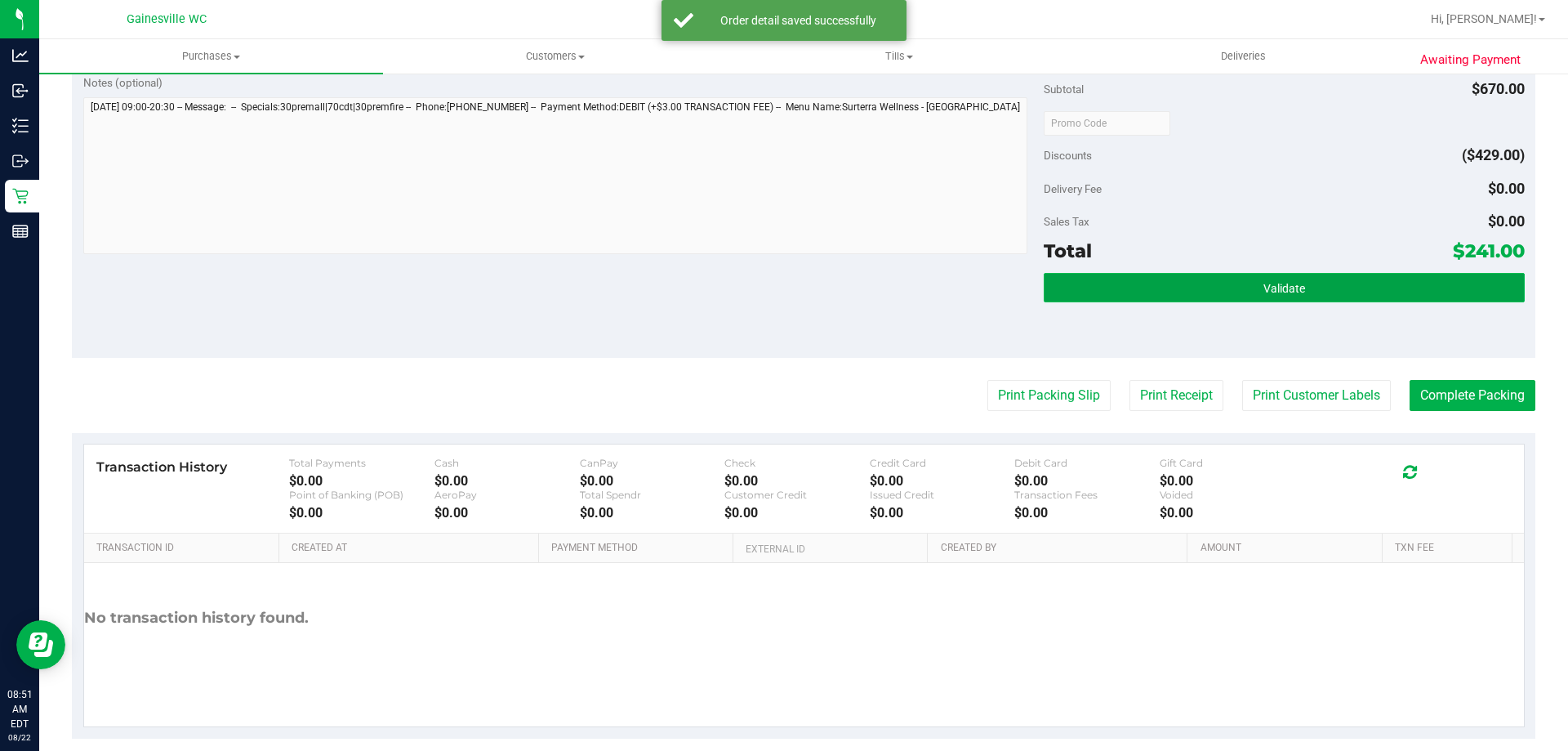
click at [1287, 277] on button "Validate" at bounding box center [1283, 288] width 480 height 30
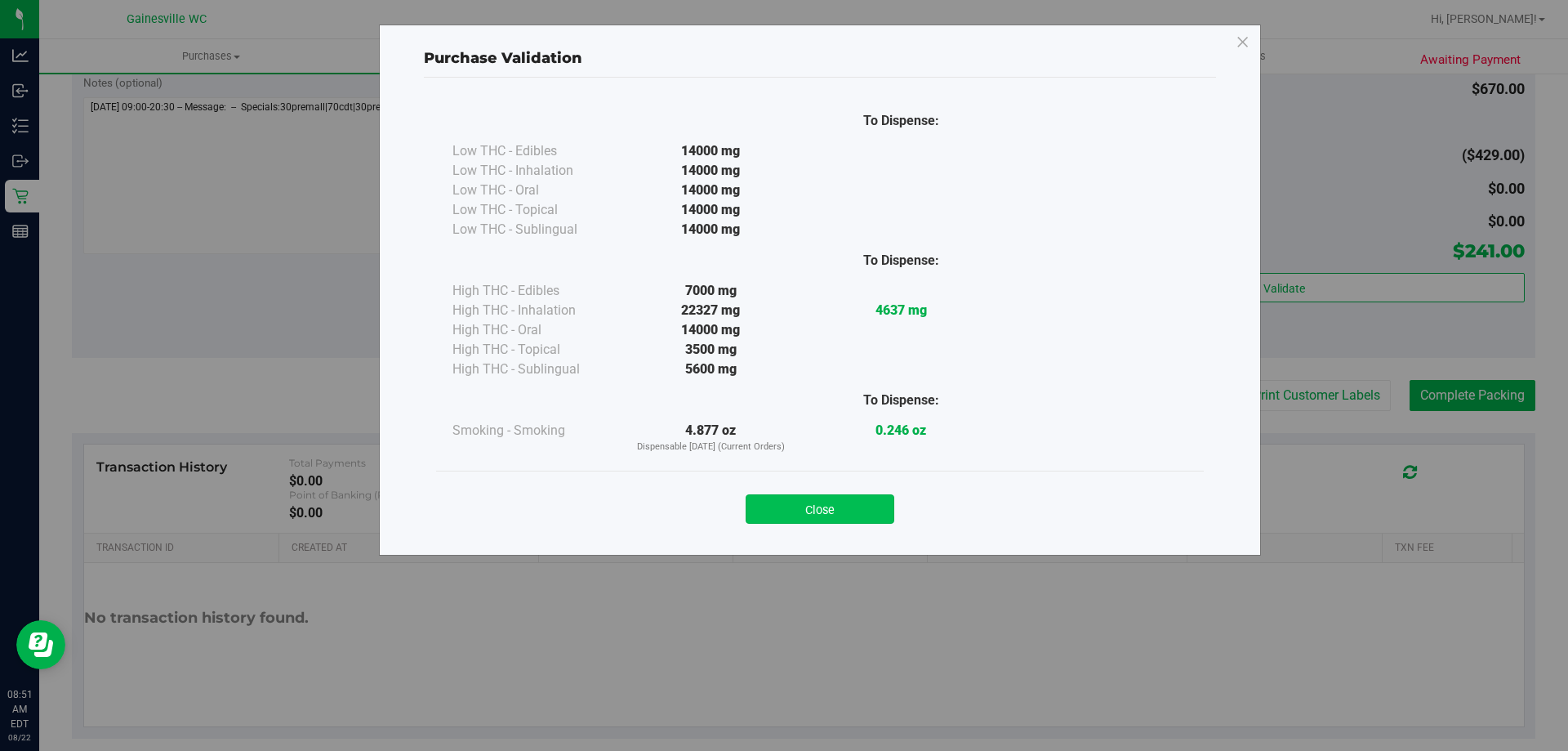
click at [789, 503] on button "Close" at bounding box center [820, 509] width 148 height 30
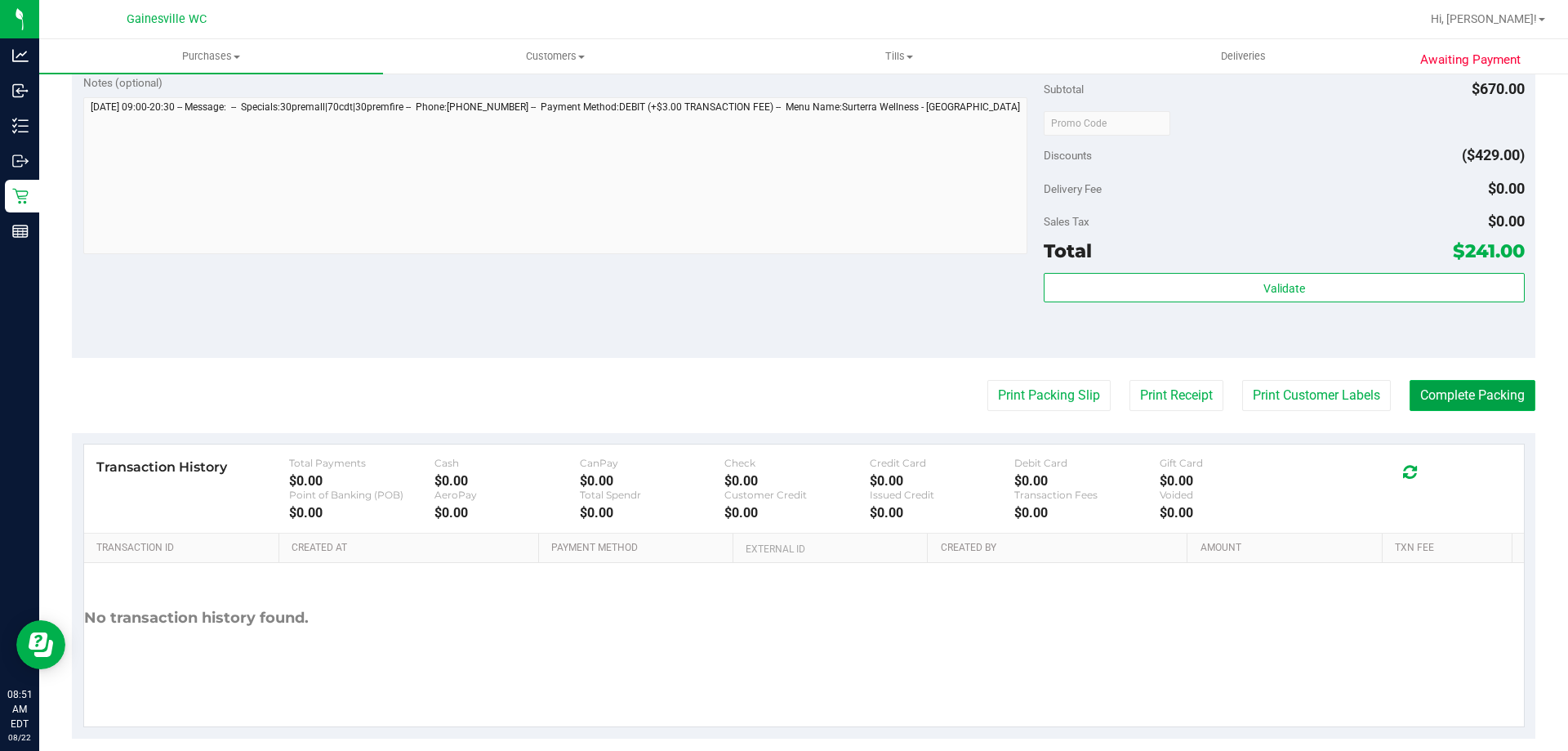
click at [1410, 386] on button "Complete Packing" at bounding box center [1472, 395] width 126 height 31
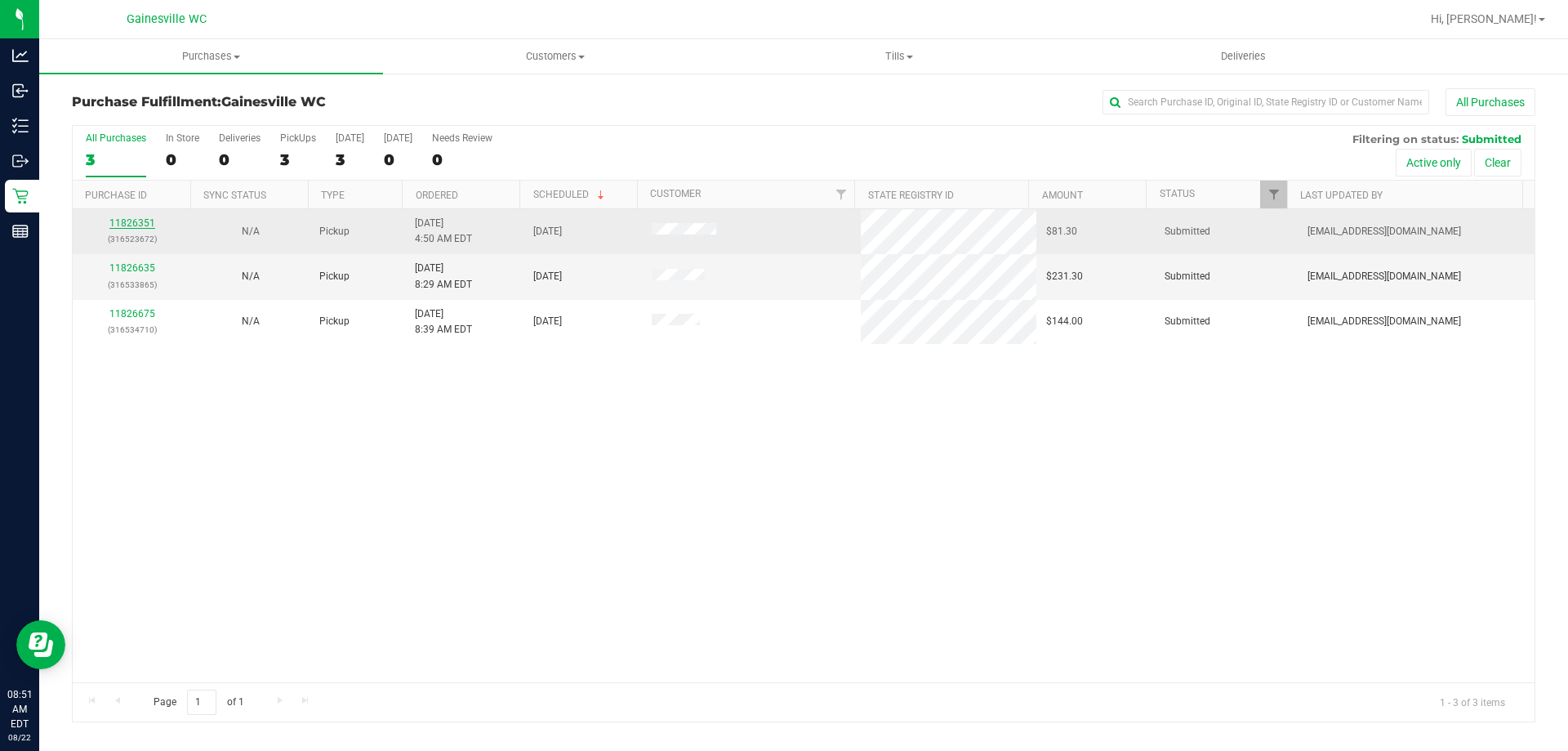
click at [110, 223] on div "11826351 (316523672)" at bounding box center [132, 231] width 99 height 31
click at [120, 225] on link "11826351" at bounding box center [133, 224] width 46 height 12
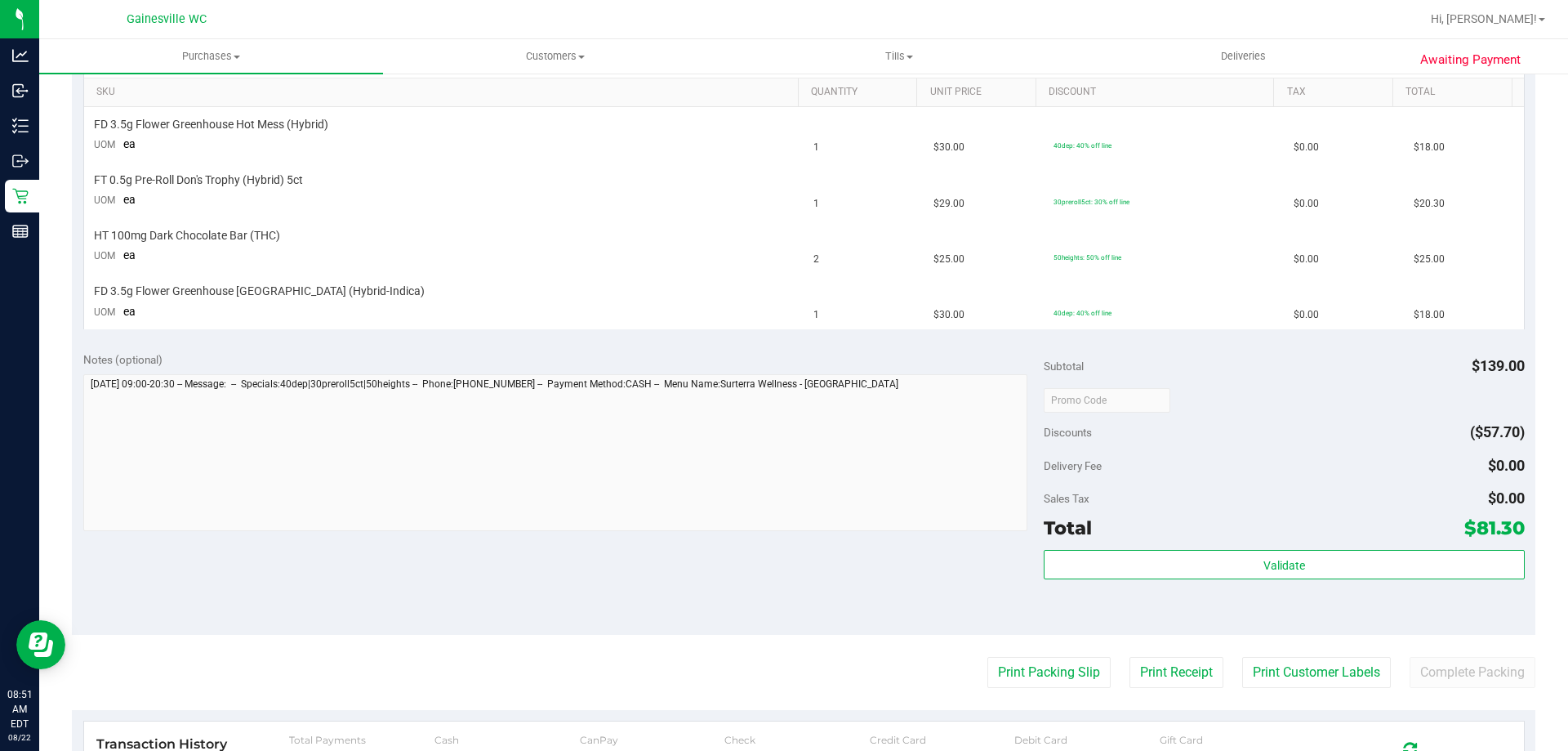
scroll to position [465, 0]
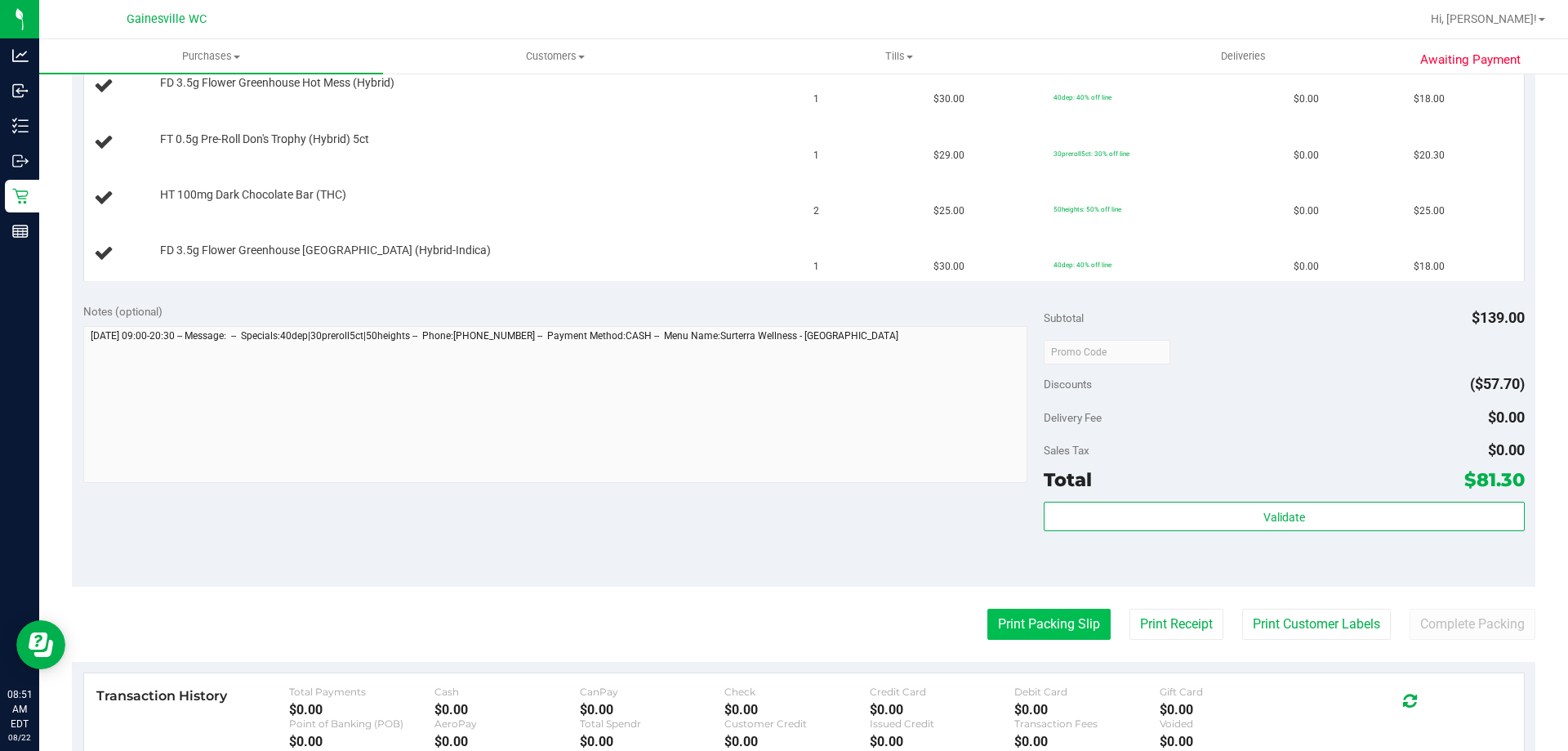
click at [1025, 618] on button "Print Packing Slip" at bounding box center [1049, 623] width 124 height 31
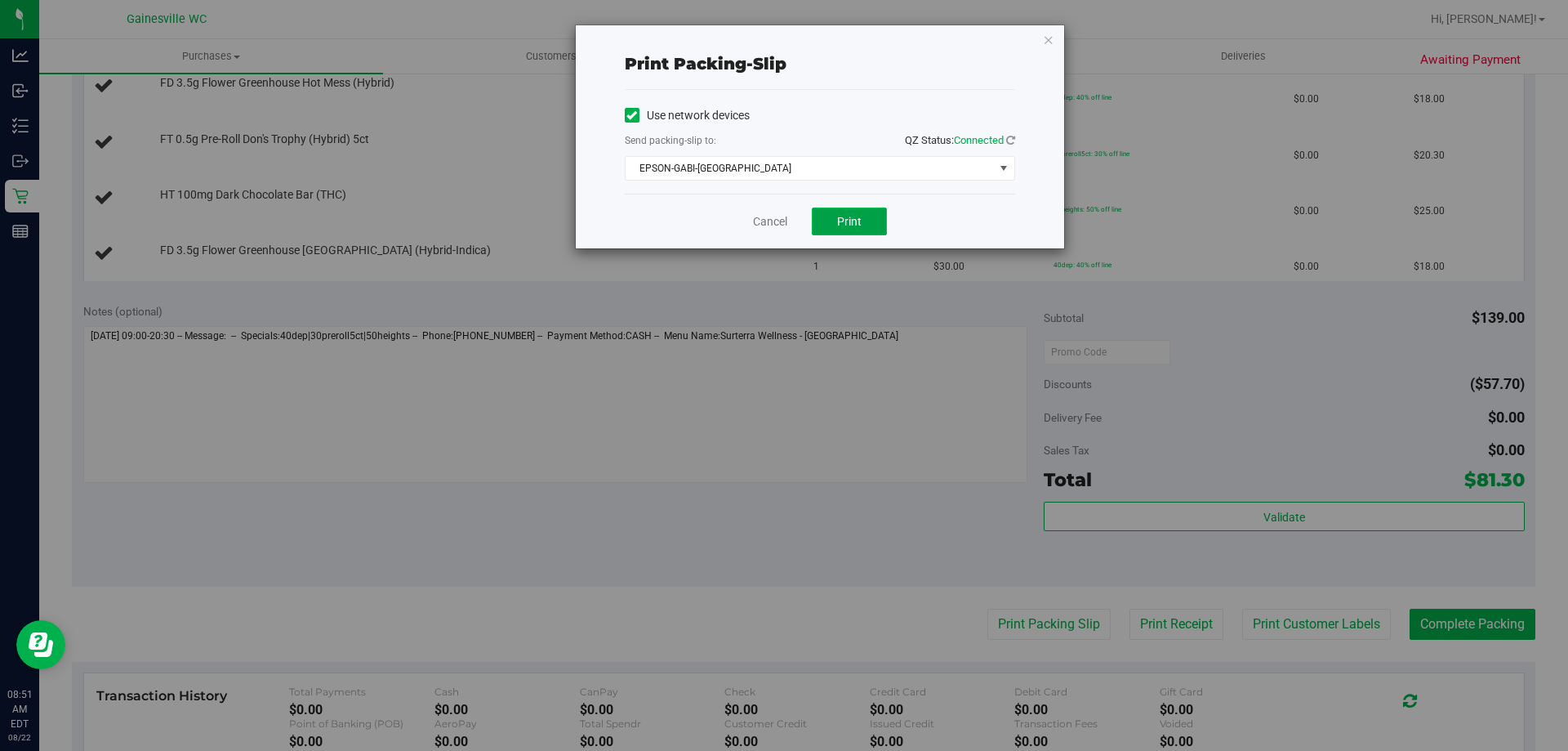
click at [860, 226] on span "Print" at bounding box center [849, 221] width 25 height 13
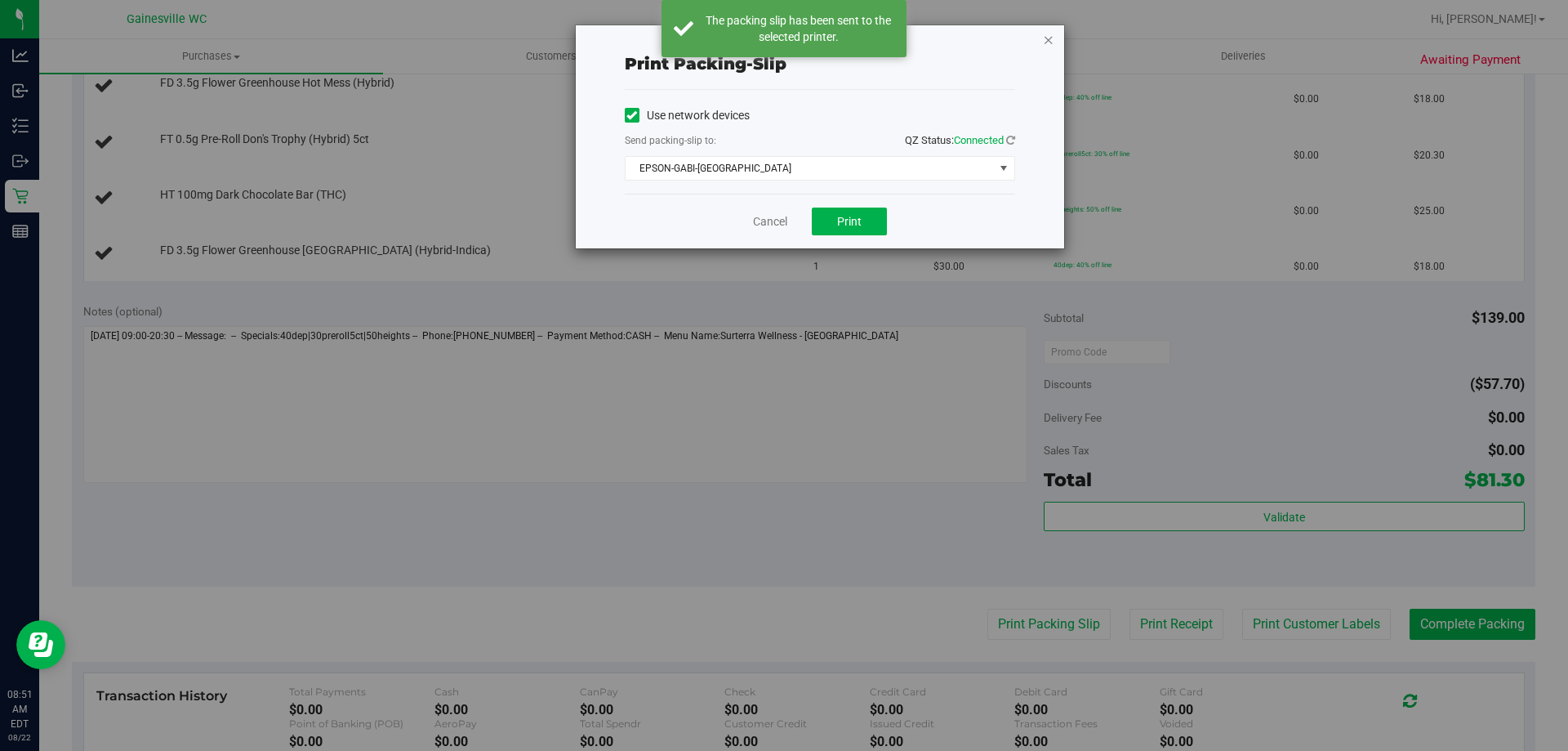
click at [1052, 36] on icon "button" at bounding box center [1049, 40] width 12 height 20
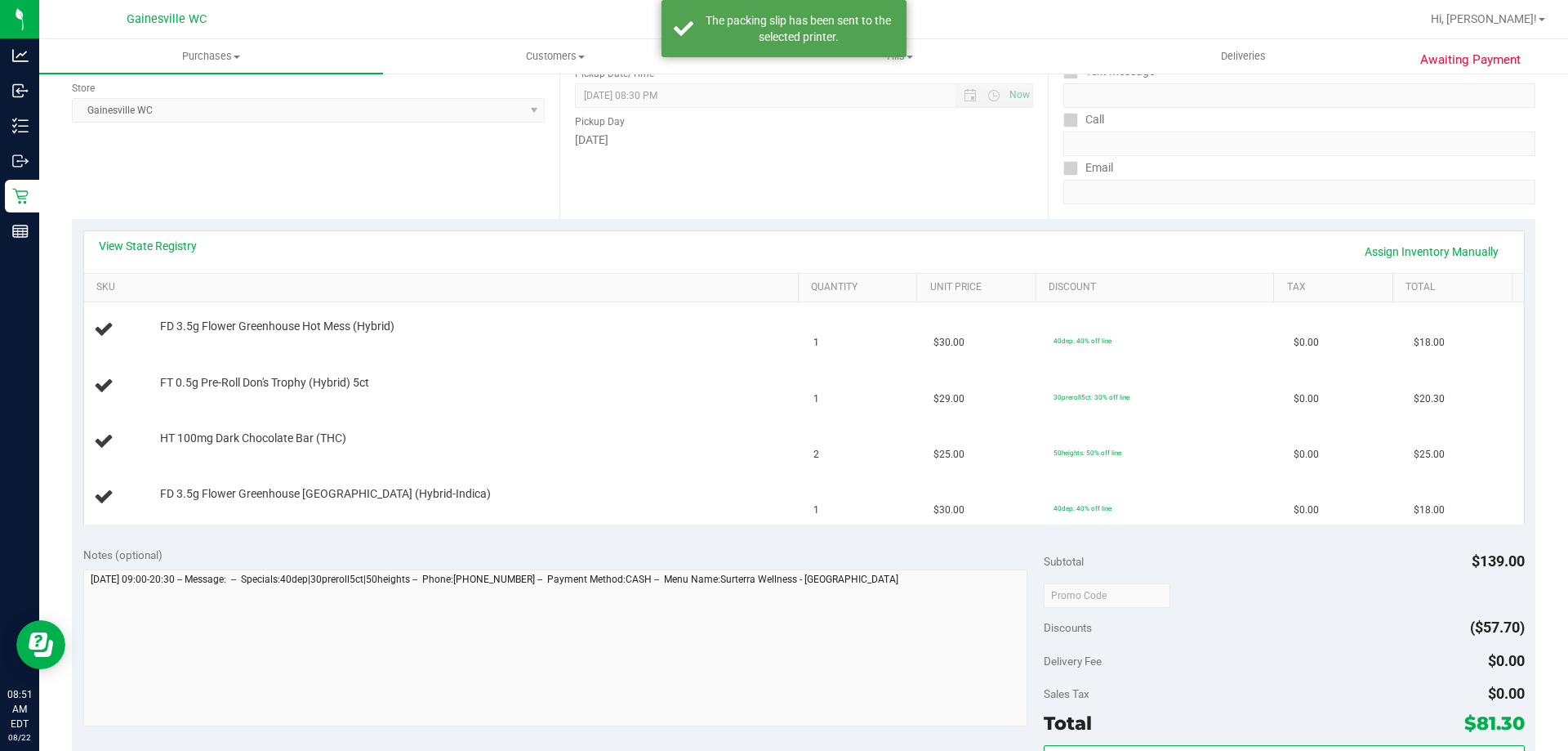
scroll to position [220, 0]
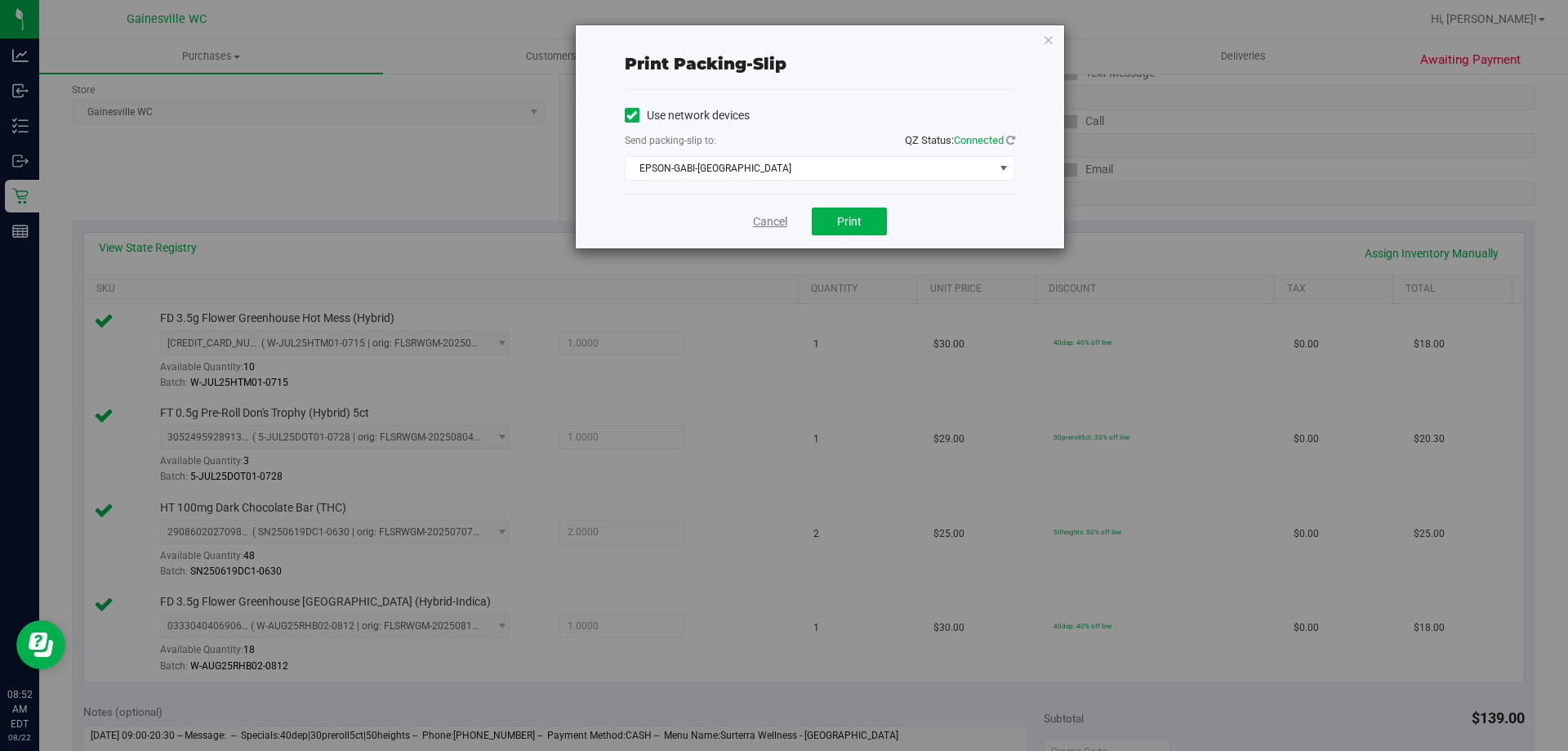
click at [760, 219] on link "Cancel" at bounding box center [770, 221] width 35 height 17
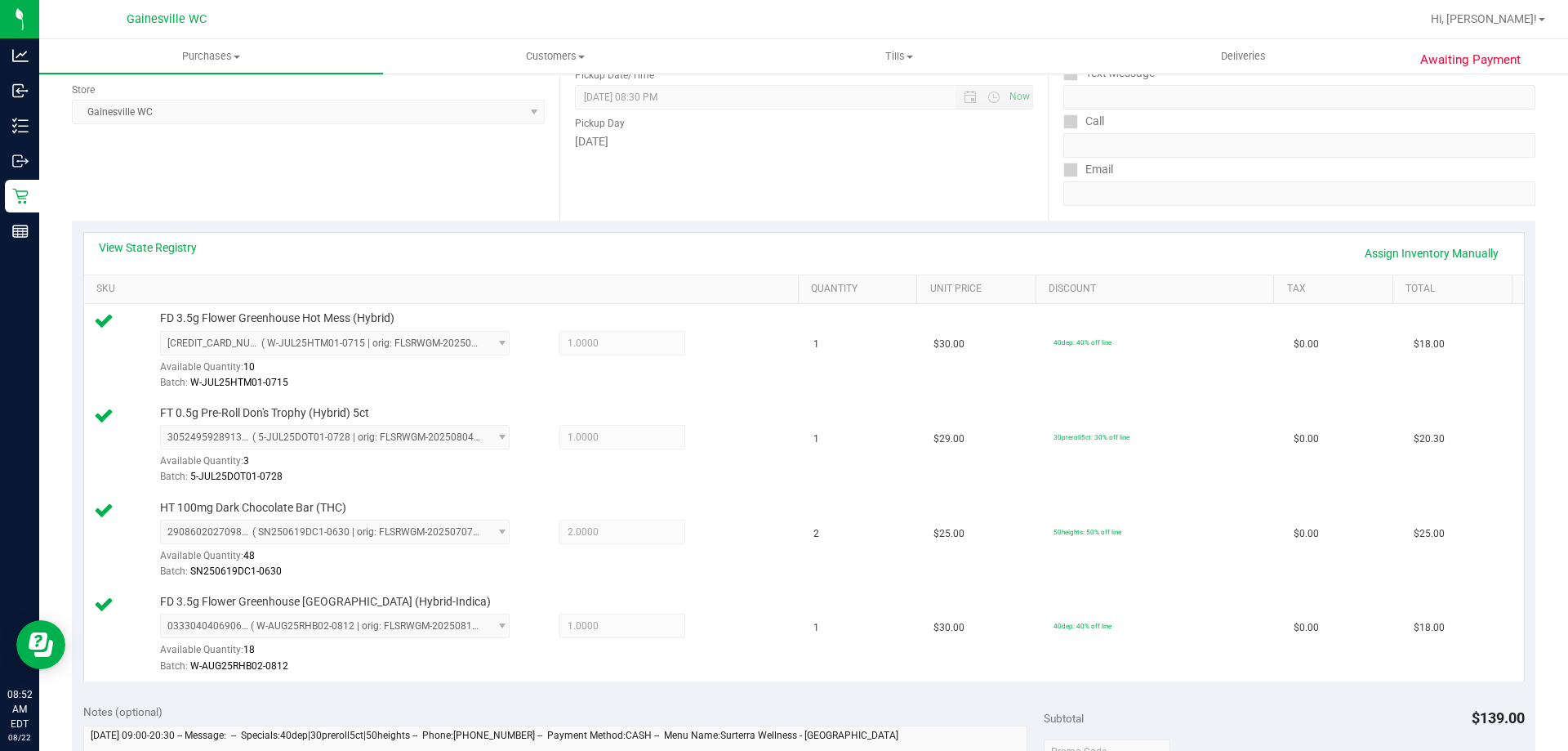
scroll to position [849, 0]
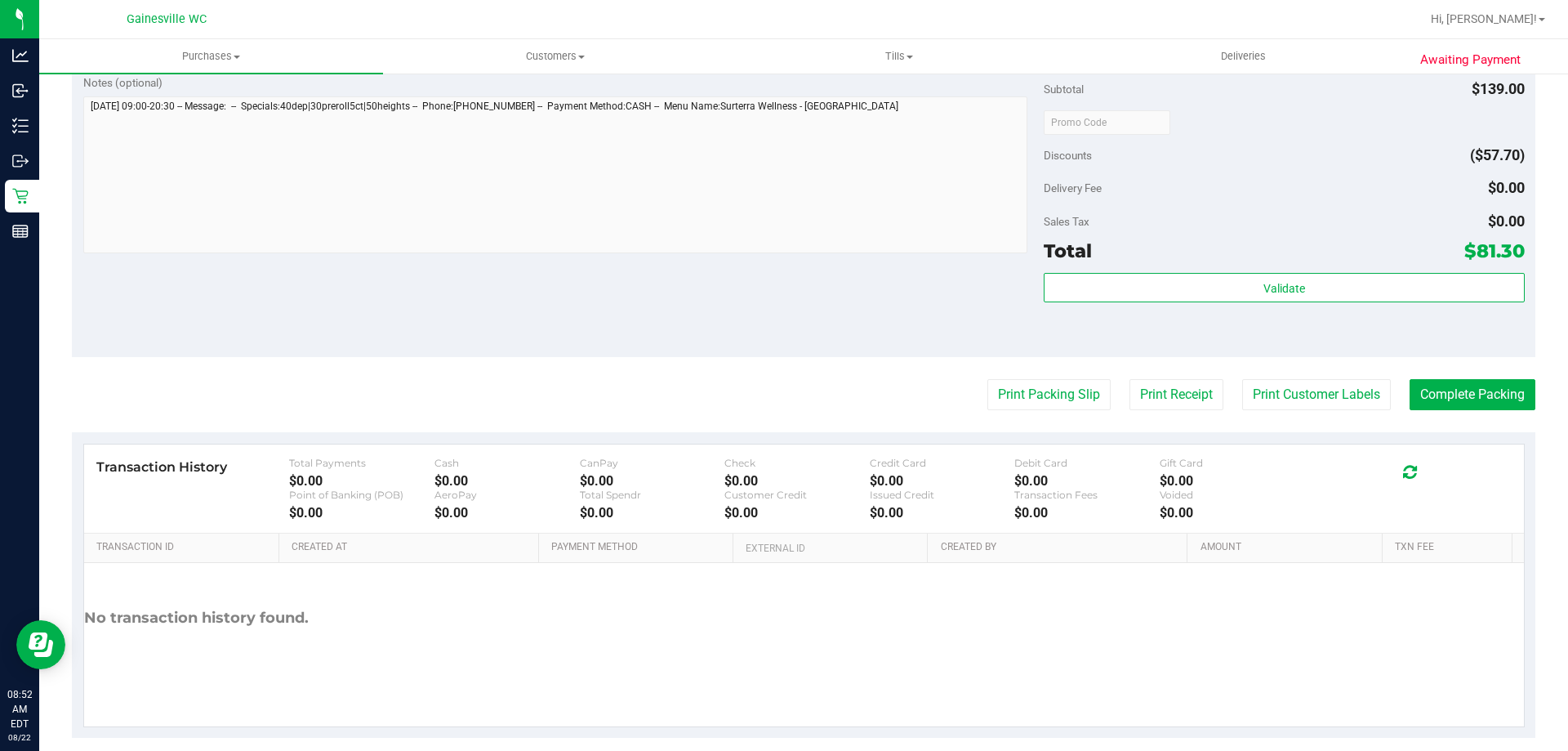
click at [1222, 305] on div "Validate" at bounding box center [1283, 310] width 480 height 73
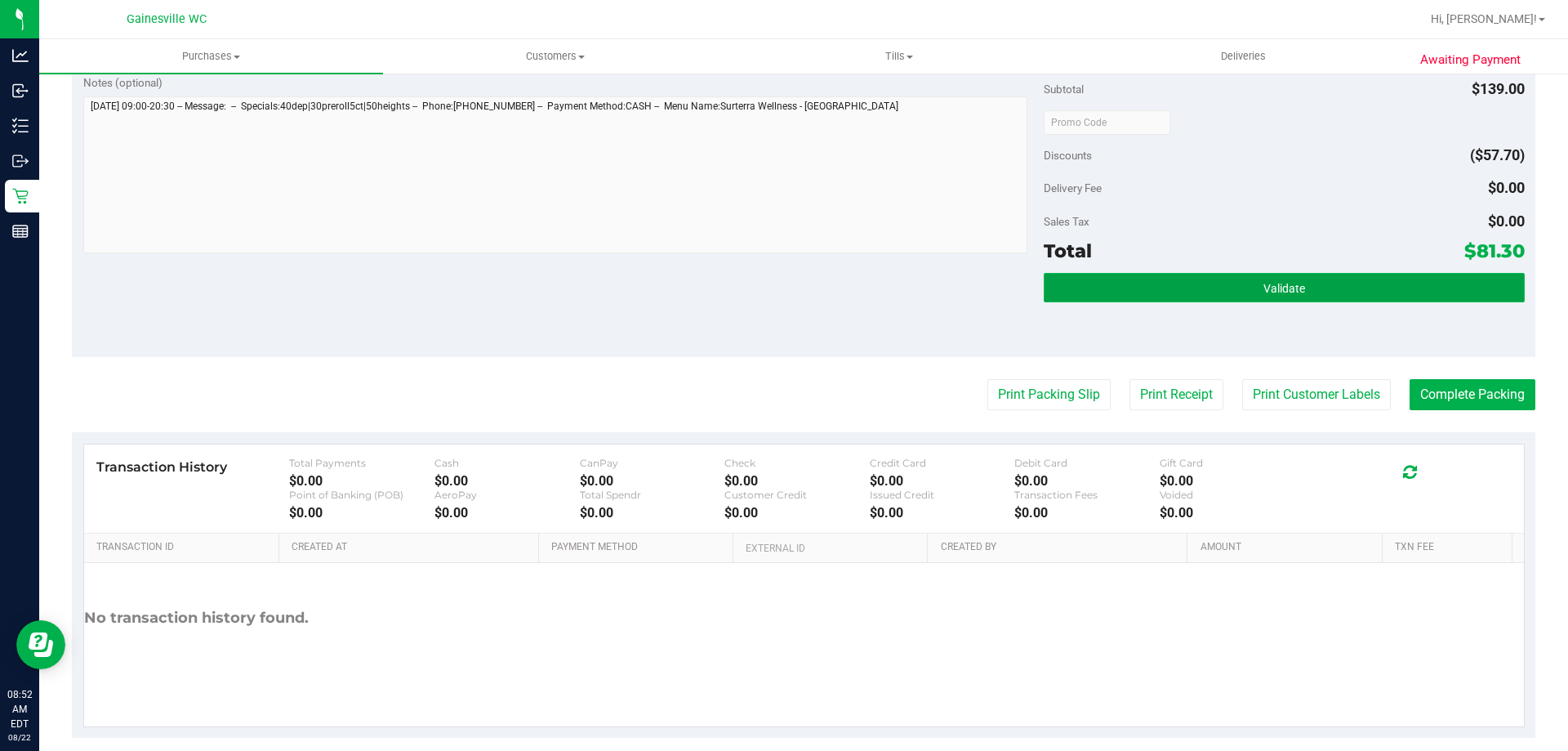
click at [1227, 286] on button "Validate" at bounding box center [1283, 288] width 480 height 30
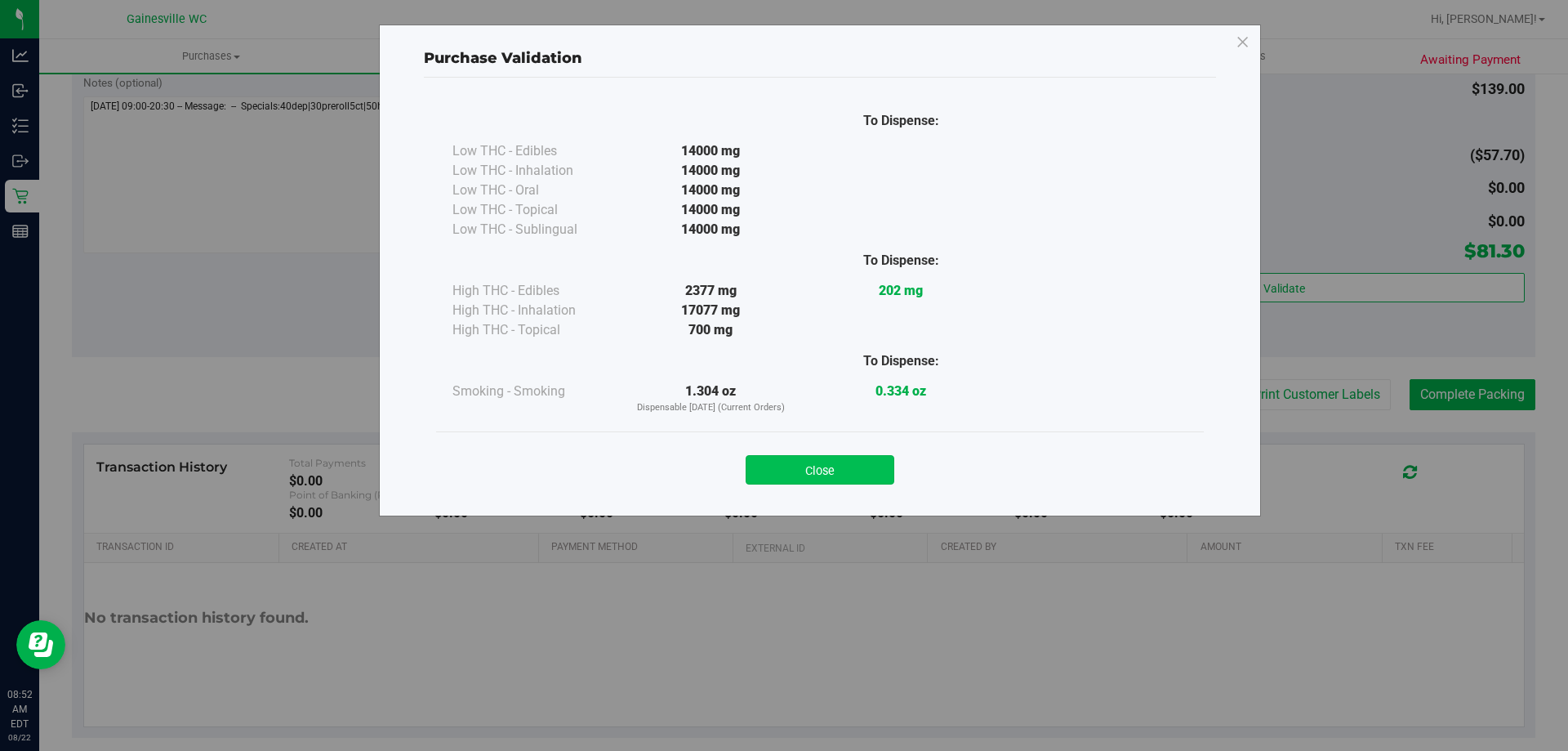
click at [862, 475] on button "Close" at bounding box center [820, 470] width 148 height 30
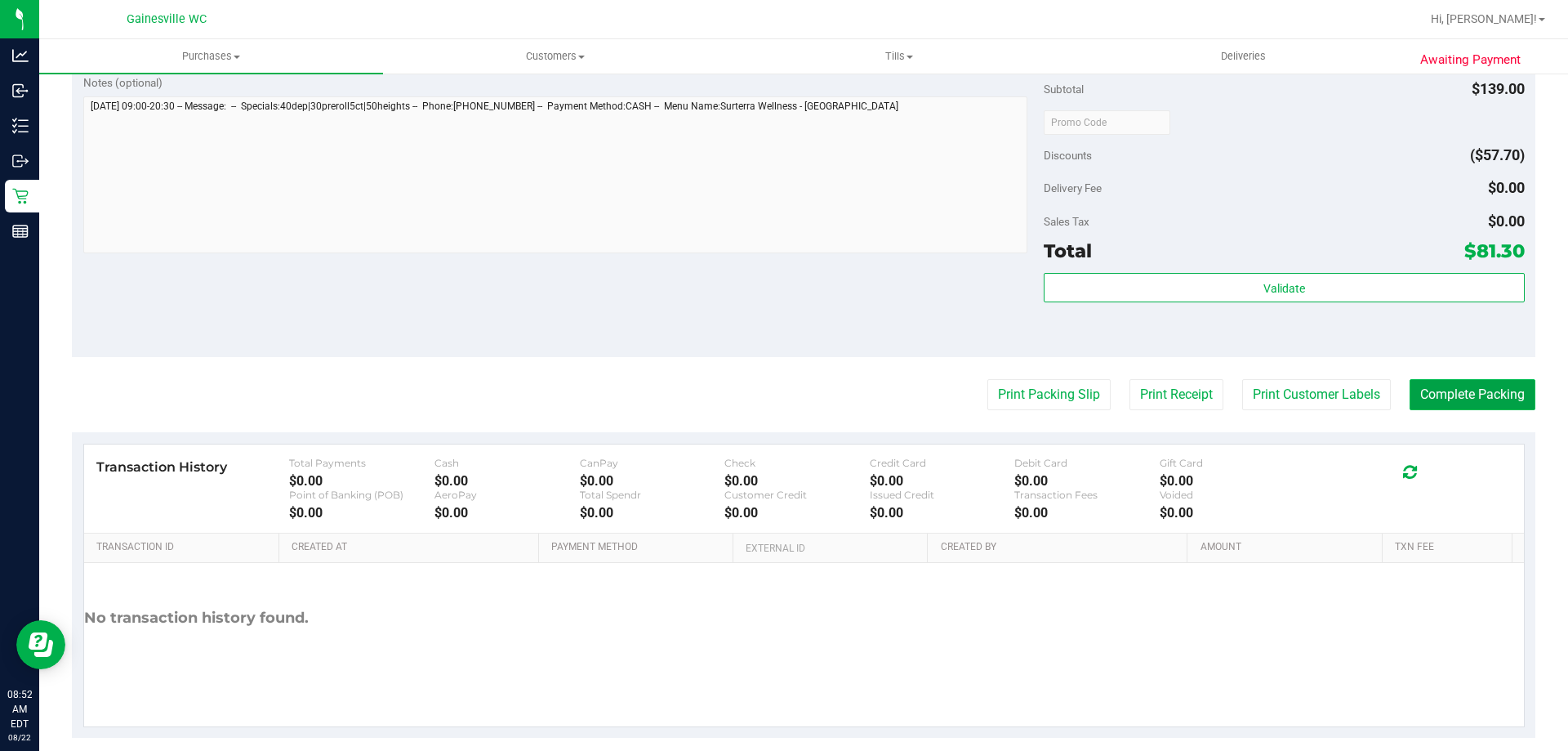
click at [1469, 395] on button "Complete Packing" at bounding box center [1472, 394] width 126 height 31
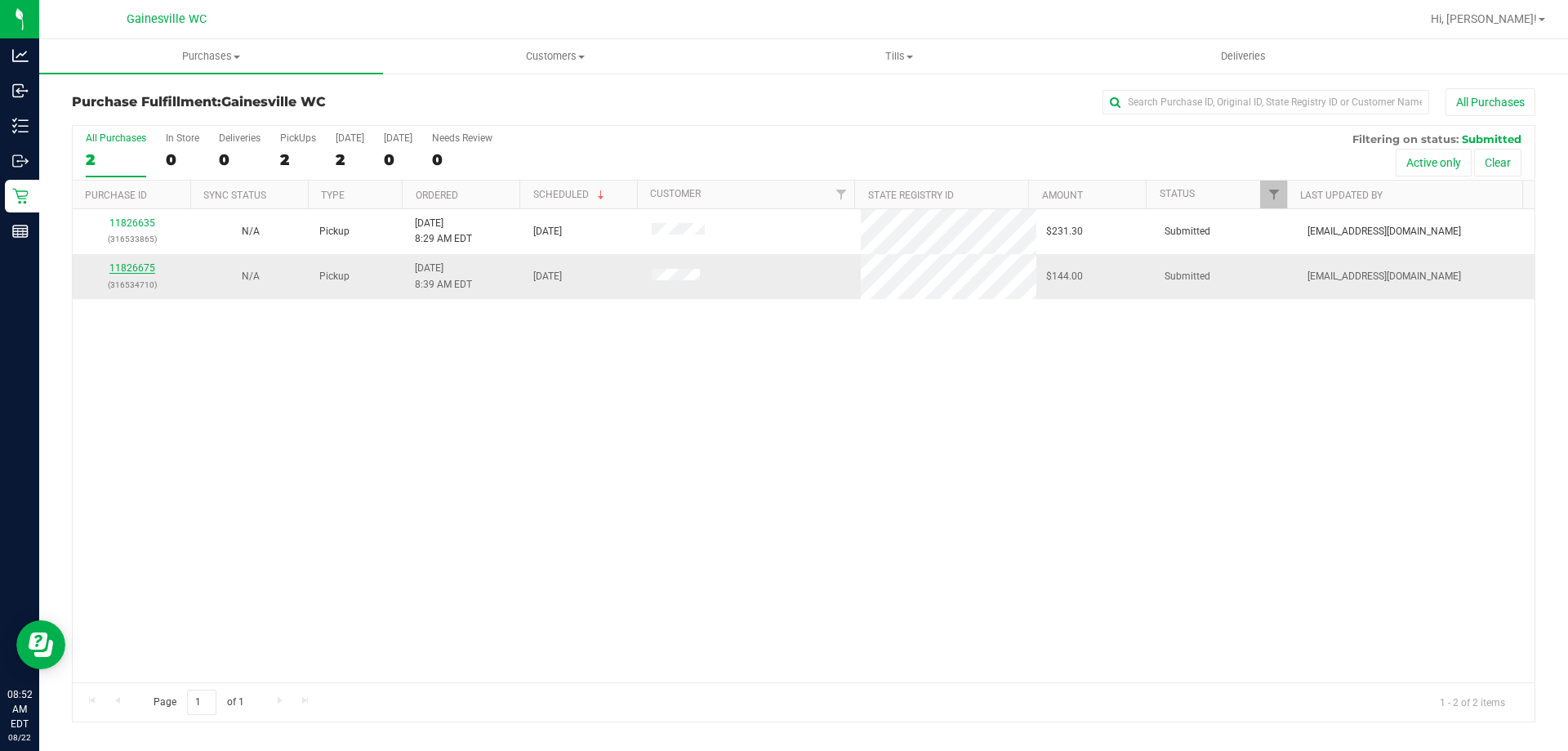
click at [137, 267] on link "11826675" at bounding box center [133, 268] width 46 height 12
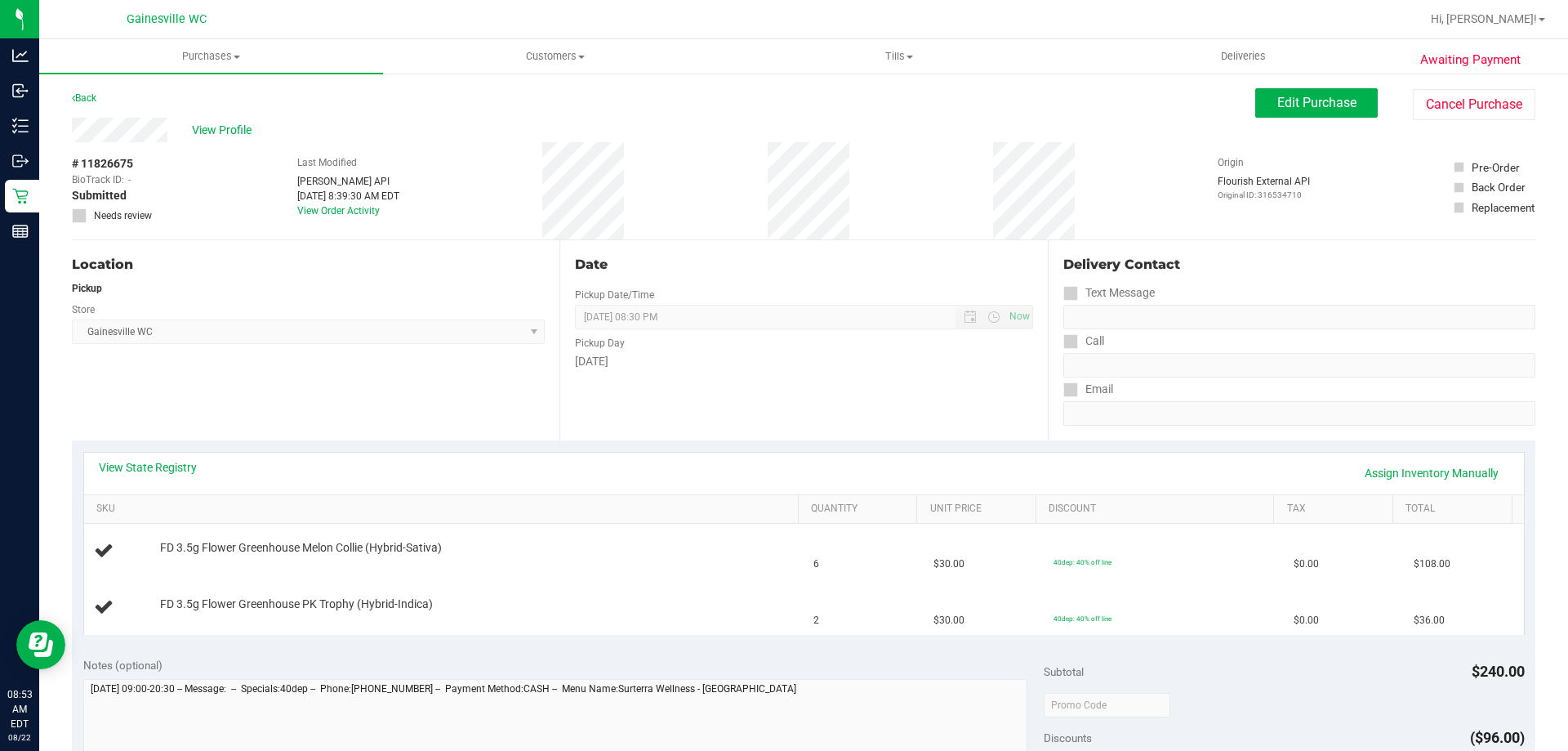
scroll to position [327, 0]
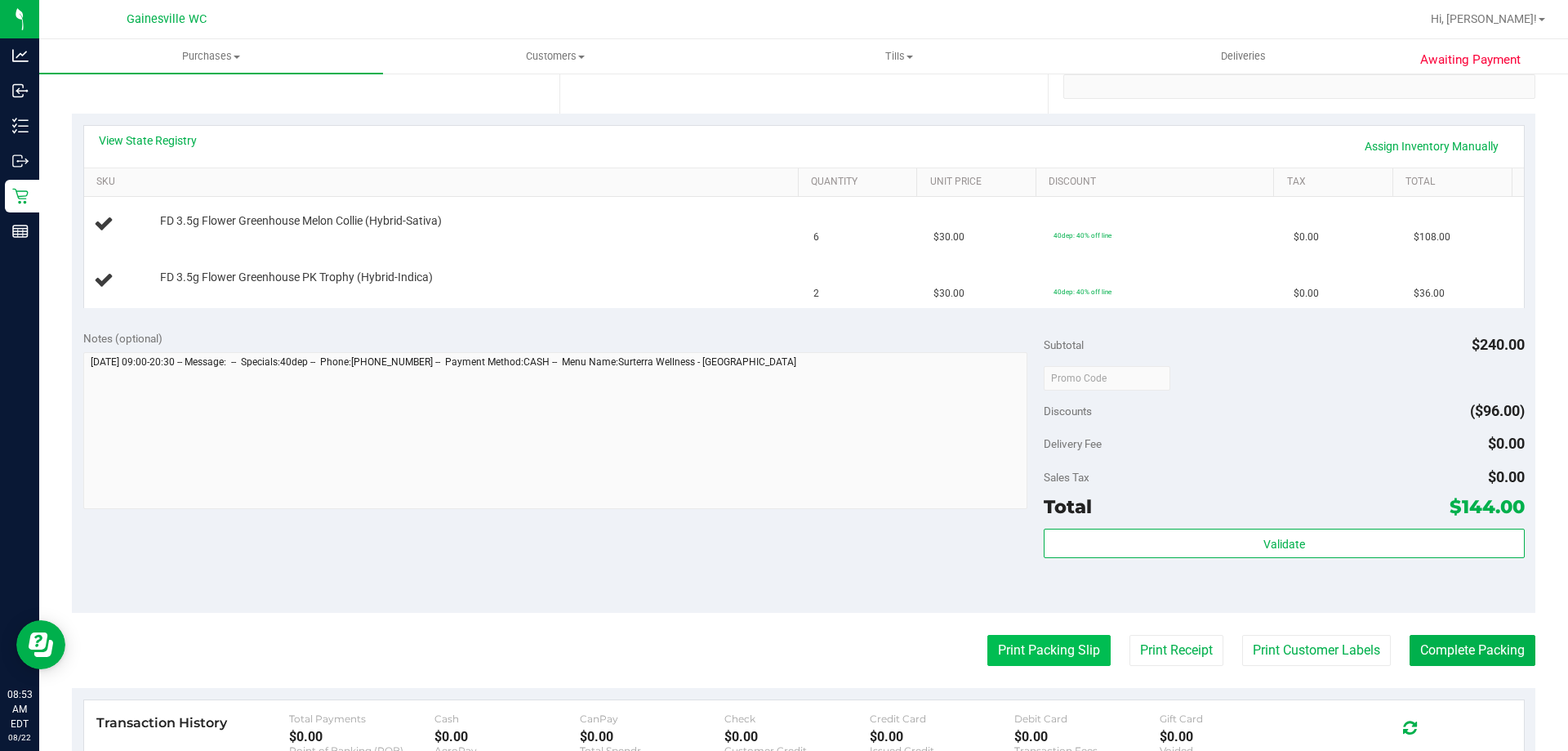
click at [1023, 645] on button "Print Packing Slip" at bounding box center [1049, 649] width 124 height 31
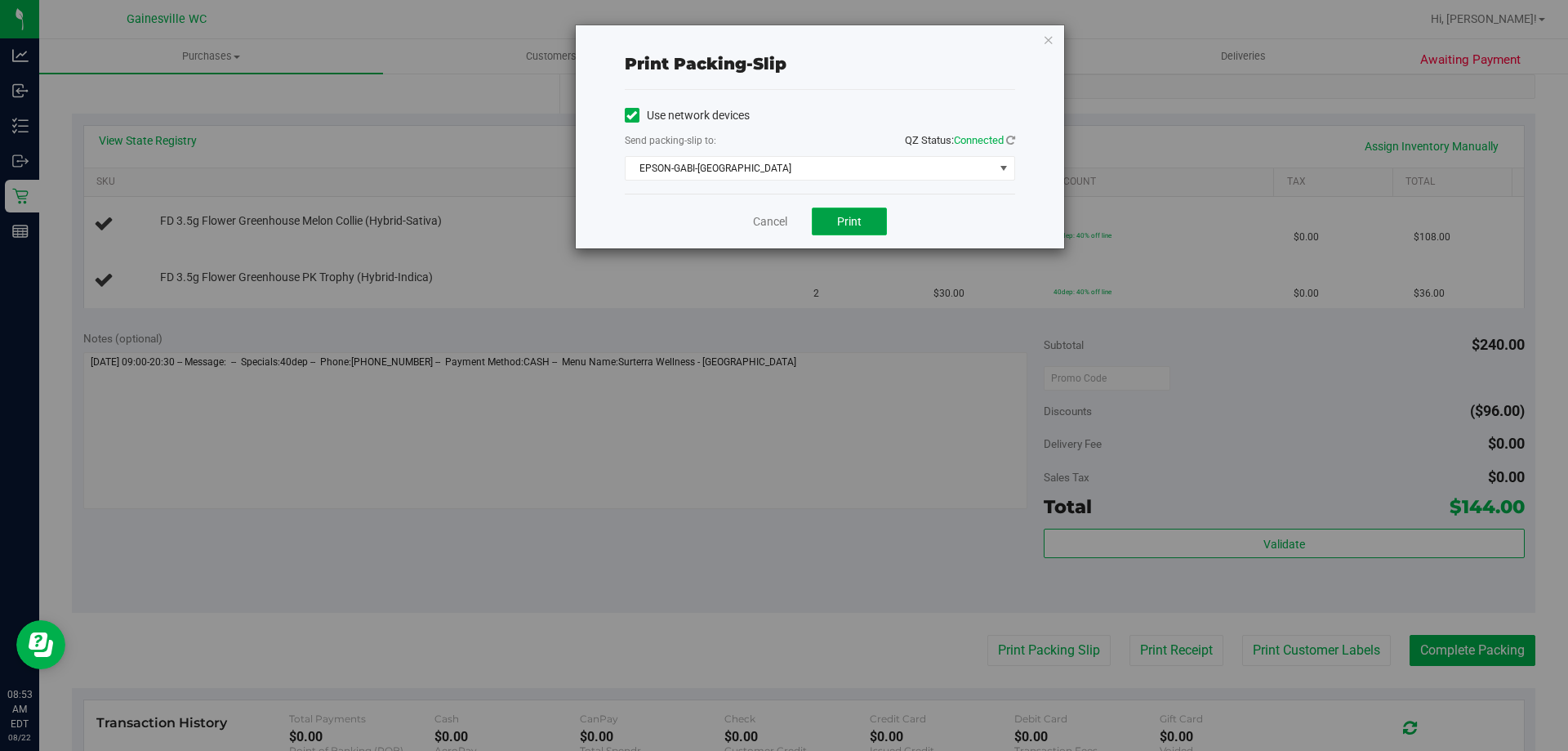
click at [865, 214] on button "Print" at bounding box center [849, 222] width 75 height 28
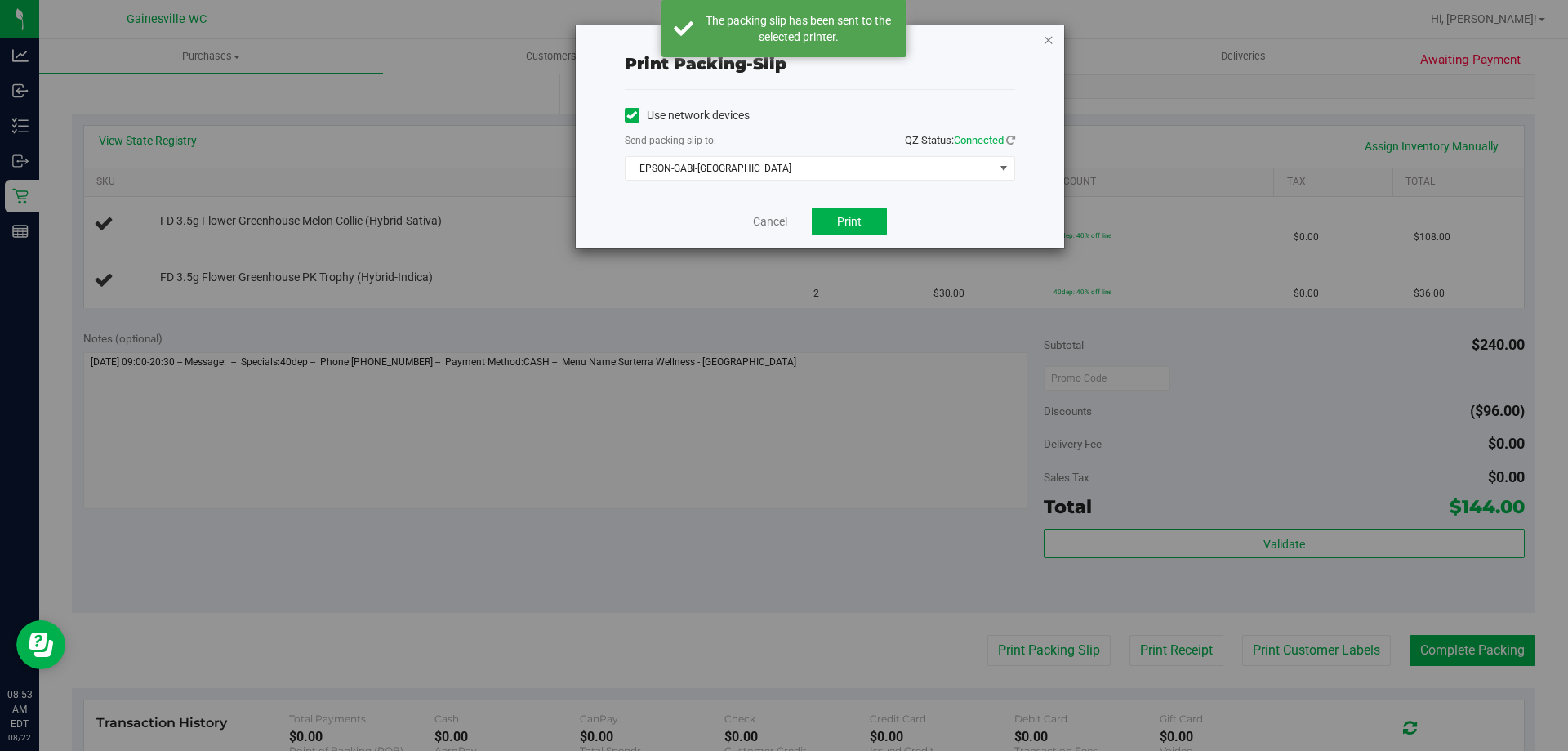
click at [1046, 43] on icon "button" at bounding box center [1049, 40] width 12 height 20
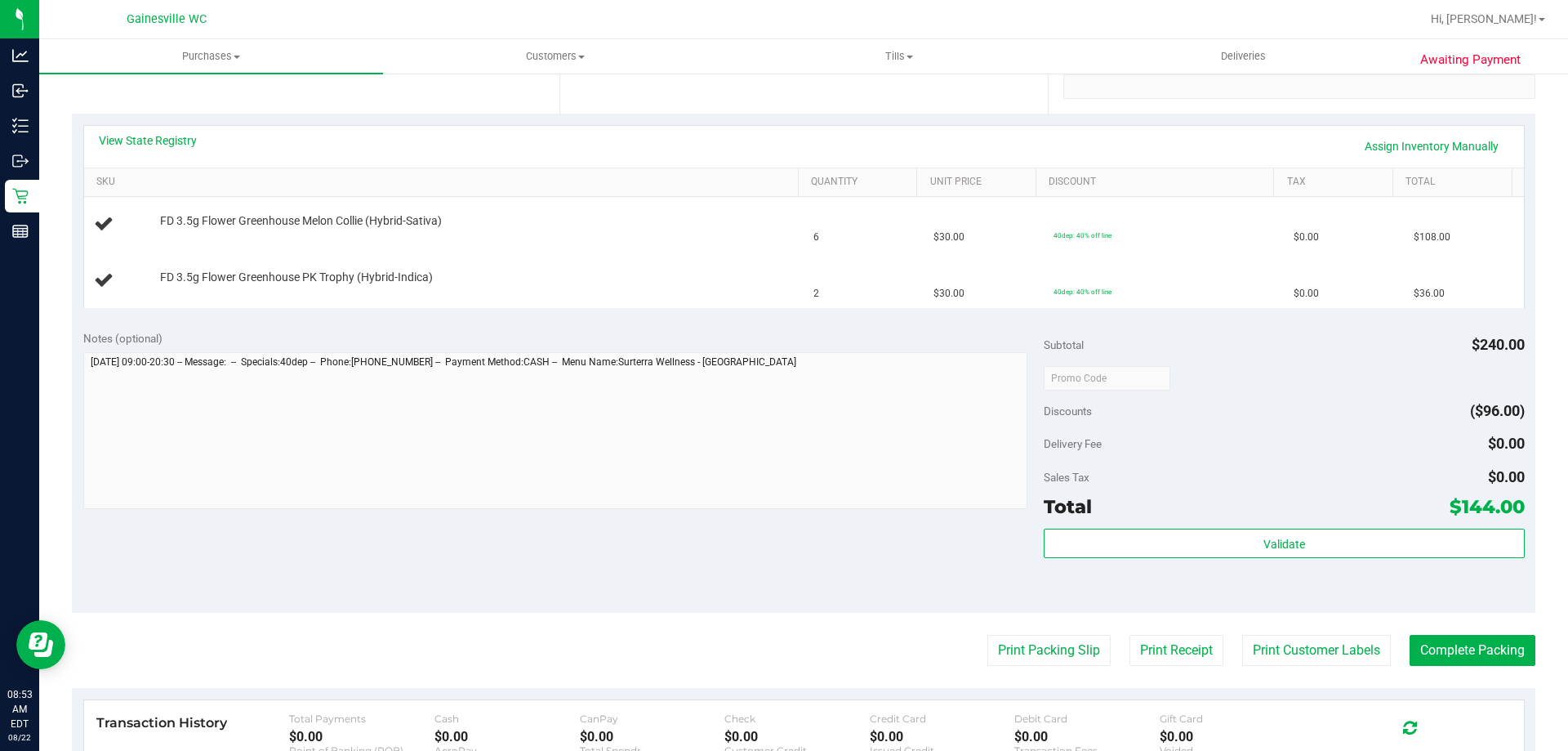
click at [987, 634] on button "Print Packing Slip" at bounding box center [1049, 649] width 124 height 31
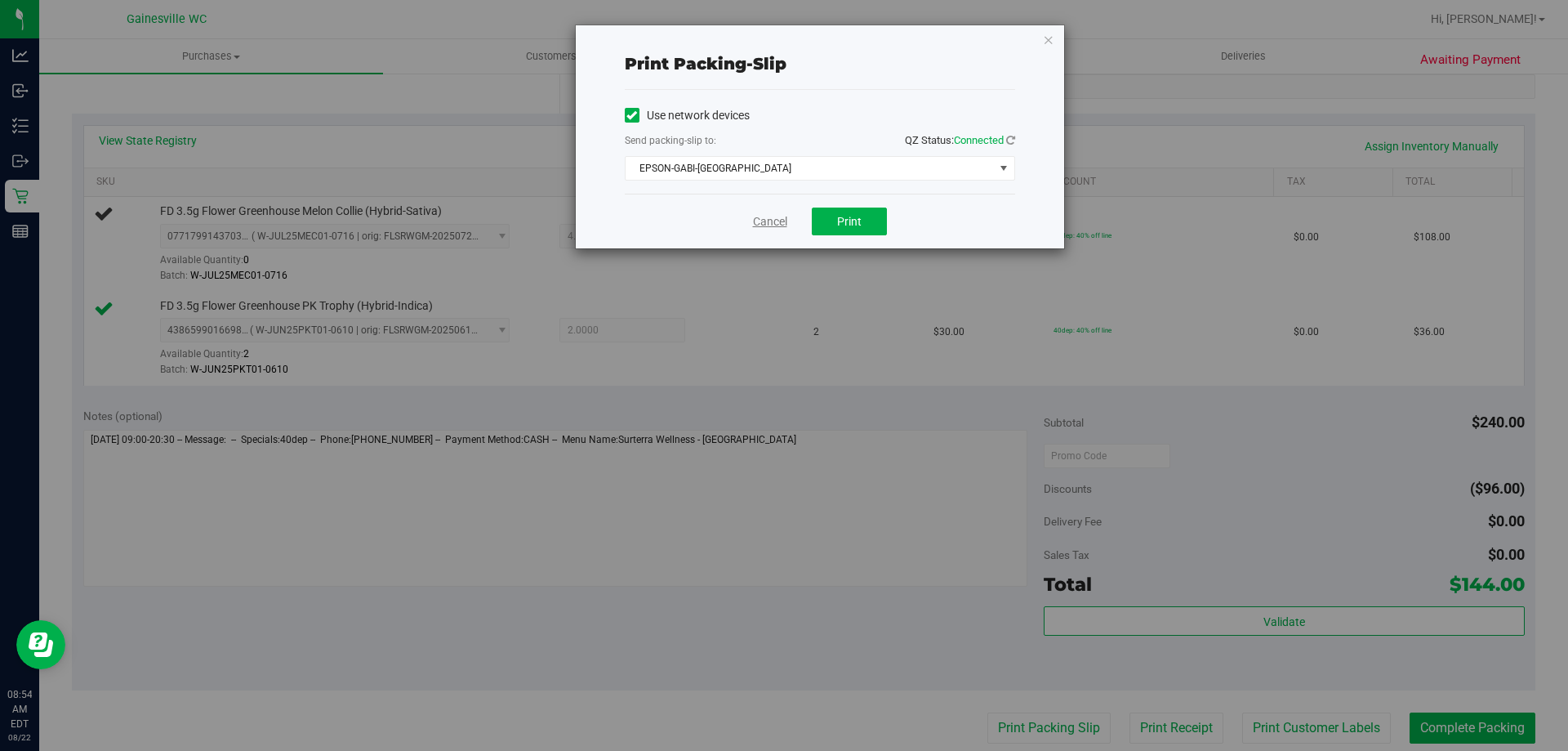
click at [780, 229] on link "Cancel" at bounding box center [770, 221] width 35 height 17
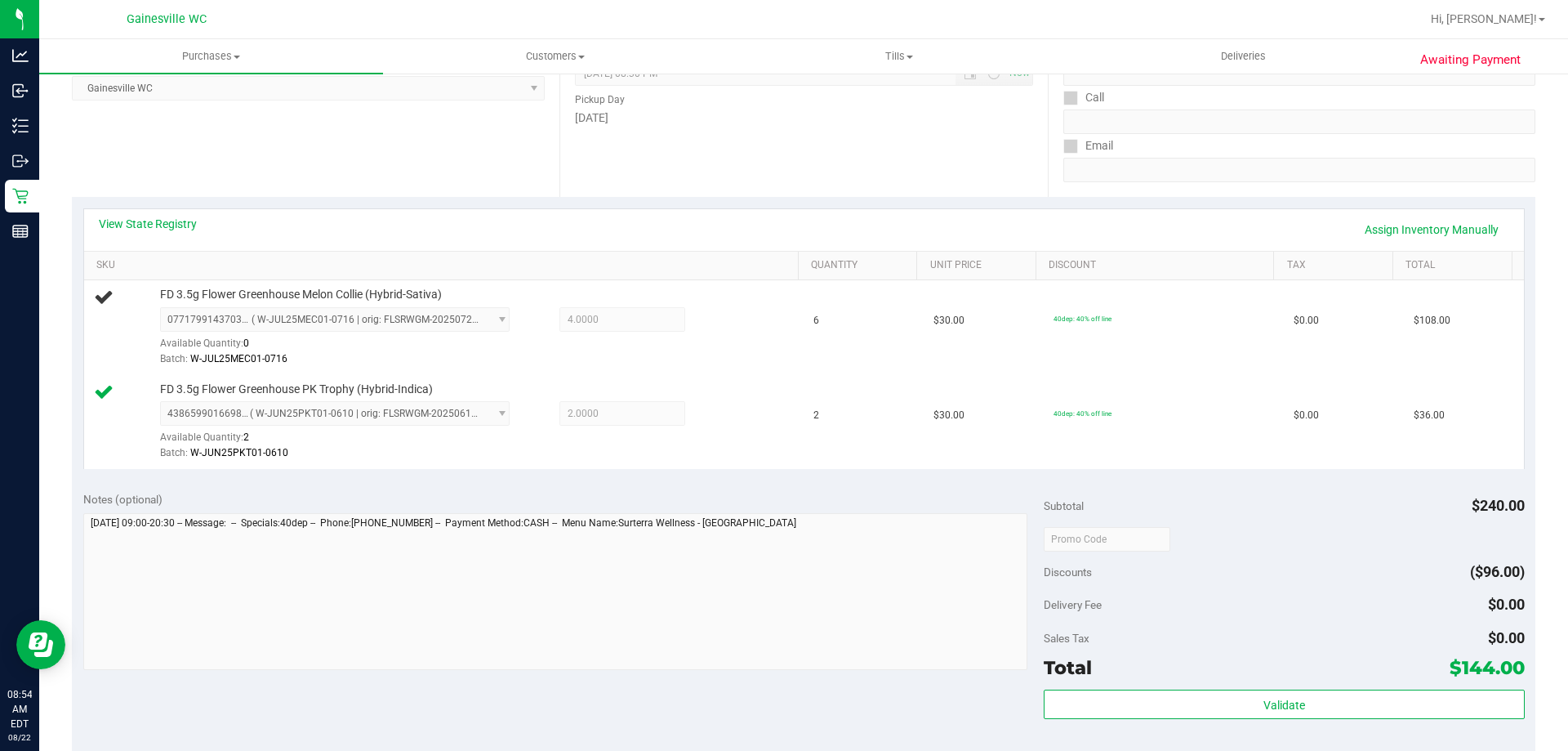
scroll to position [82, 0]
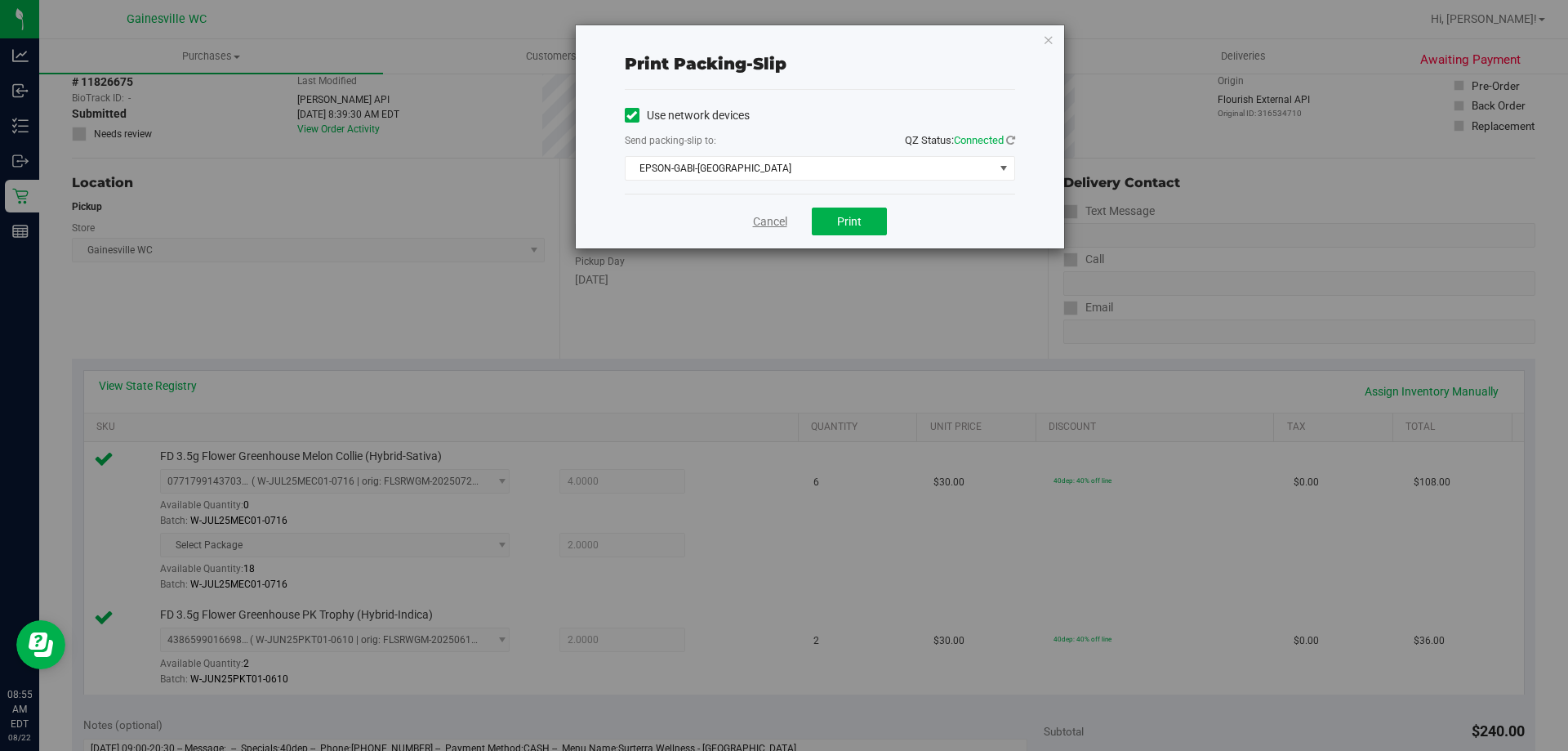
click at [782, 213] on link "Cancel" at bounding box center [770, 221] width 35 height 17
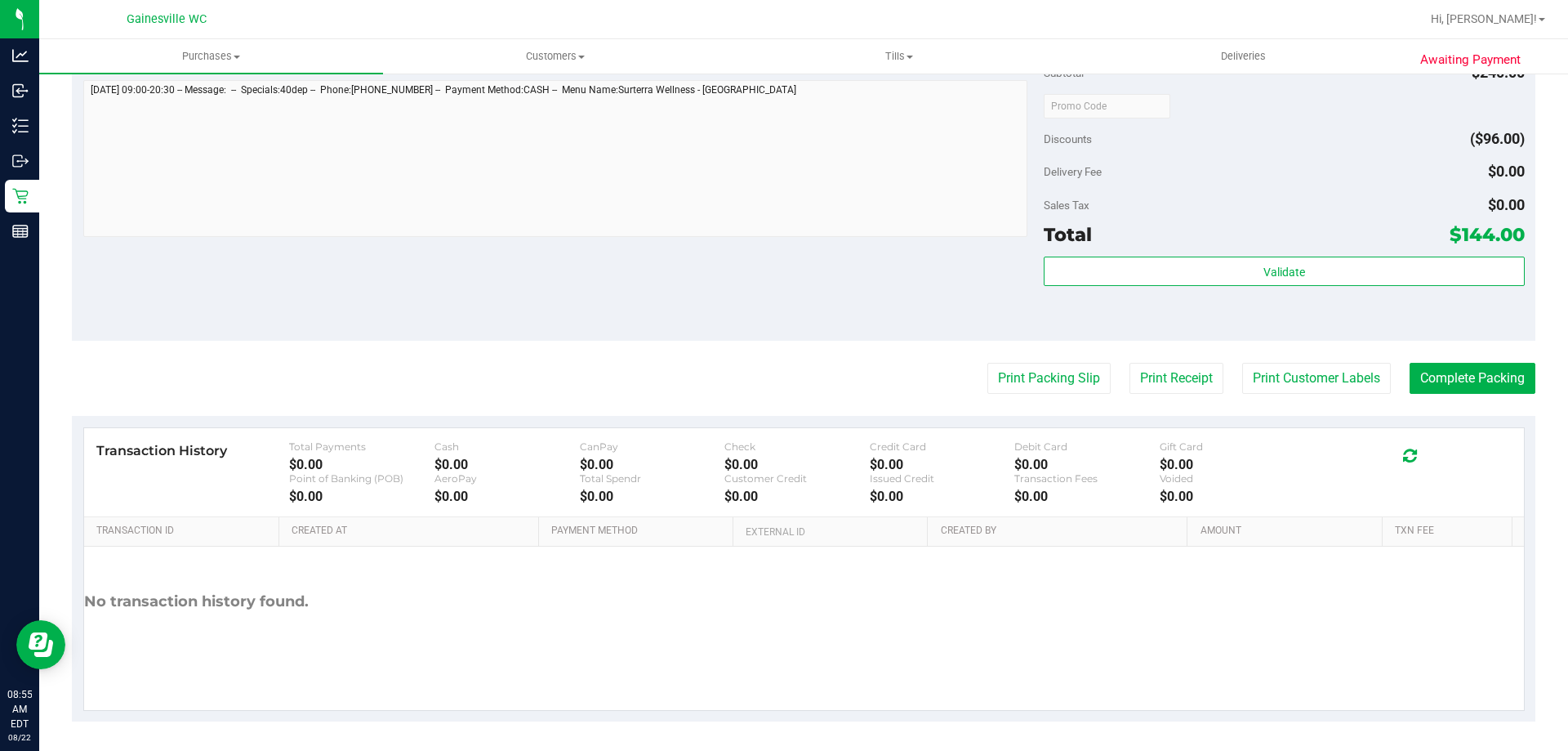
scroll to position [743, 0]
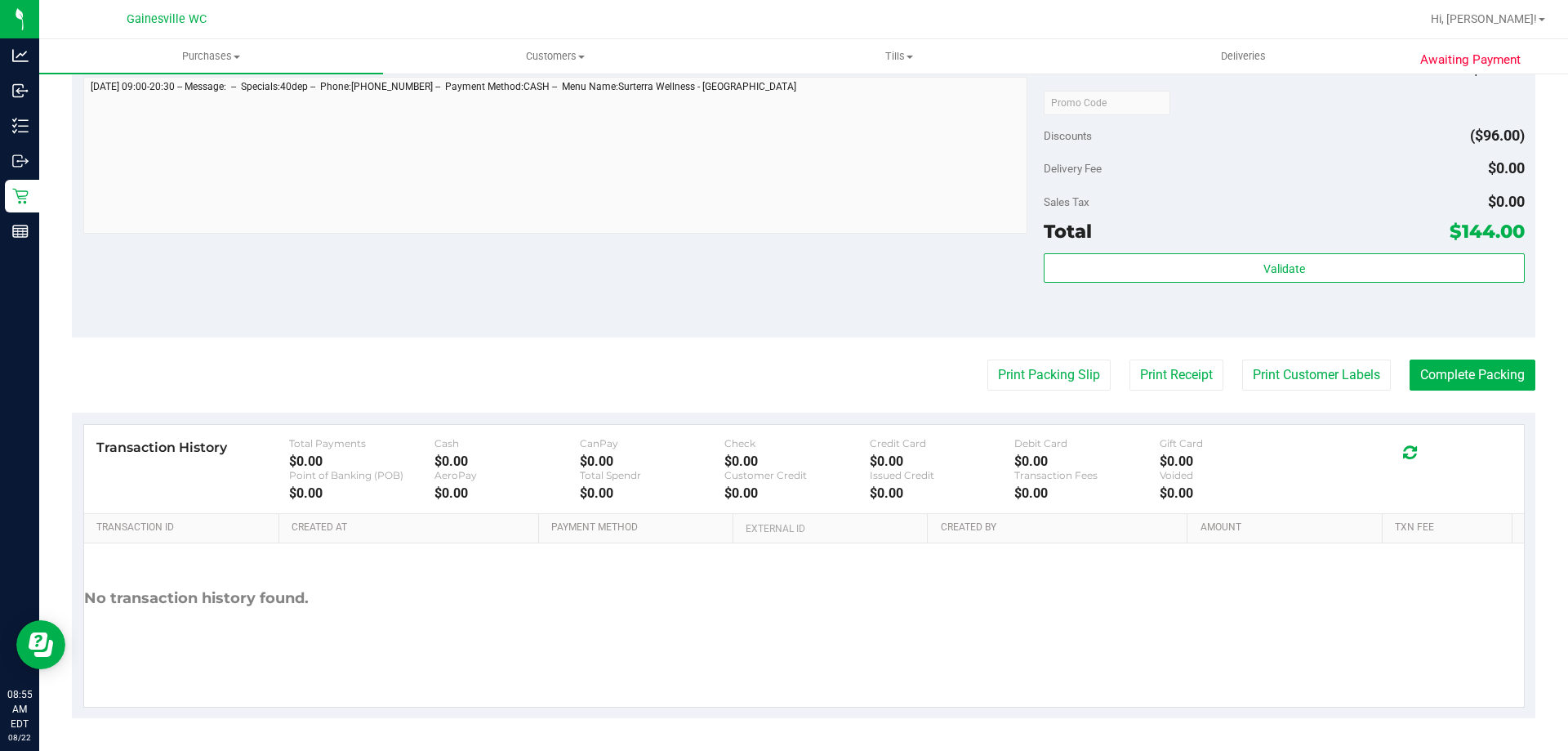
click at [1120, 240] on div "Total $144.00" at bounding box center [1283, 232] width 480 height 30
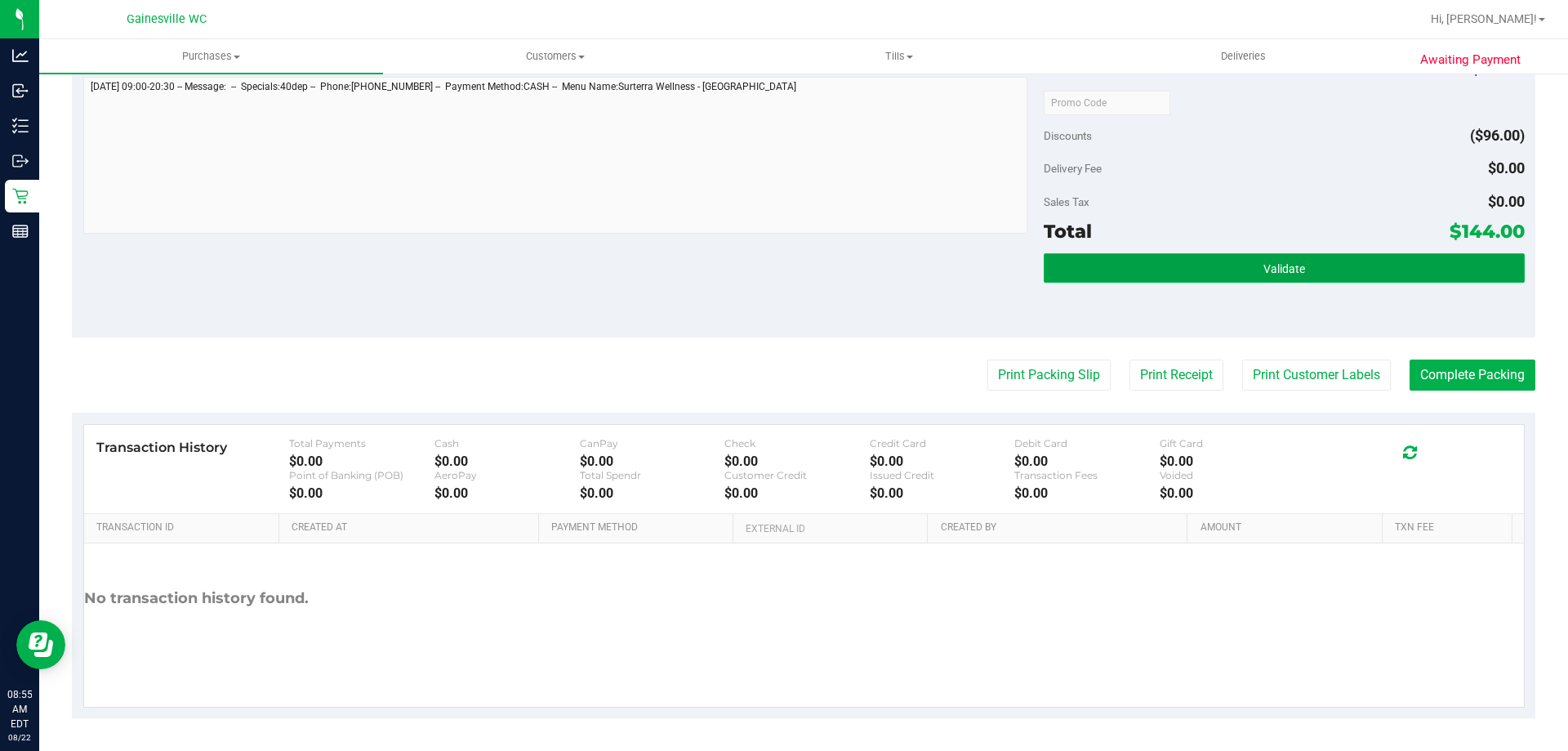
click at [1136, 264] on button "Validate" at bounding box center [1283, 268] width 480 height 30
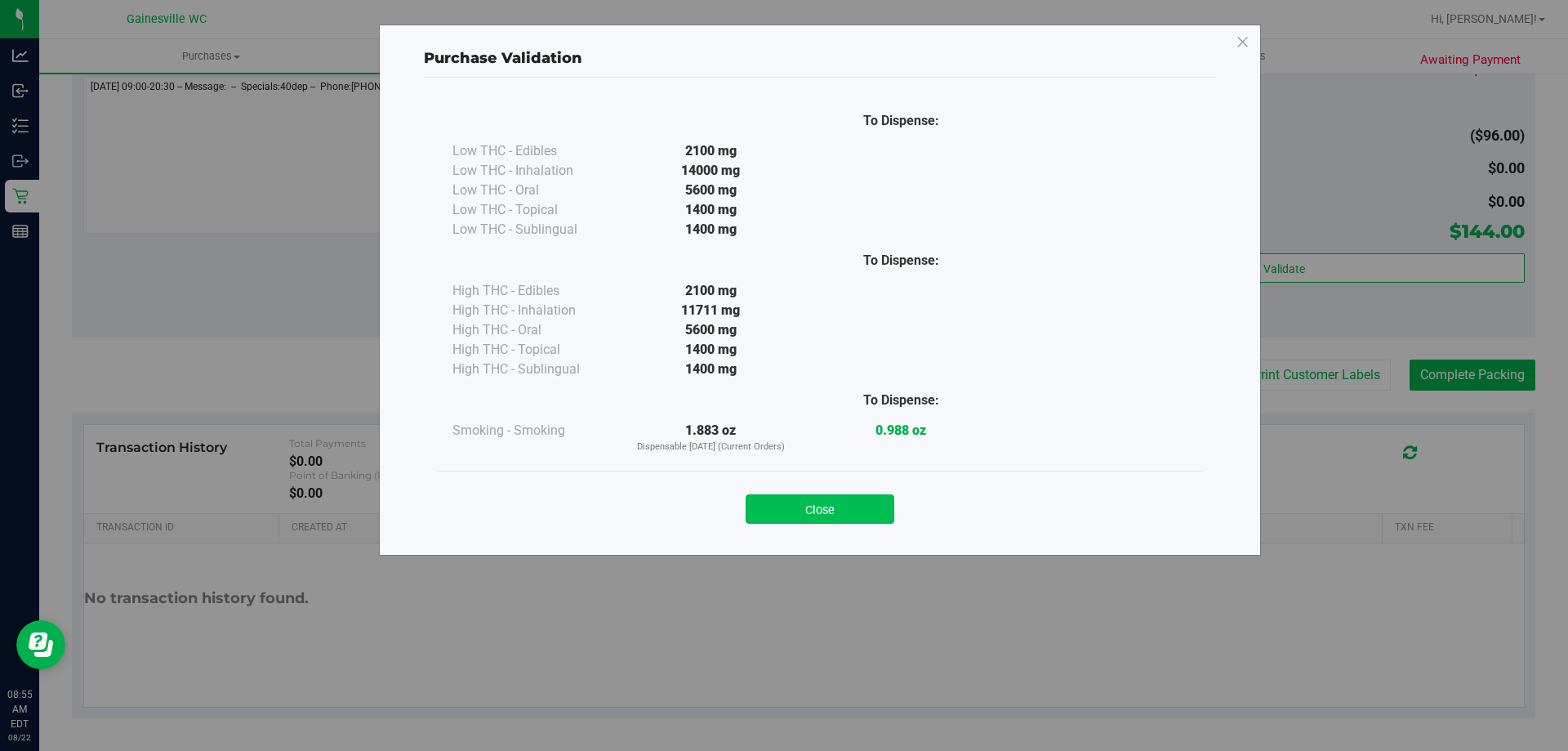
click at [841, 505] on button "Close" at bounding box center [820, 509] width 148 height 30
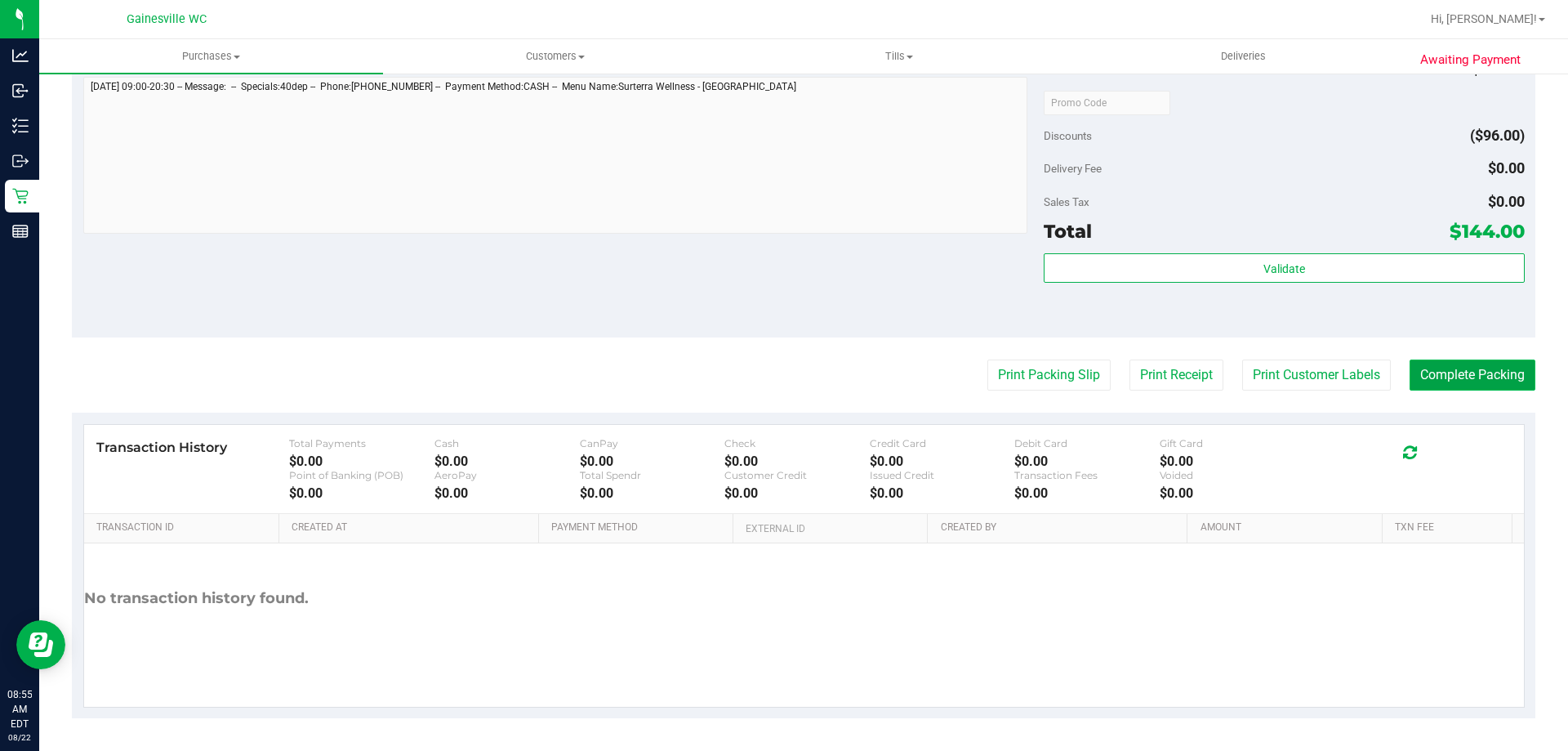
click at [1449, 372] on button "Complete Packing" at bounding box center [1472, 374] width 126 height 31
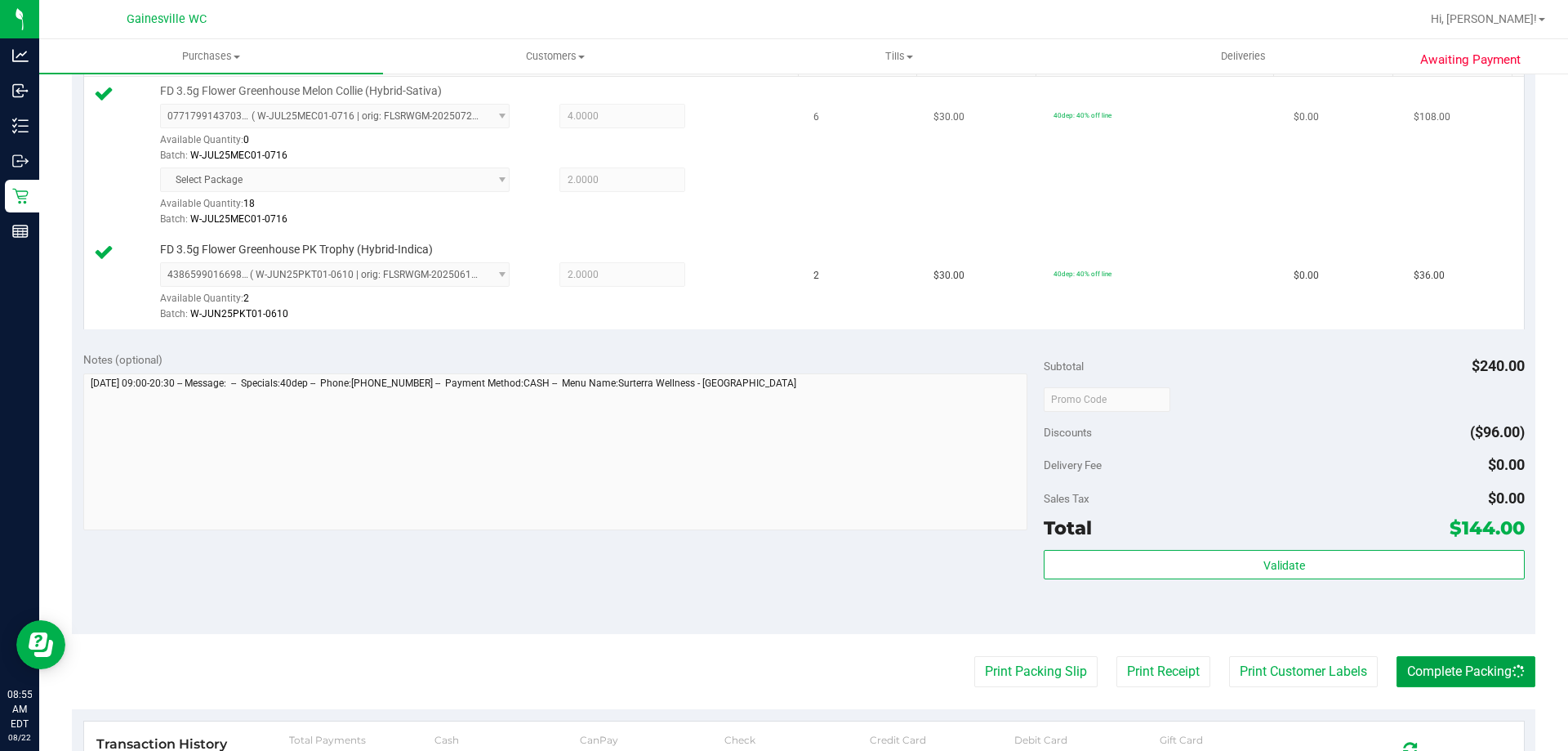
scroll to position [417, 0]
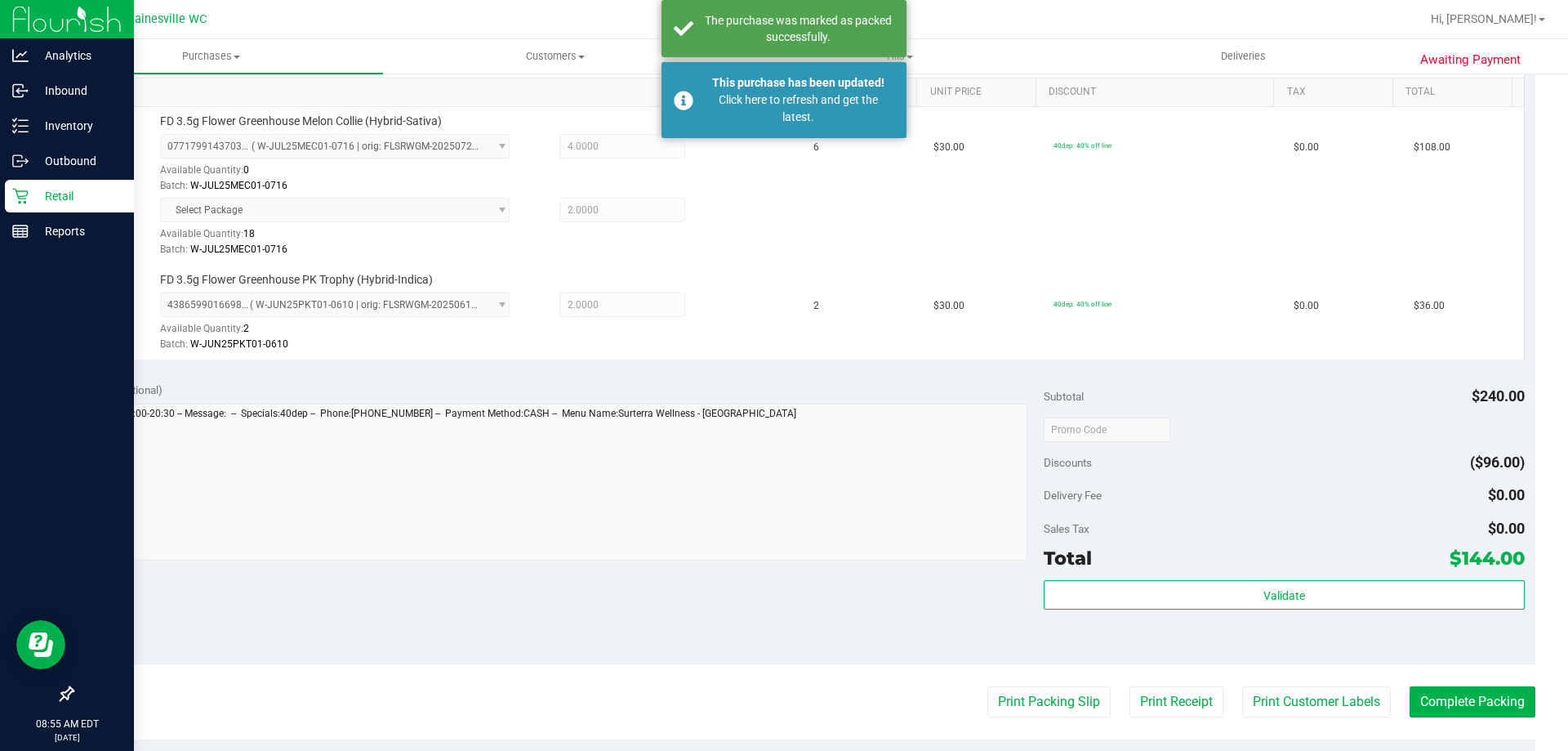
click at [24, 199] on icon at bounding box center [20, 196] width 17 height 17
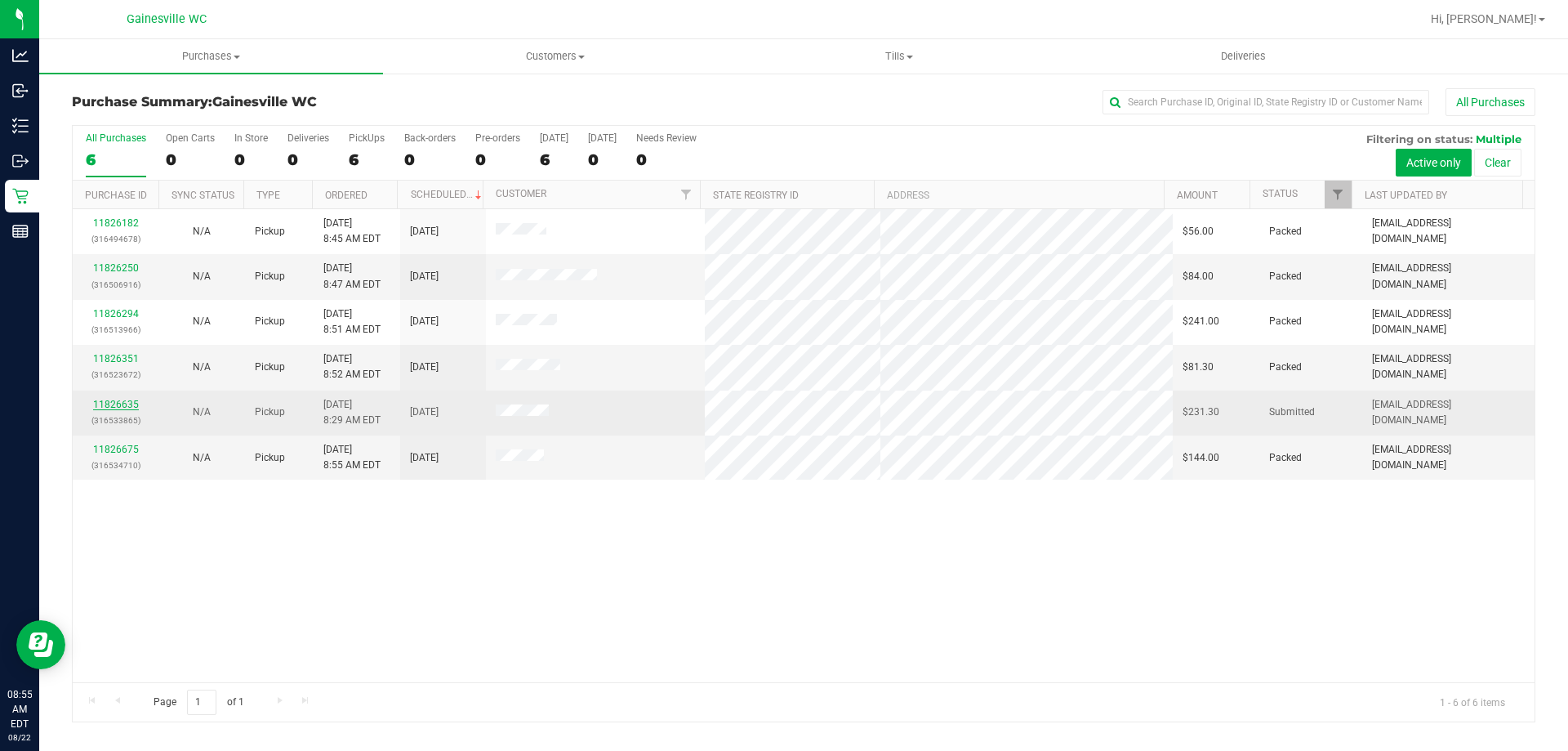
click at [129, 405] on link "11826635" at bounding box center [116, 405] width 46 height 12
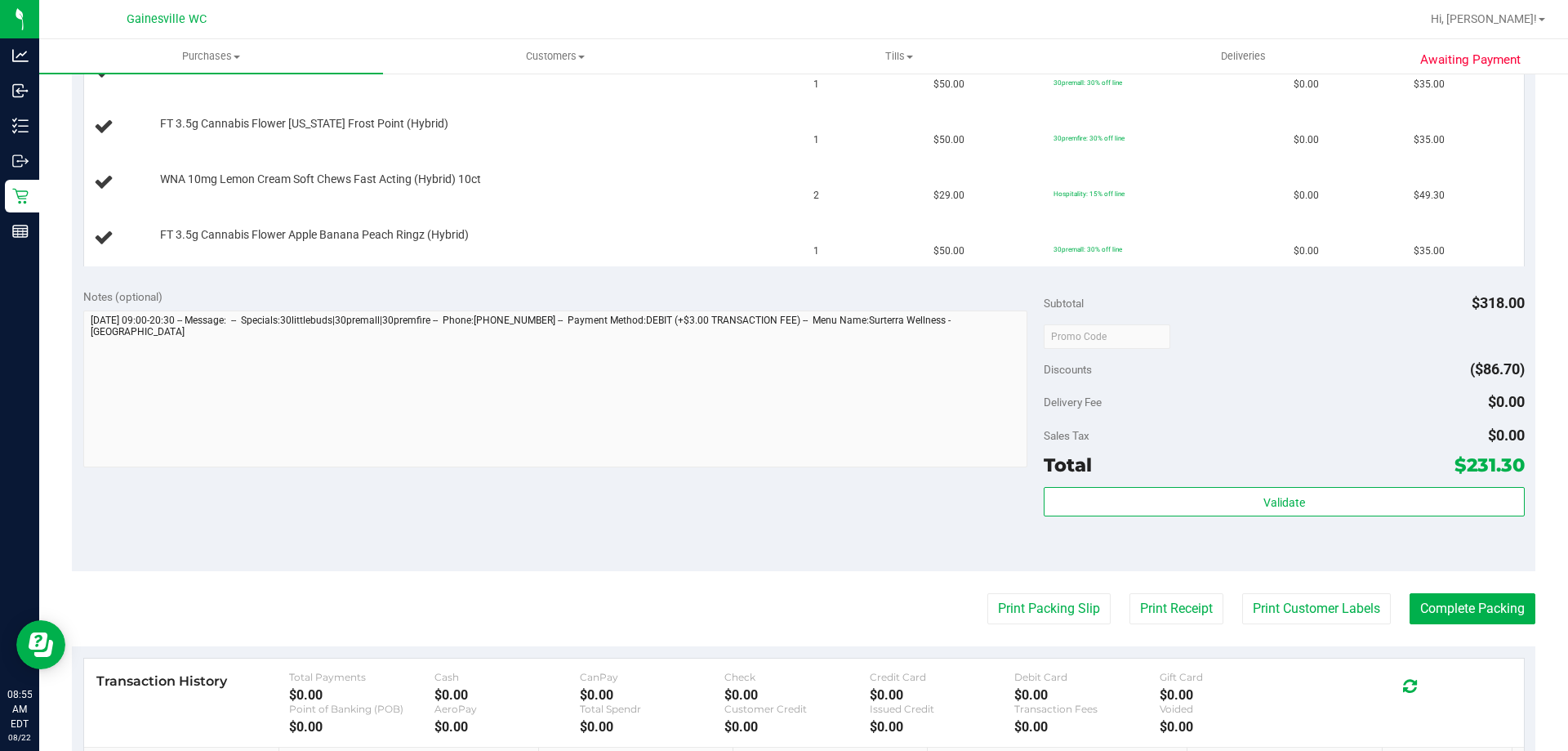
scroll to position [735, 0]
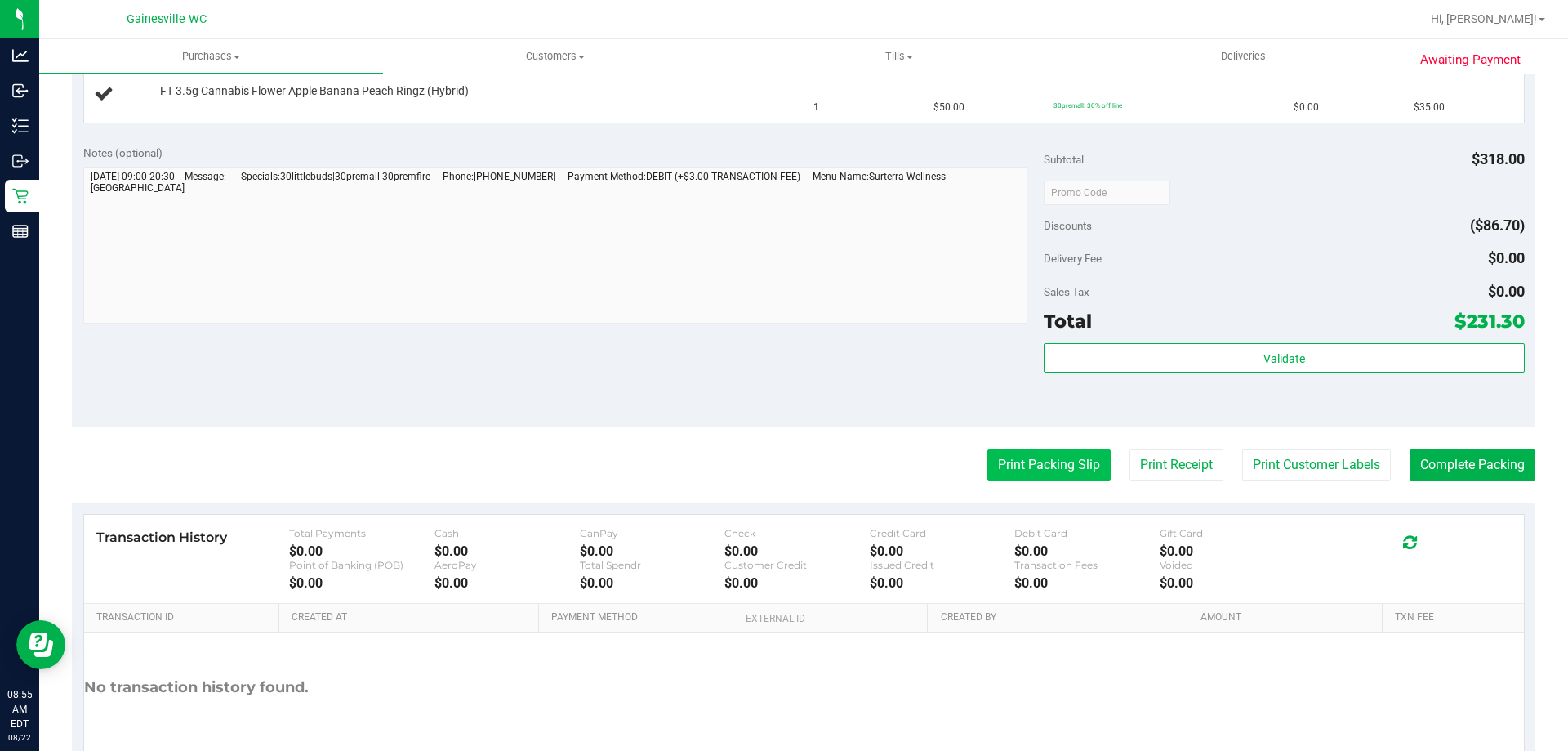
click at [1045, 459] on button "Print Packing Slip" at bounding box center [1049, 464] width 124 height 31
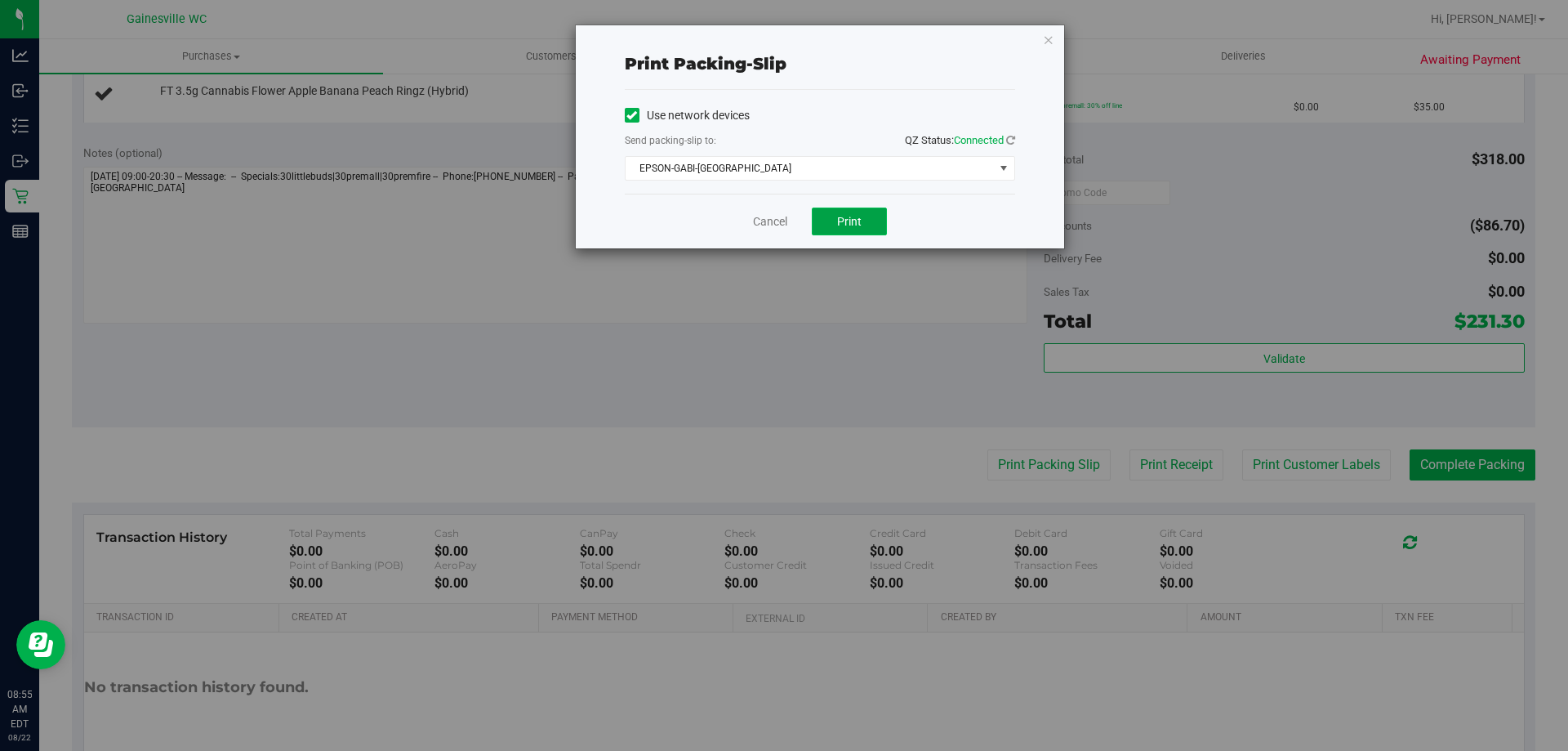
click at [859, 209] on button "Print" at bounding box center [849, 222] width 75 height 28
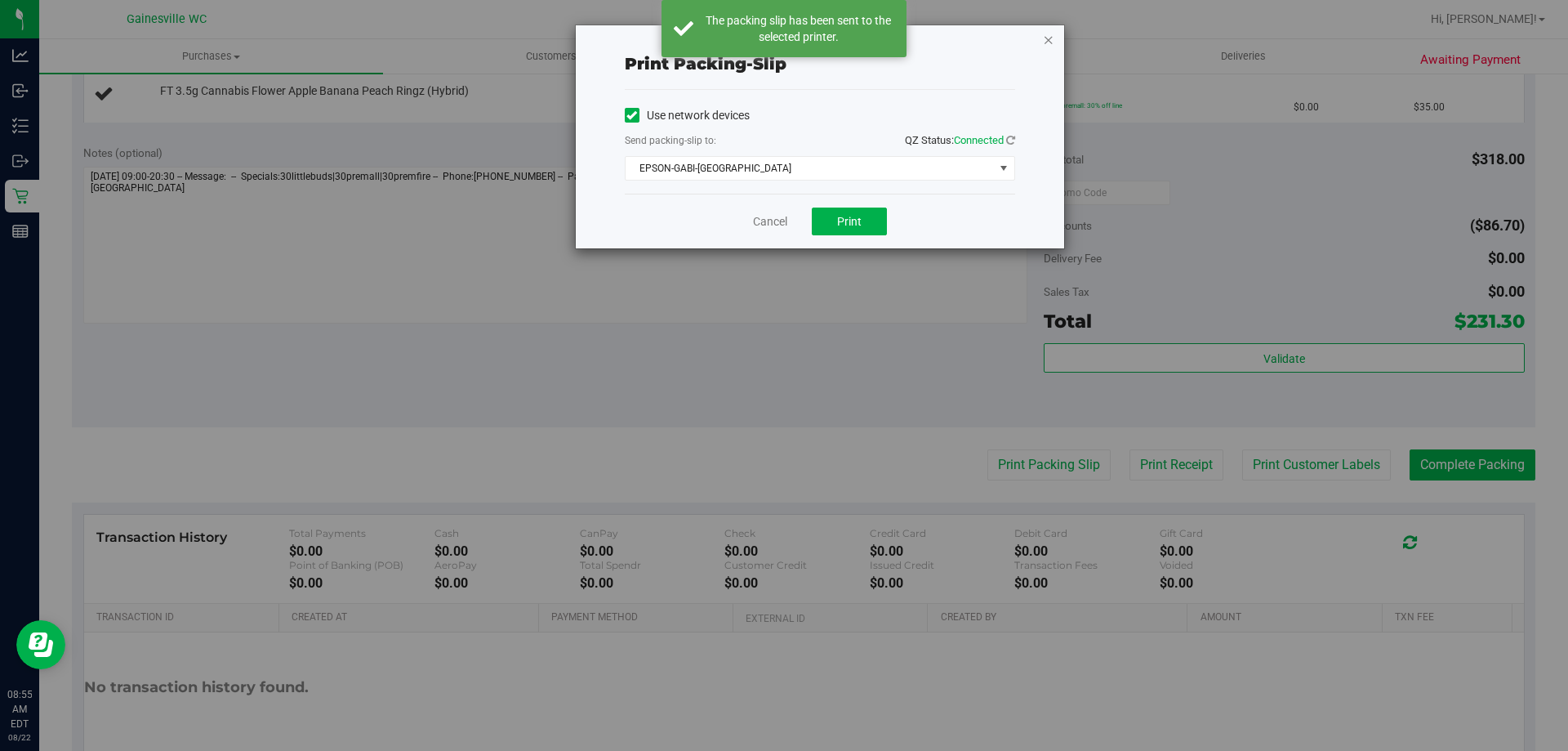
click at [1043, 35] on icon "button" at bounding box center [1049, 40] width 12 height 20
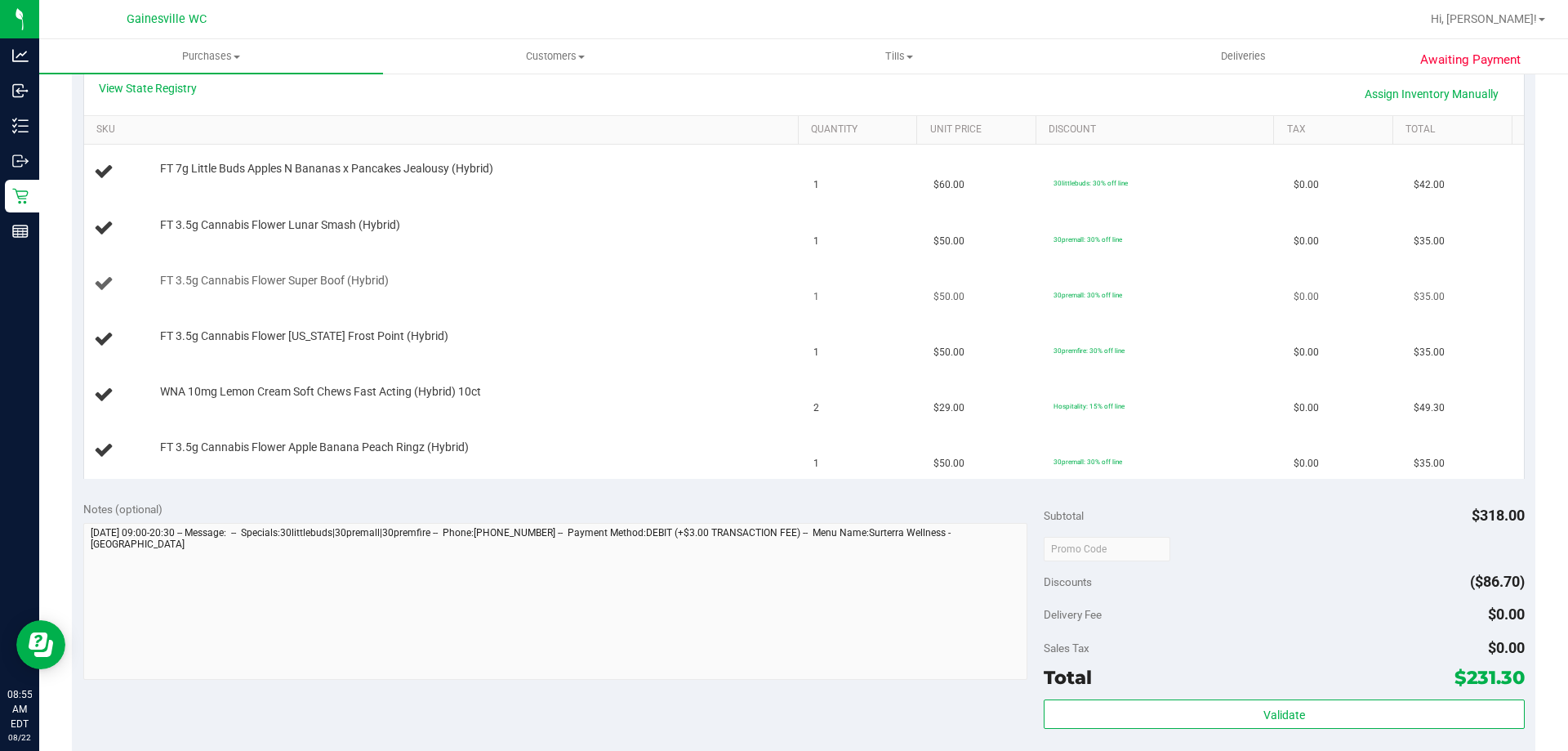
scroll to position [327, 0]
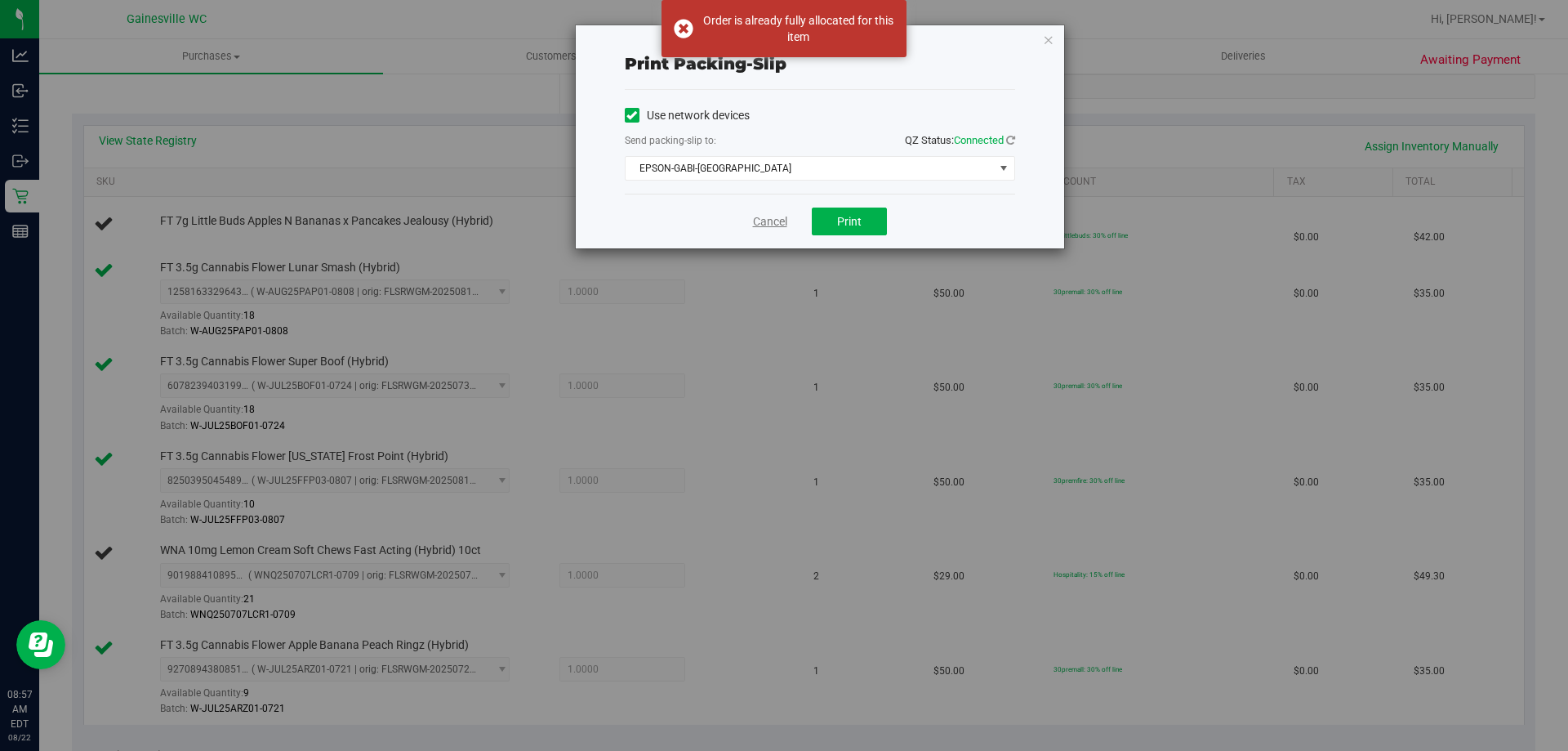
click at [761, 225] on link "Cancel" at bounding box center [770, 221] width 35 height 17
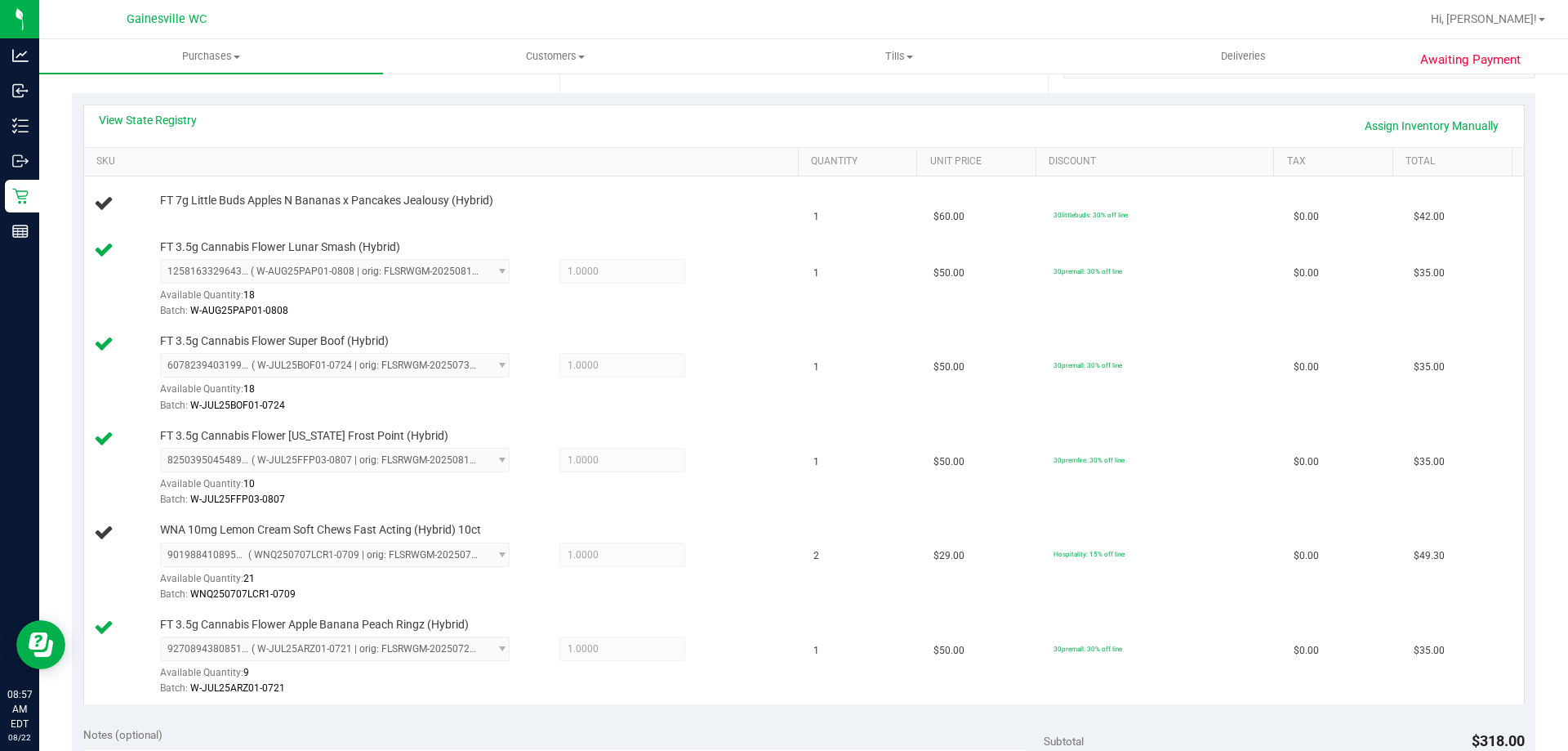
scroll to position [345, 0]
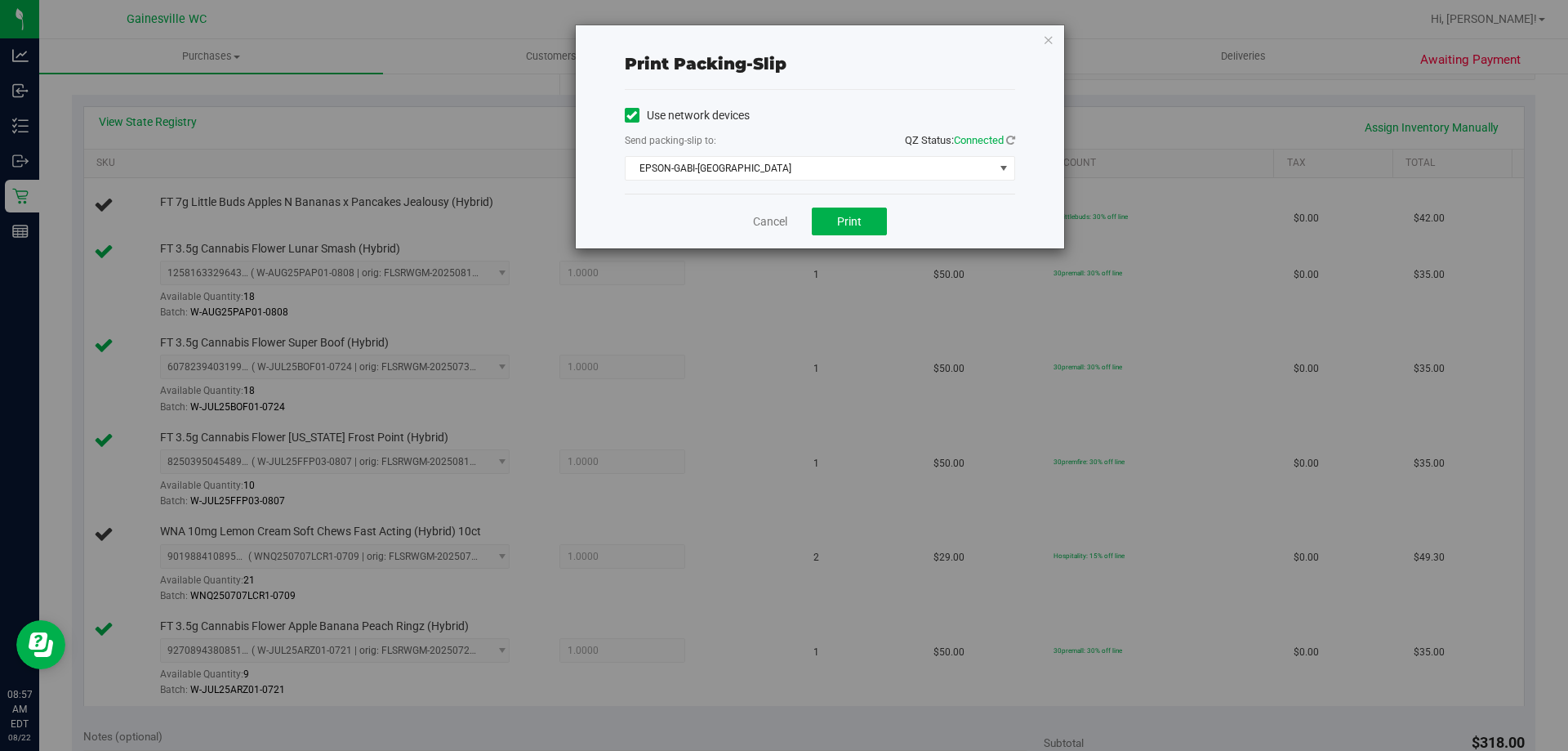
click at [757, 233] on div "Cancel Print" at bounding box center [819, 221] width 391 height 54
click at [783, 232] on div "Cancel Print" at bounding box center [819, 221] width 391 height 54
click at [783, 226] on link "Cancel" at bounding box center [770, 221] width 35 height 17
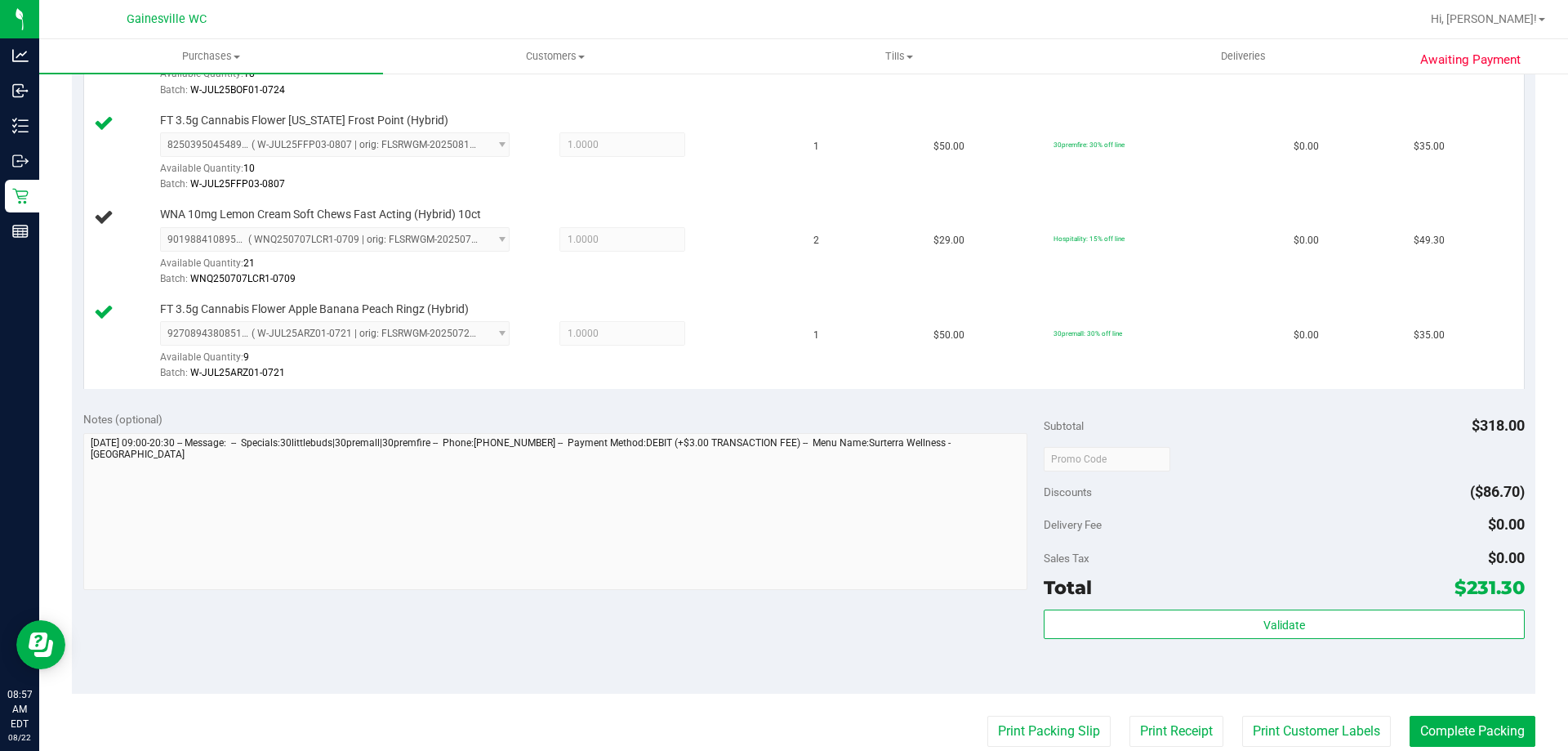
scroll to position [427, 0]
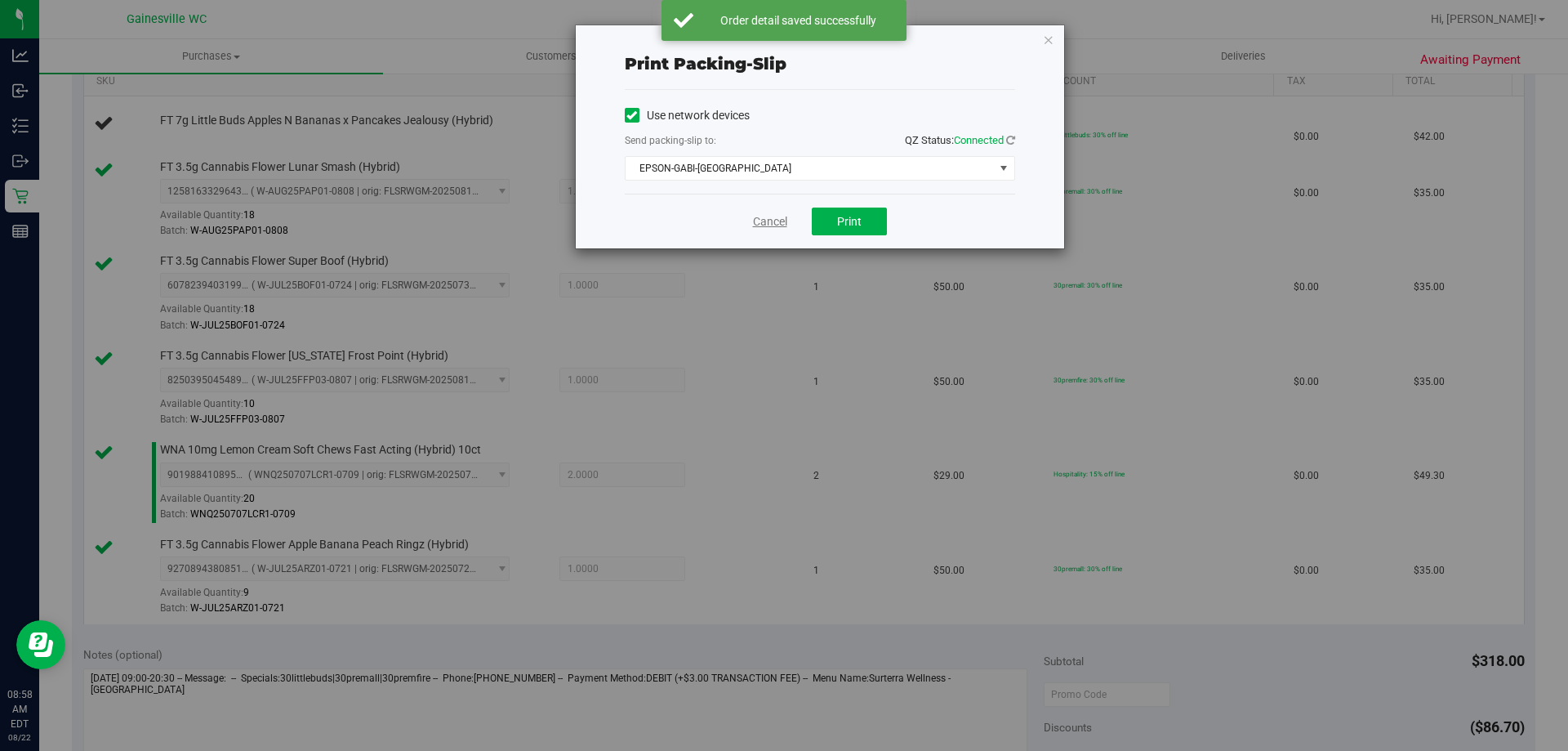
click at [779, 220] on link "Cancel" at bounding box center [770, 221] width 35 height 17
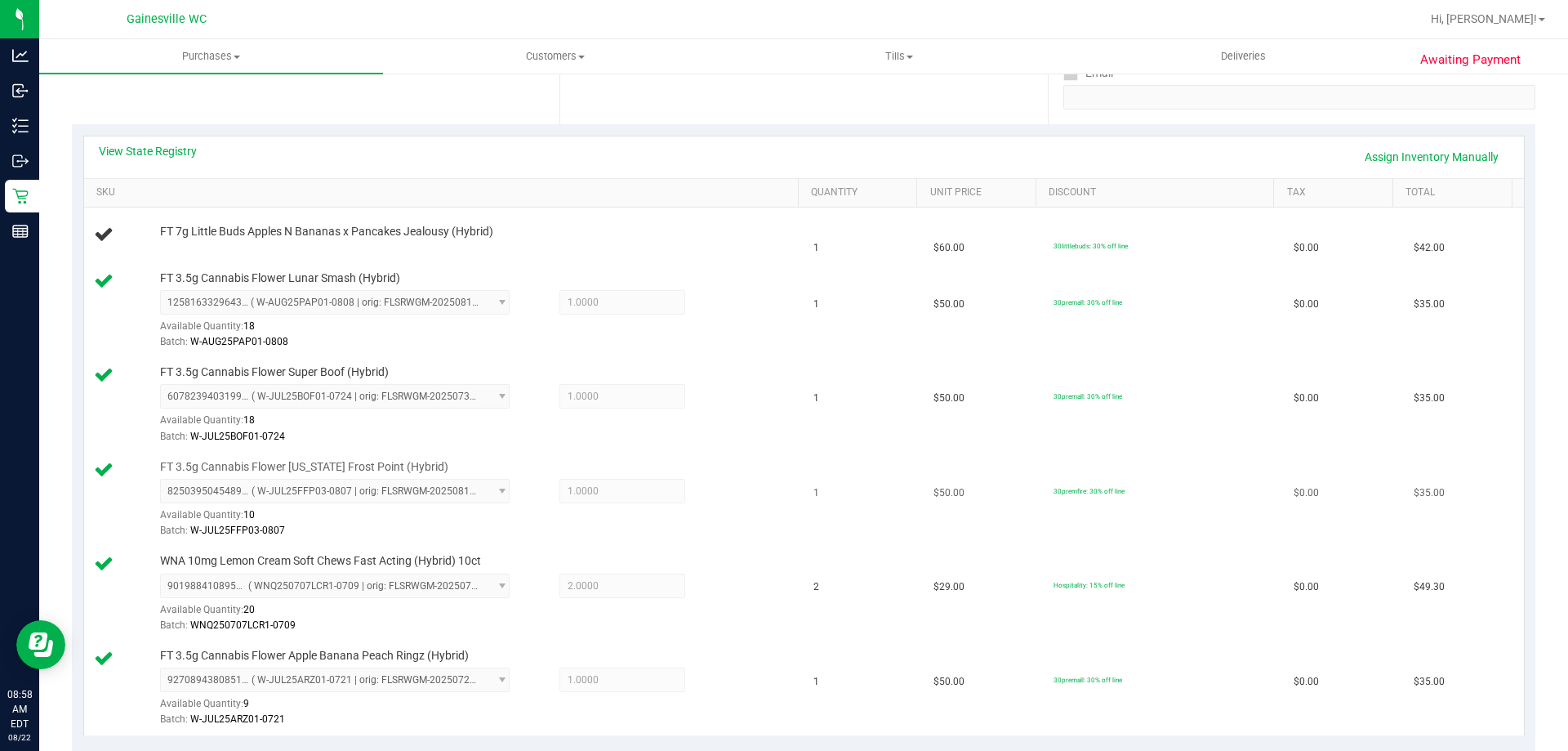
scroll to position [345, 0]
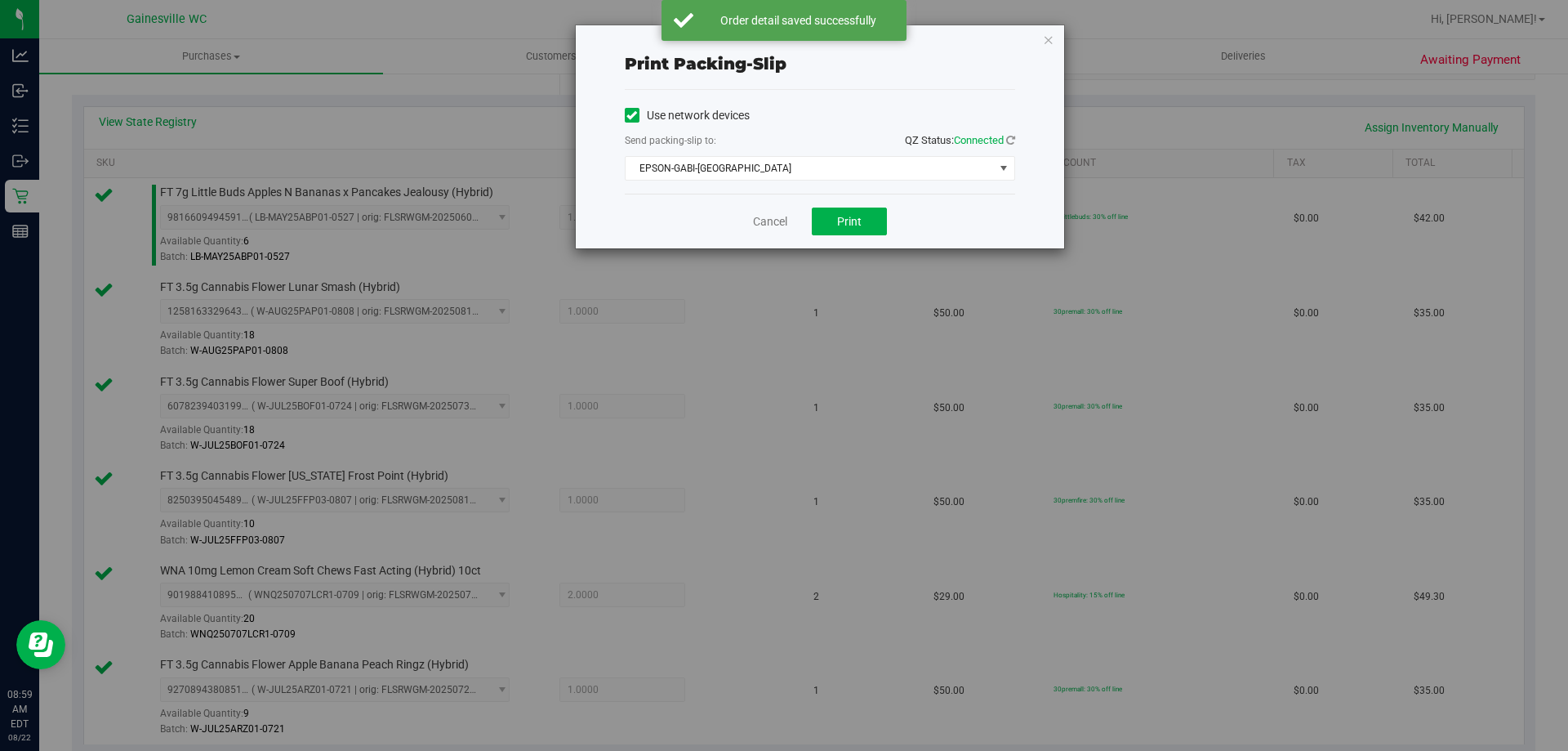
click at [788, 223] on div "Cancel Print" at bounding box center [819, 221] width 391 height 54
click at [781, 223] on link "Cancel" at bounding box center [770, 221] width 35 height 17
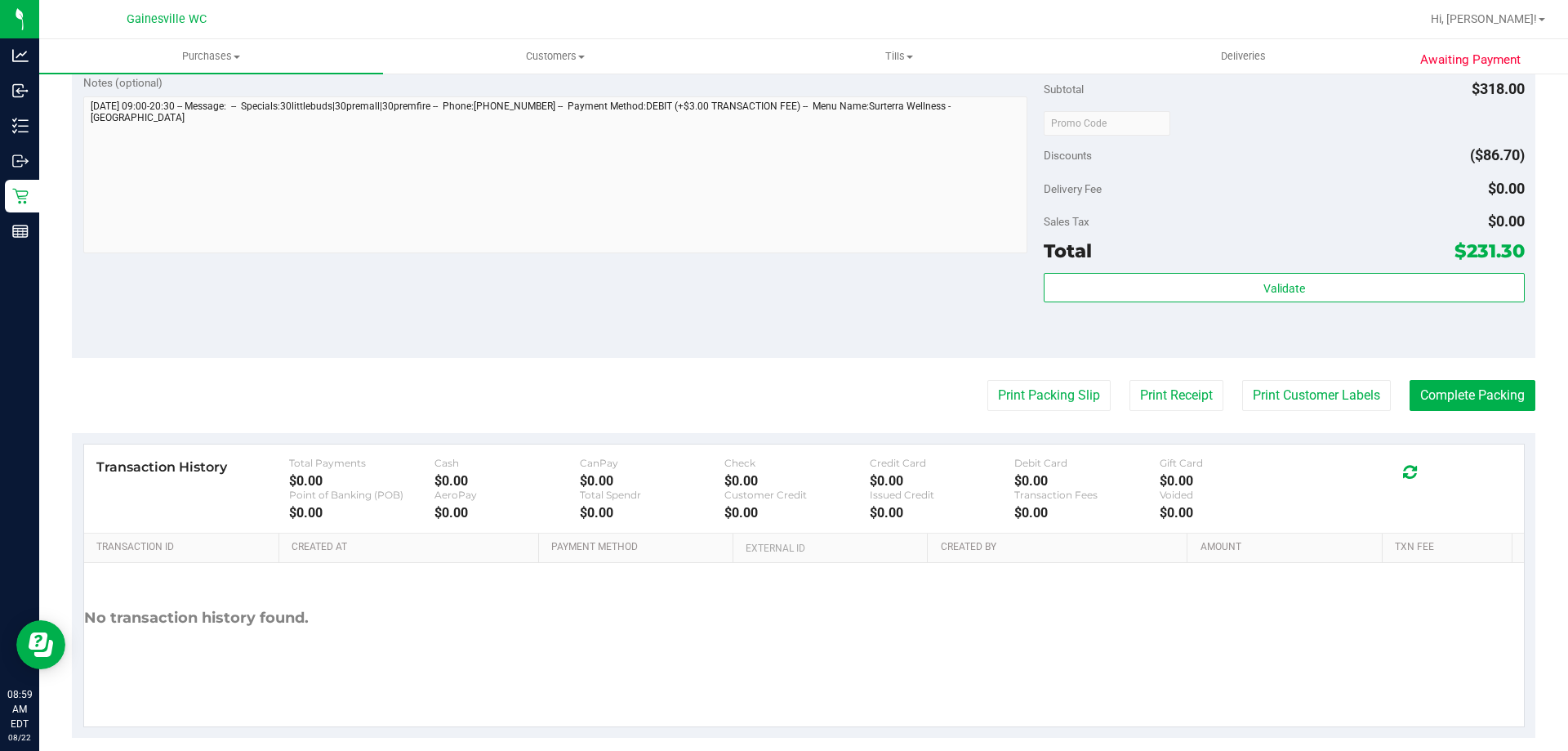
scroll to position [1057, 0]
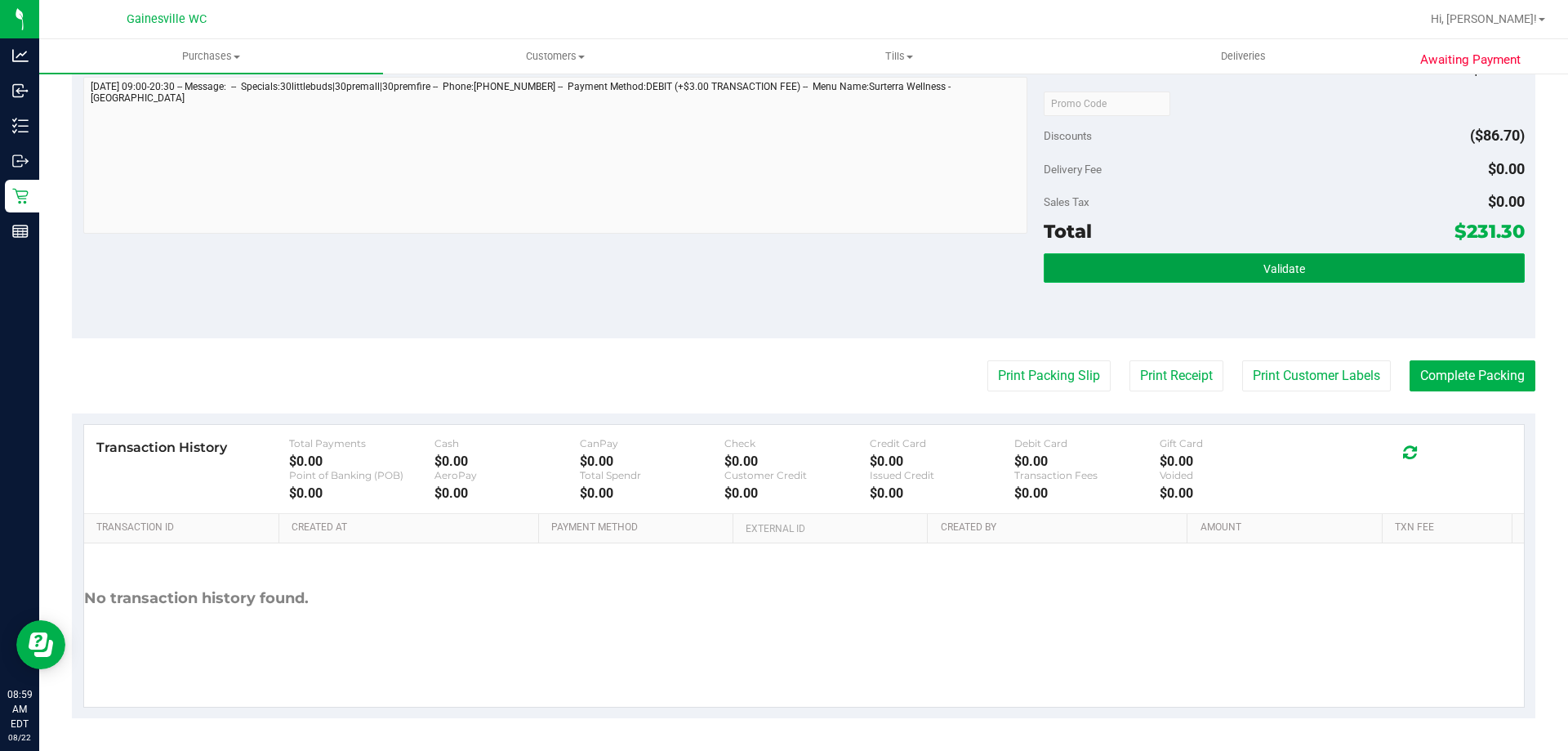
click at [1270, 274] on span "Validate" at bounding box center [1284, 268] width 42 height 13
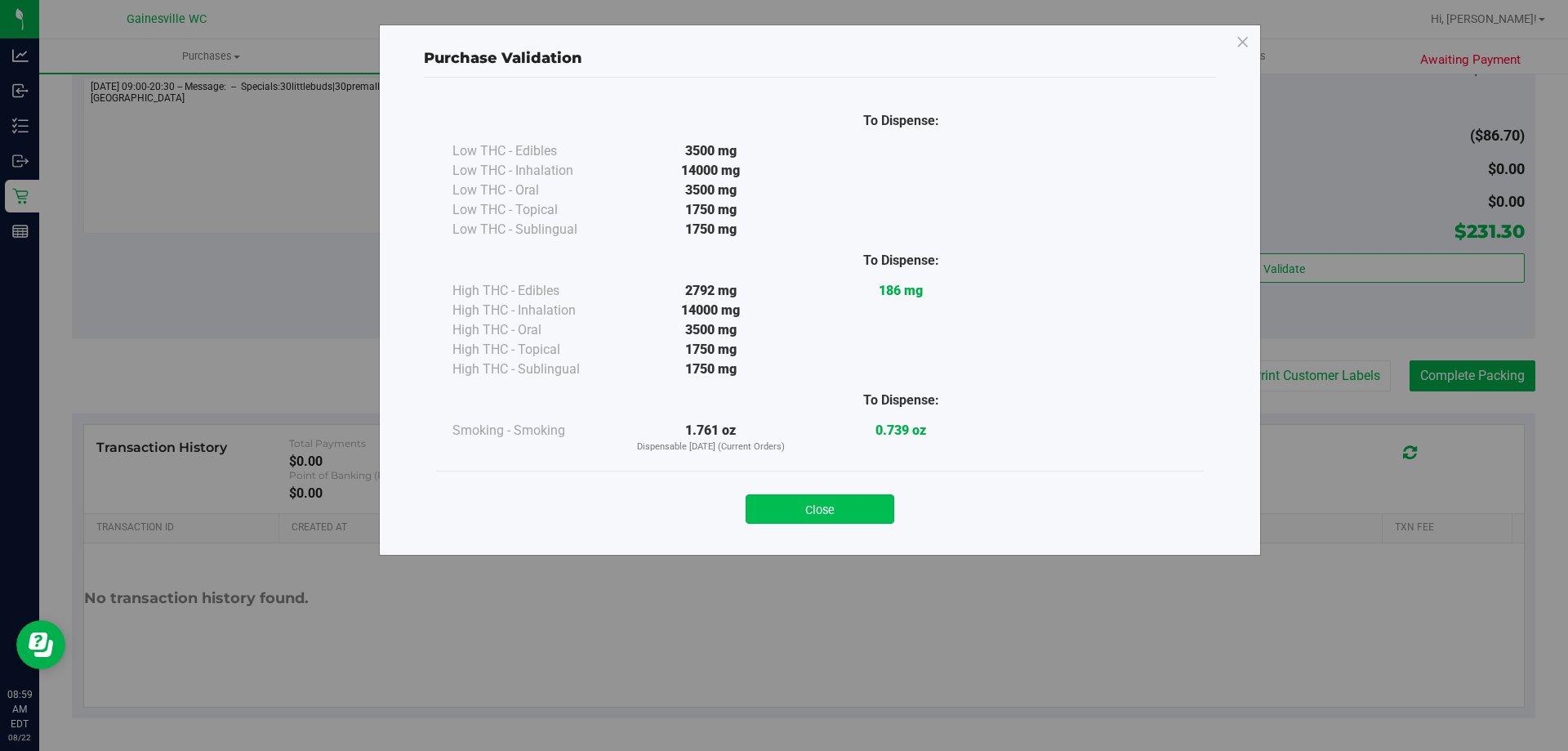
drag, startPoint x: 865, startPoint y: 486, endPoint x: 863, endPoint y: 503, distance: 17.1
click at [865, 492] on div "Close" at bounding box center [819, 504] width 743 height 41
click at [863, 503] on button "Close" at bounding box center [820, 509] width 148 height 30
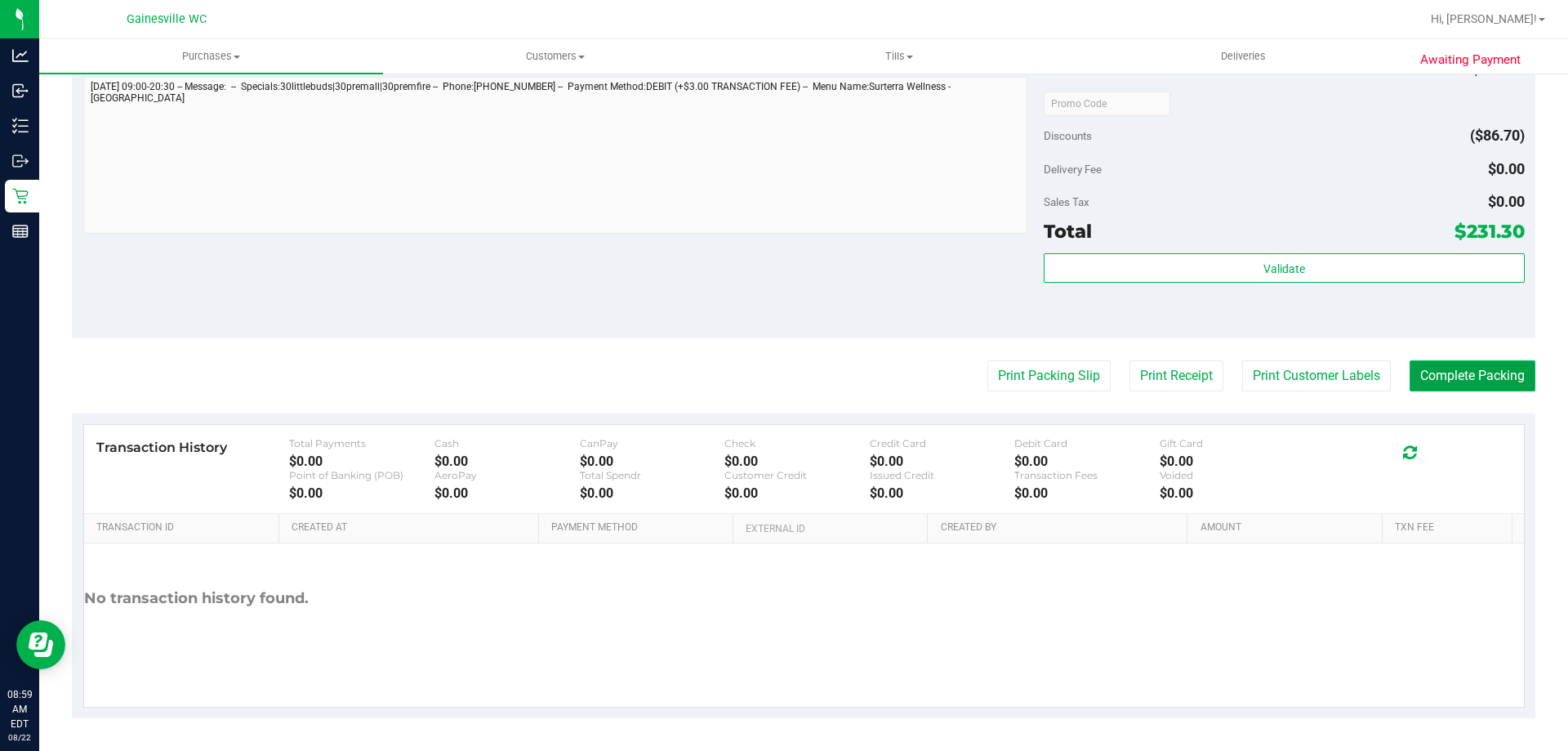
click at [1441, 386] on button "Complete Packing" at bounding box center [1472, 375] width 126 height 31
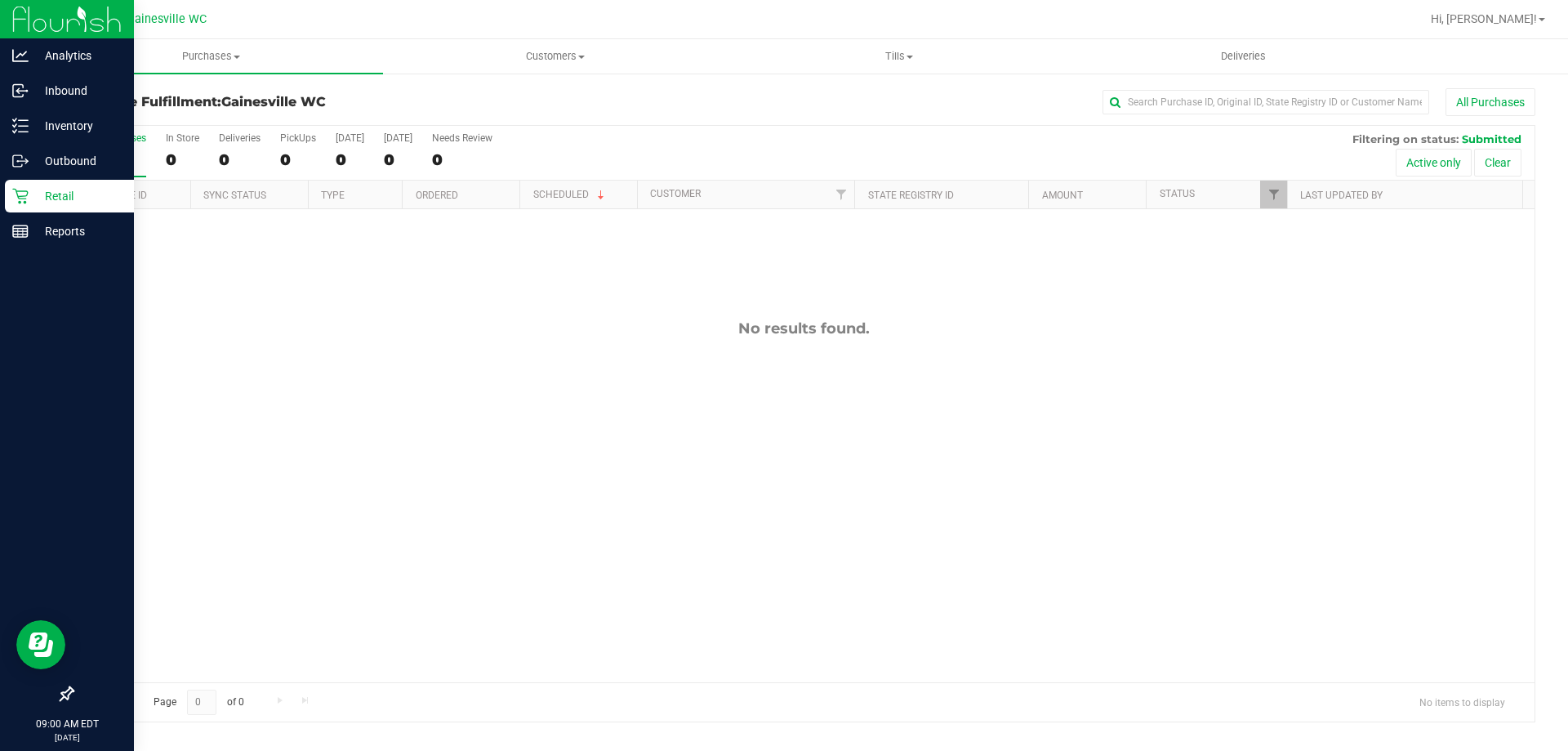
click at [51, 204] on p "Retail" at bounding box center [77, 196] width 98 height 20
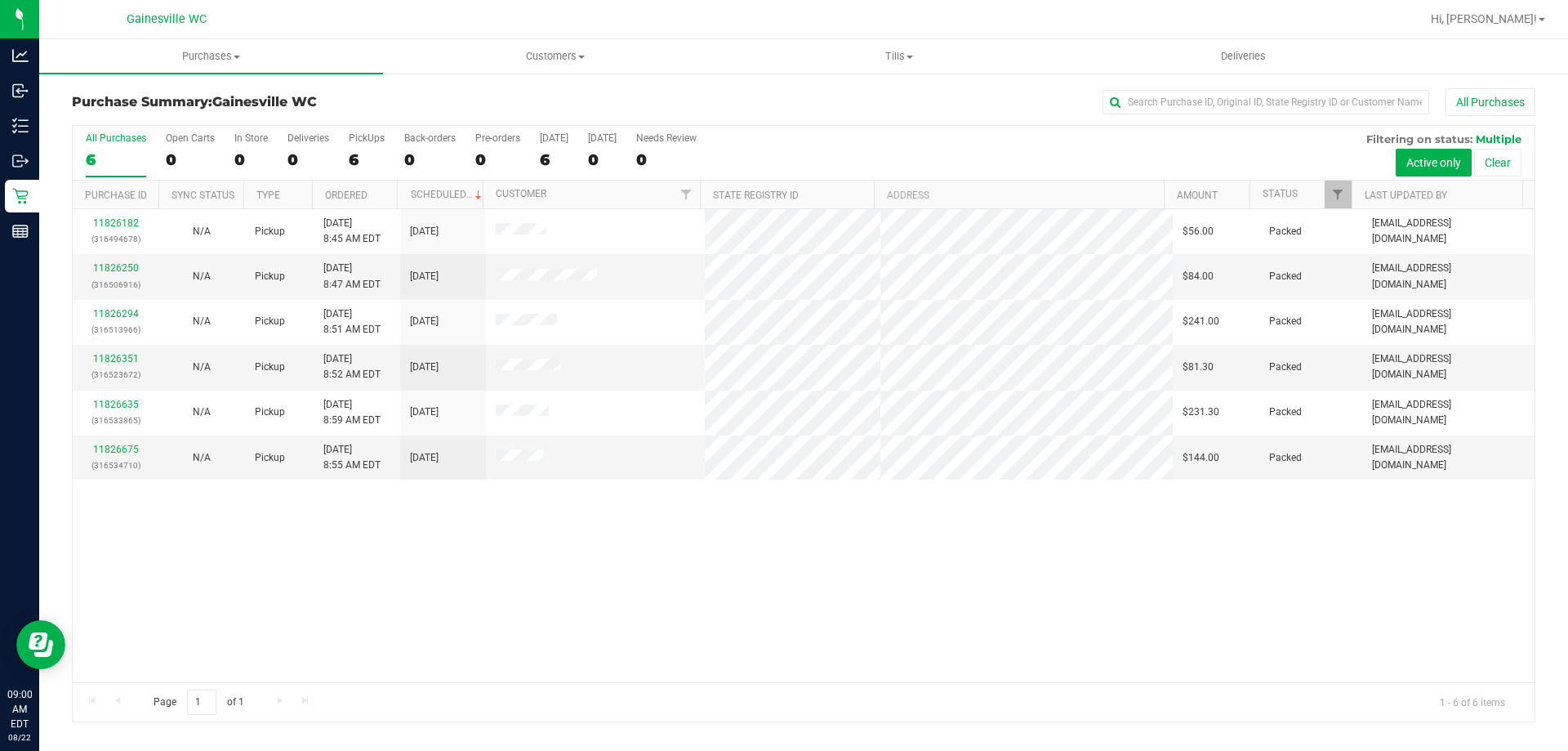
click at [415, 22] on div at bounding box center [856, 19] width 1128 height 32
click at [325, 558] on div "11826182 (316494678) N/A Pickup 8/22/2025 8:45 AM EDT 8/22/2025 $56.00 Packed h…" at bounding box center [802, 445] width 1461 height 473
click at [822, 597] on div "11826182 (316494678) N/A Pickup 8/22/2025 8:45 AM EDT 8/22/2025 $56.00 Packed h…" at bounding box center [802, 445] width 1461 height 473
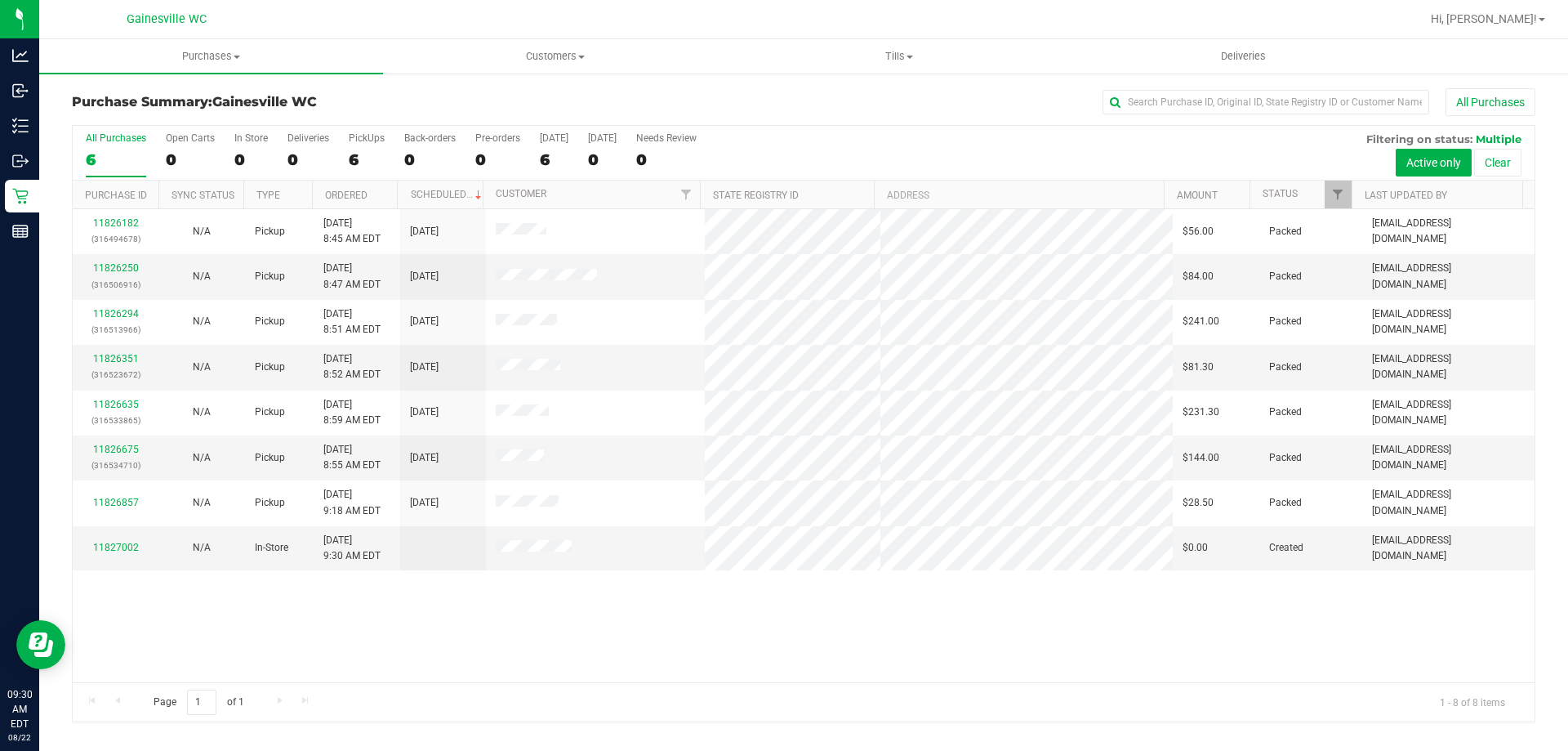
click at [738, 93] on div "All Purchases" at bounding box center [1047, 102] width 975 height 28
